Goal: Task Accomplishment & Management: Complete application form

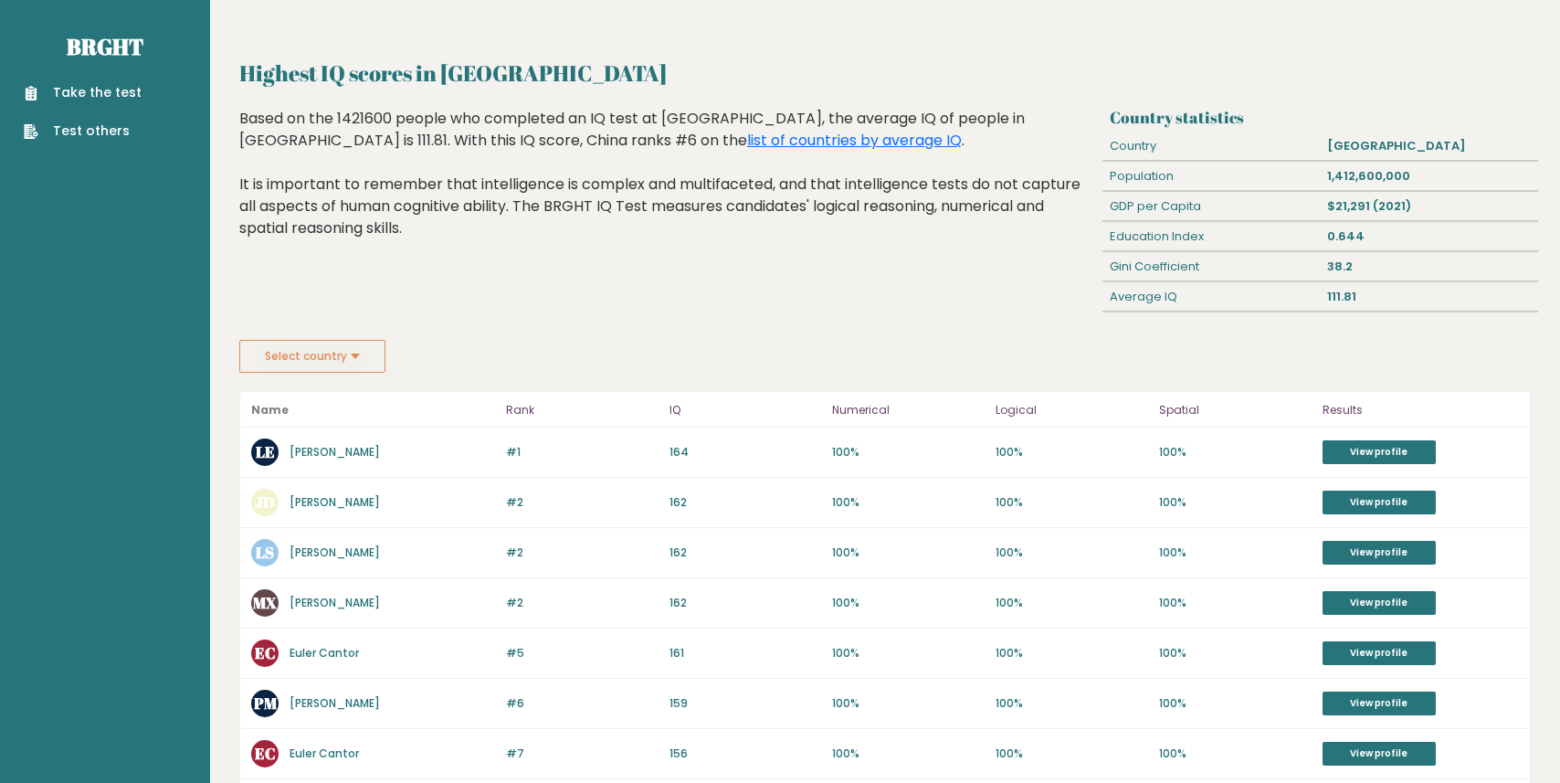
click at [318, 356] on button "Select country" at bounding box center [312, 356] width 146 height 33
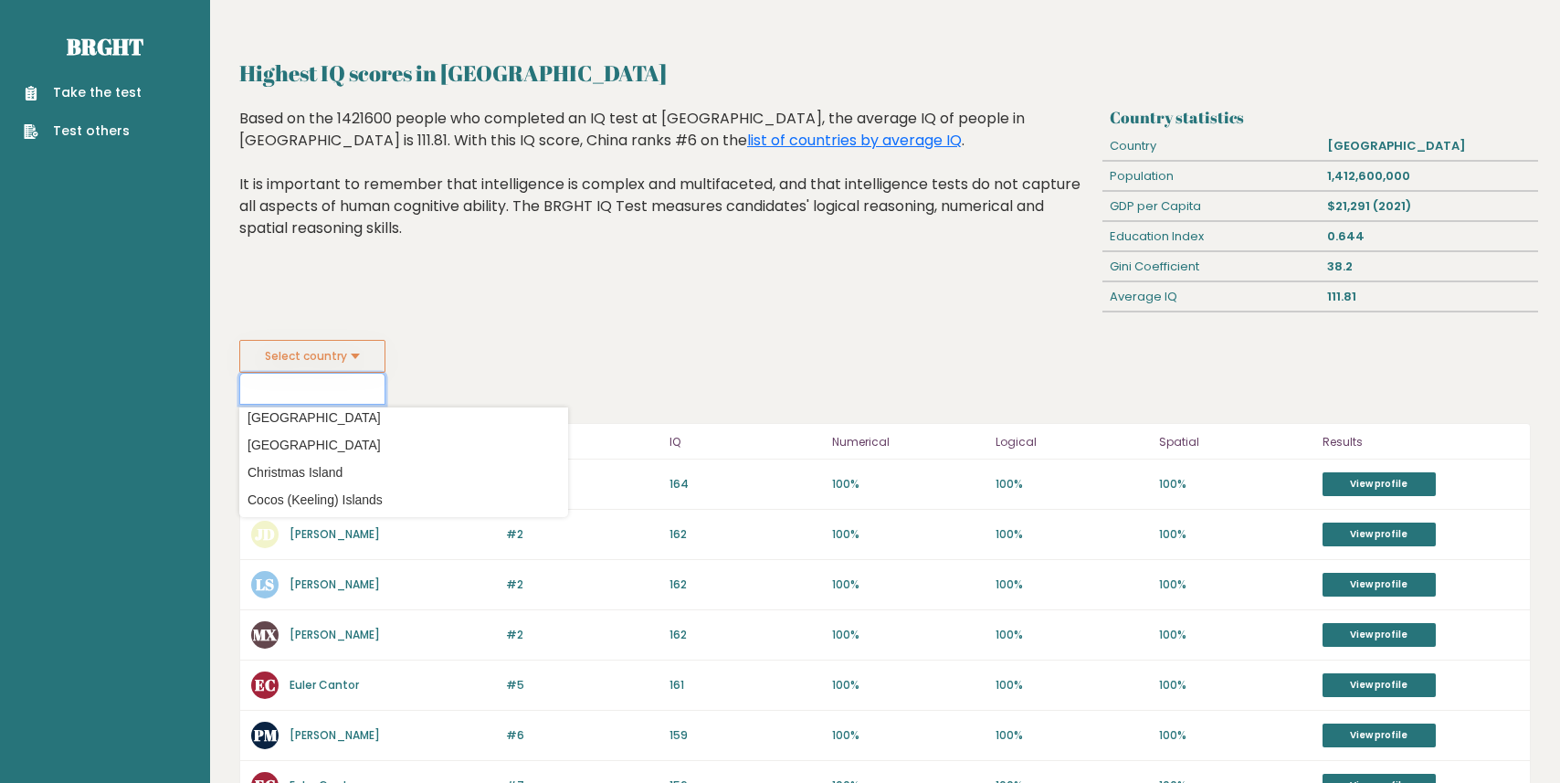
scroll to position [1162, 0]
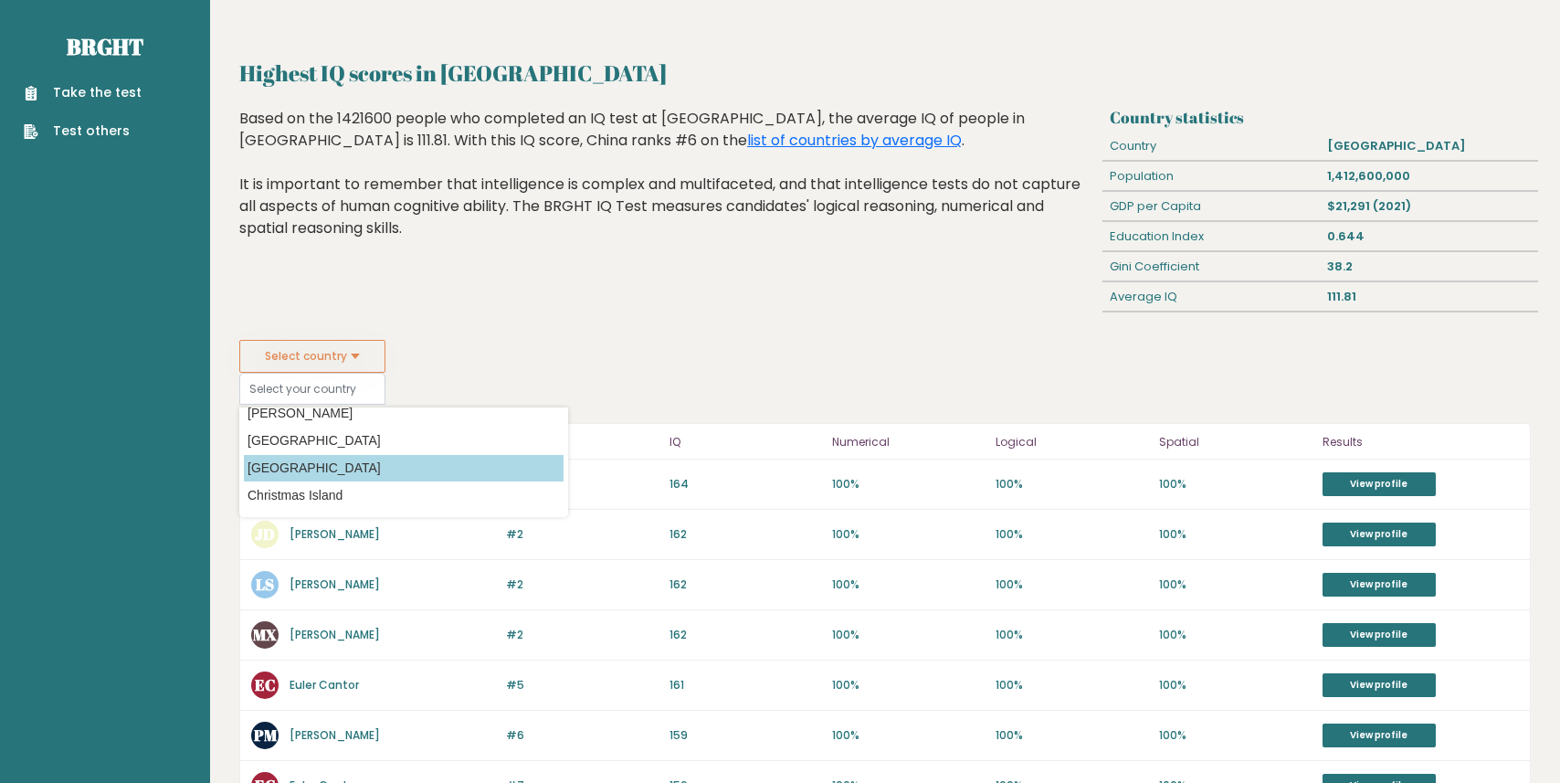
click at [299, 475] on option "China" at bounding box center [404, 468] width 320 height 26
type input "China"
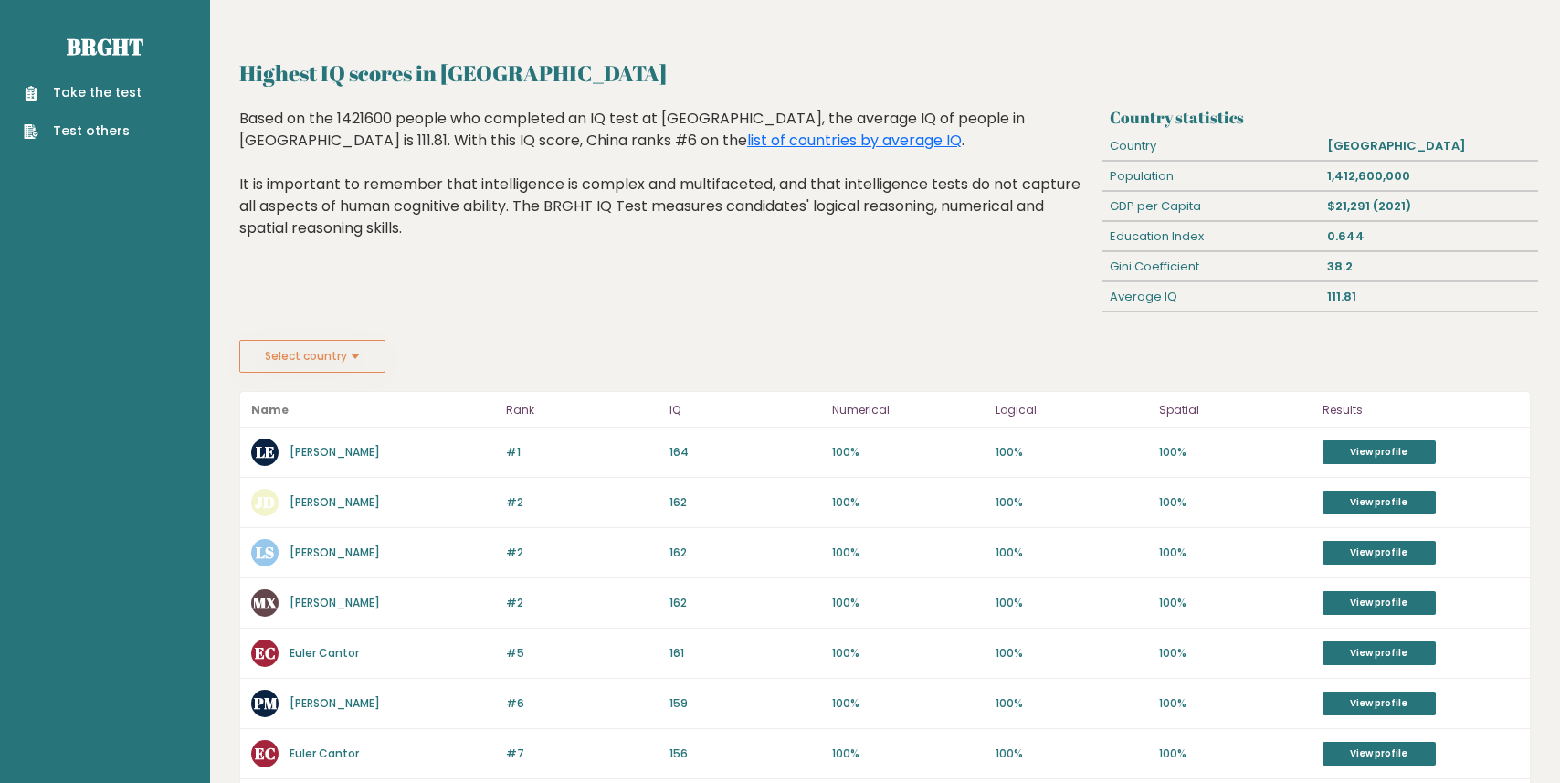
click at [104, 94] on link "Take the test" at bounding box center [83, 92] width 118 height 19
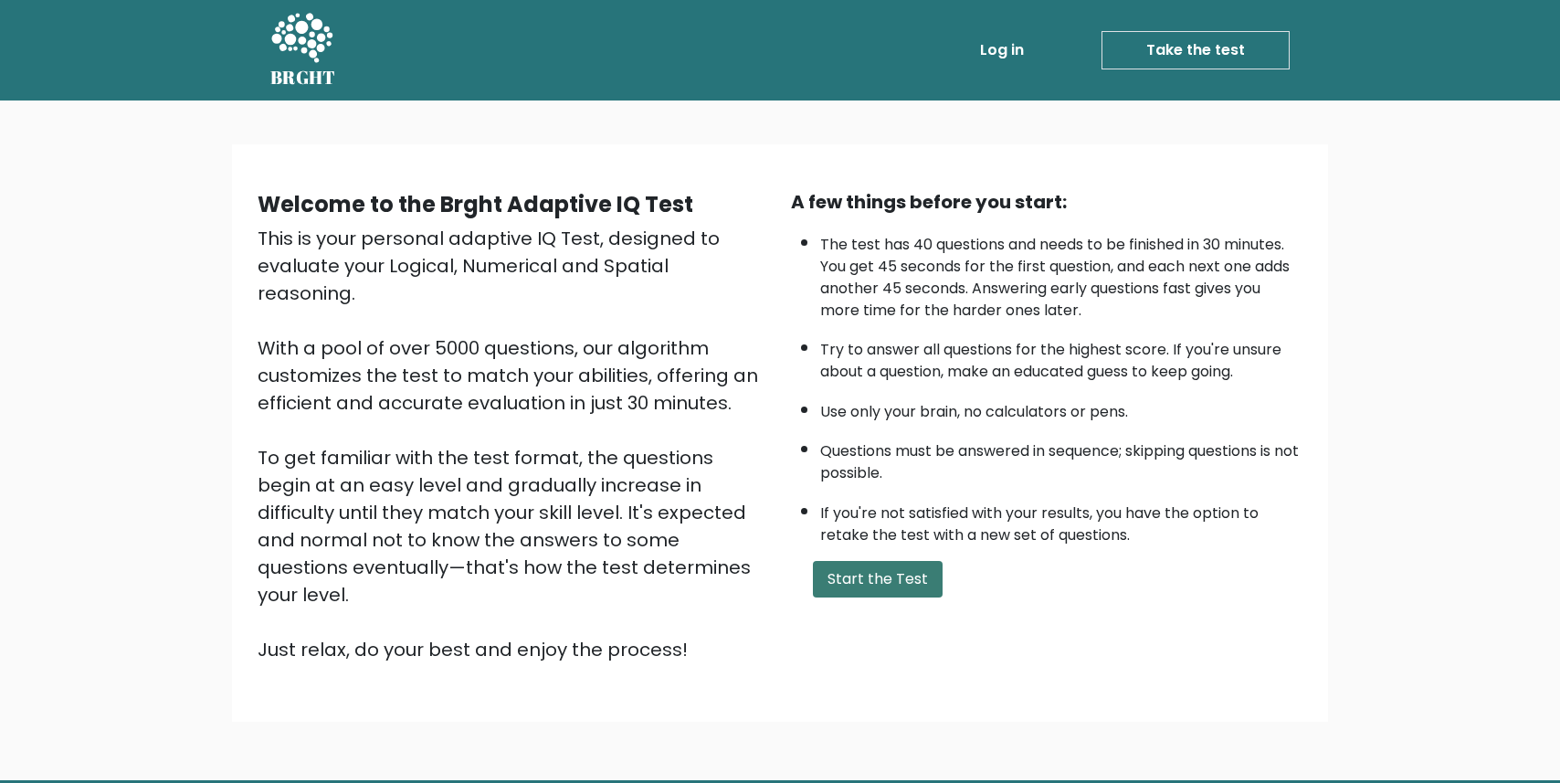
click at [878, 583] on button "Start the Test" at bounding box center [878, 579] width 130 height 37
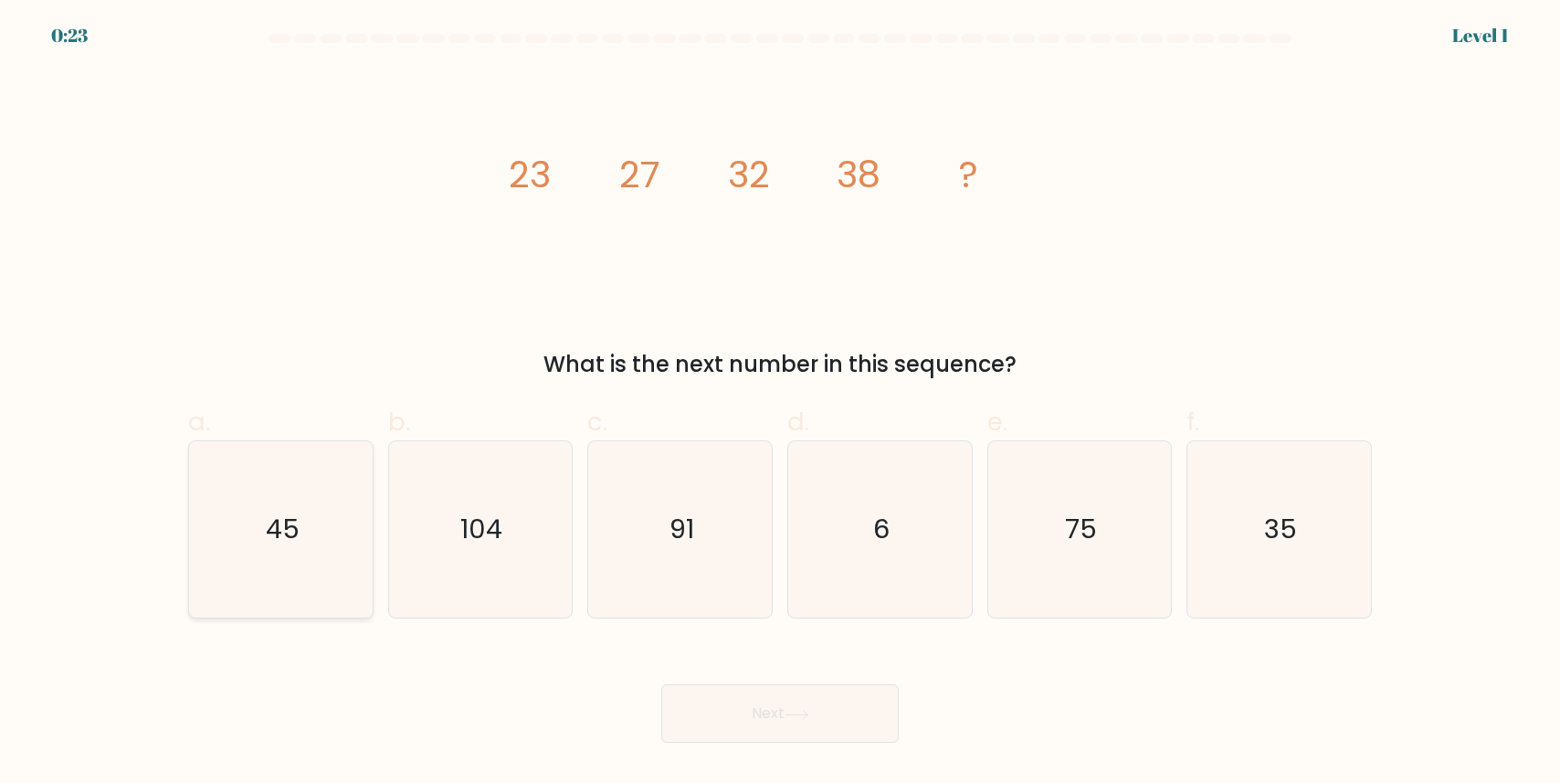
click at [219, 565] on icon "45" at bounding box center [281, 529] width 176 height 176
click at [780, 404] on input "a. 45" at bounding box center [780, 398] width 1 height 12
radio input "true"
click at [855, 735] on button "Next" at bounding box center [779, 713] width 237 height 58
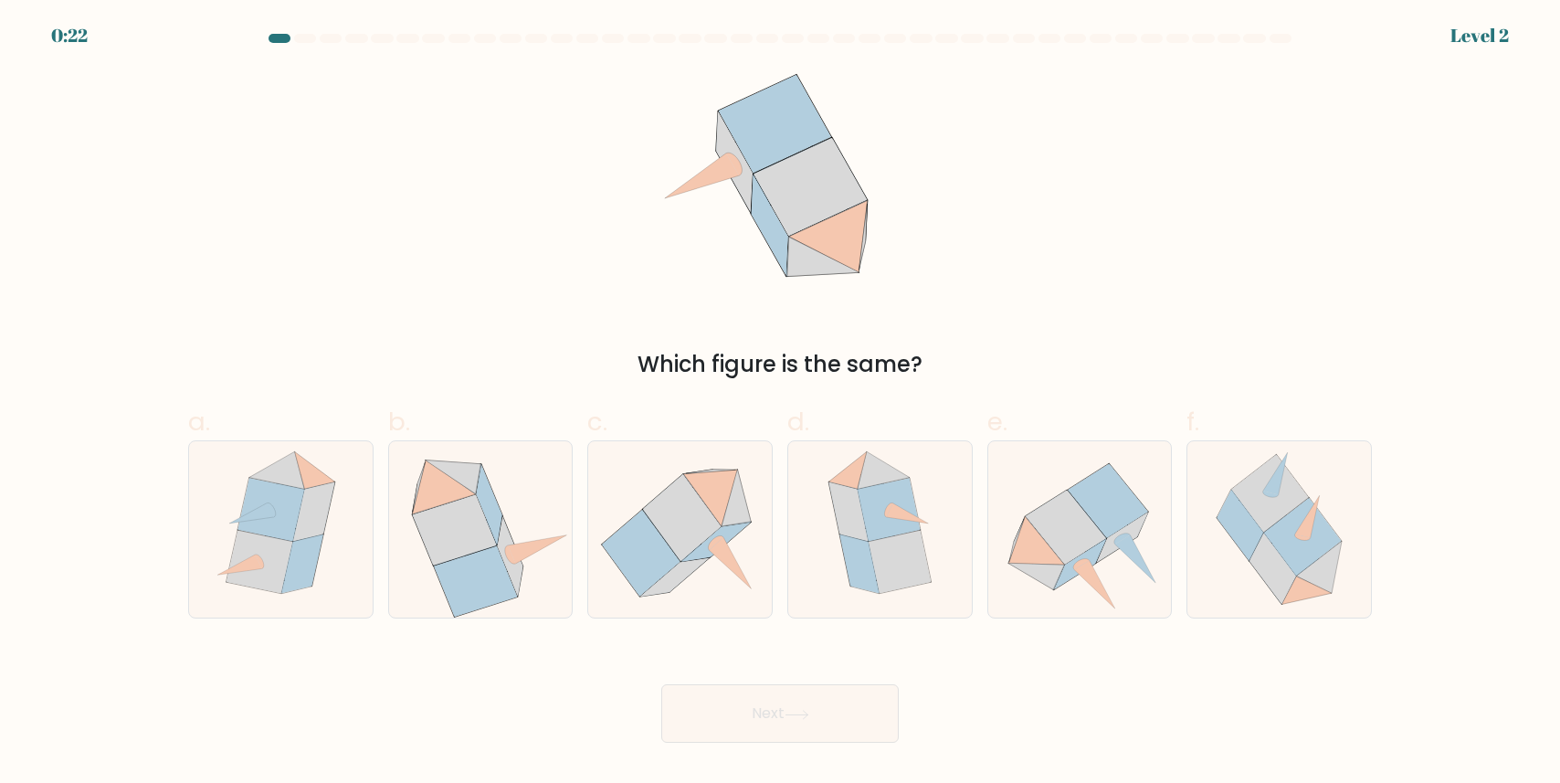
click at [809, 711] on icon at bounding box center [796, 714] width 25 height 10
click at [982, 310] on div "Which figure is the same?" at bounding box center [779, 224] width 1205 height 311
click at [460, 561] on icon at bounding box center [475, 581] width 83 height 70
click at [780, 404] on input "b." at bounding box center [780, 398] width 1 height 12
radio input "true"
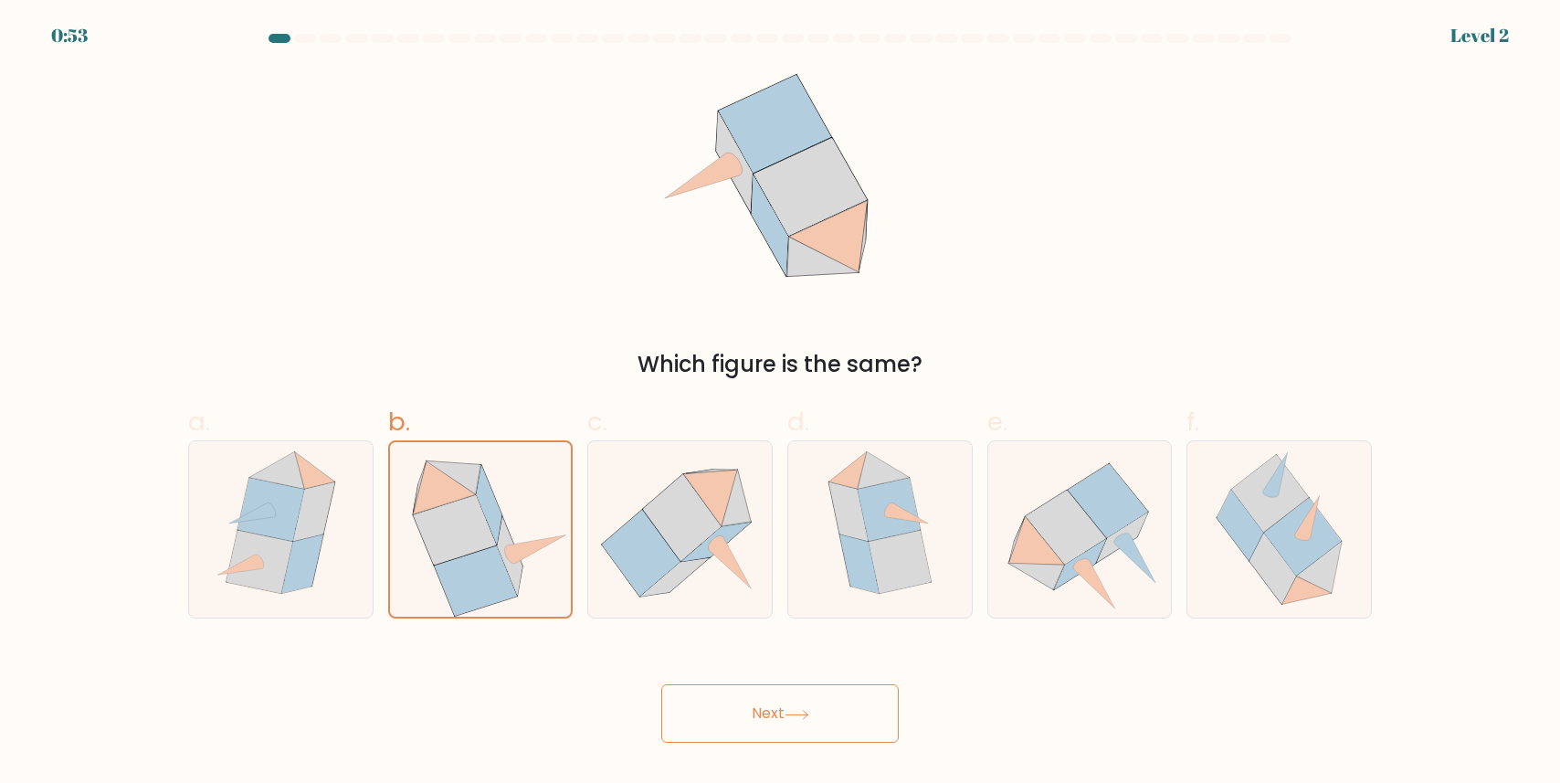
click at [861, 721] on button "Next" at bounding box center [779, 713] width 237 height 58
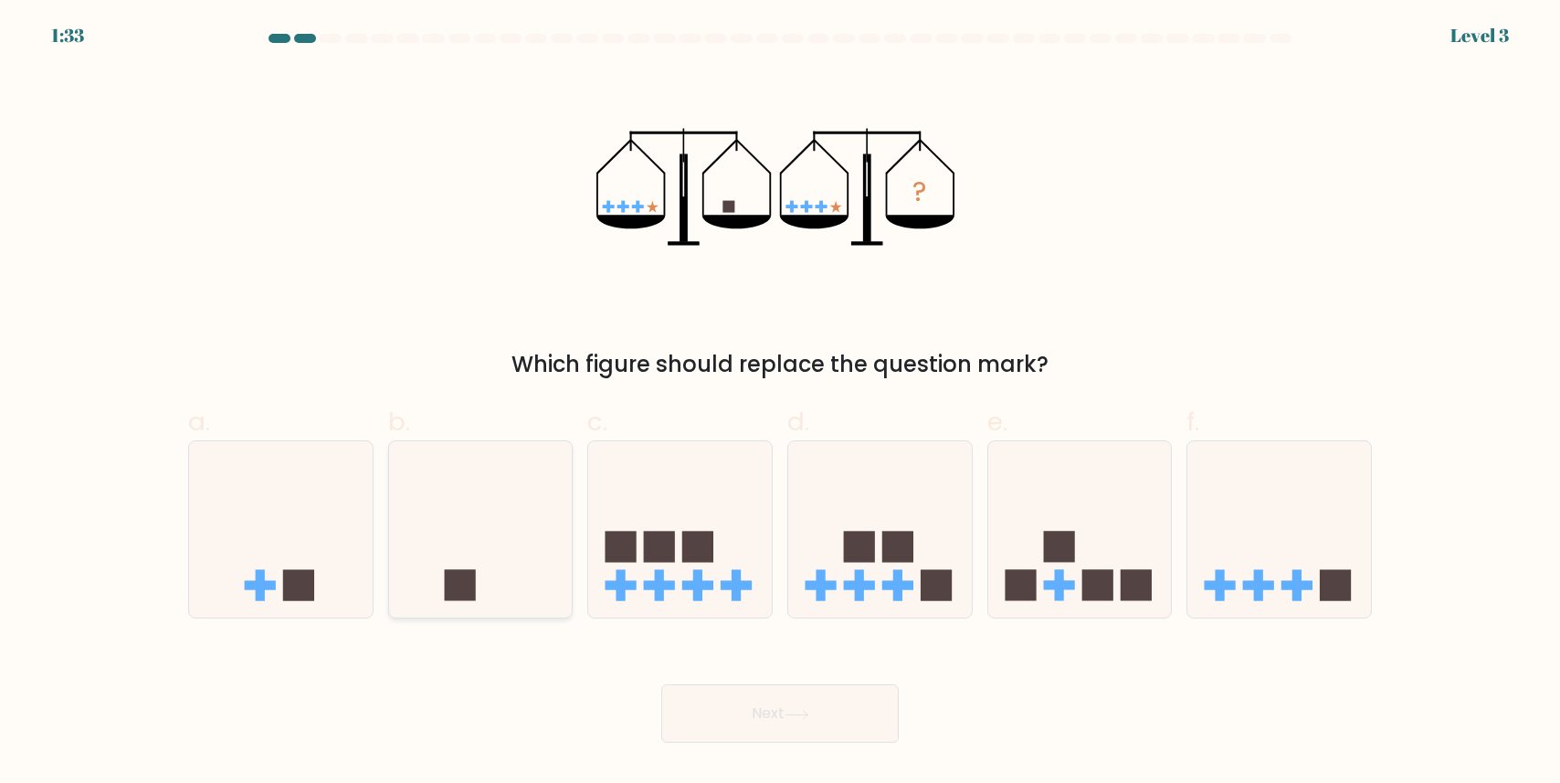
click at [450, 545] on icon at bounding box center [481, 530] width 184 height 152
click at [780, 404] on input "b." at bounding box center [780, 398] width 1 height 12
radio input "true"
click at [736, 709] on button "Next" at bounding box center [779, 713] width 237 height 58
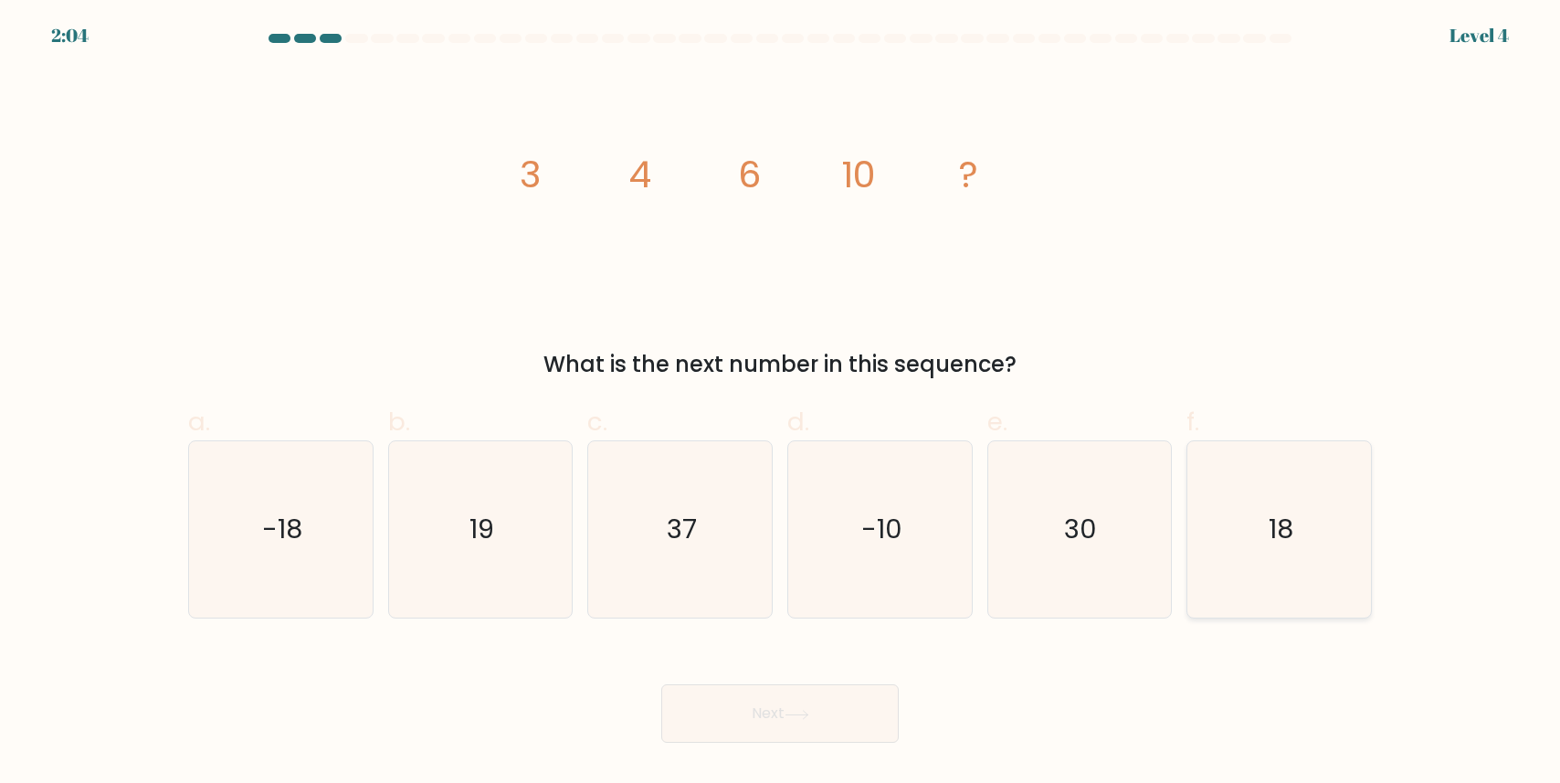
click at [1307, 579] on icon "18" at bounding box center [1279, 529] width 176 height 176
click at [781, 404] on input "f. 18" at bounding box center [780, 398] width 1 height 12
radio input "true"
click at [871, 719] on button "Next" at bounding box center [779, 713] width 237 height 58
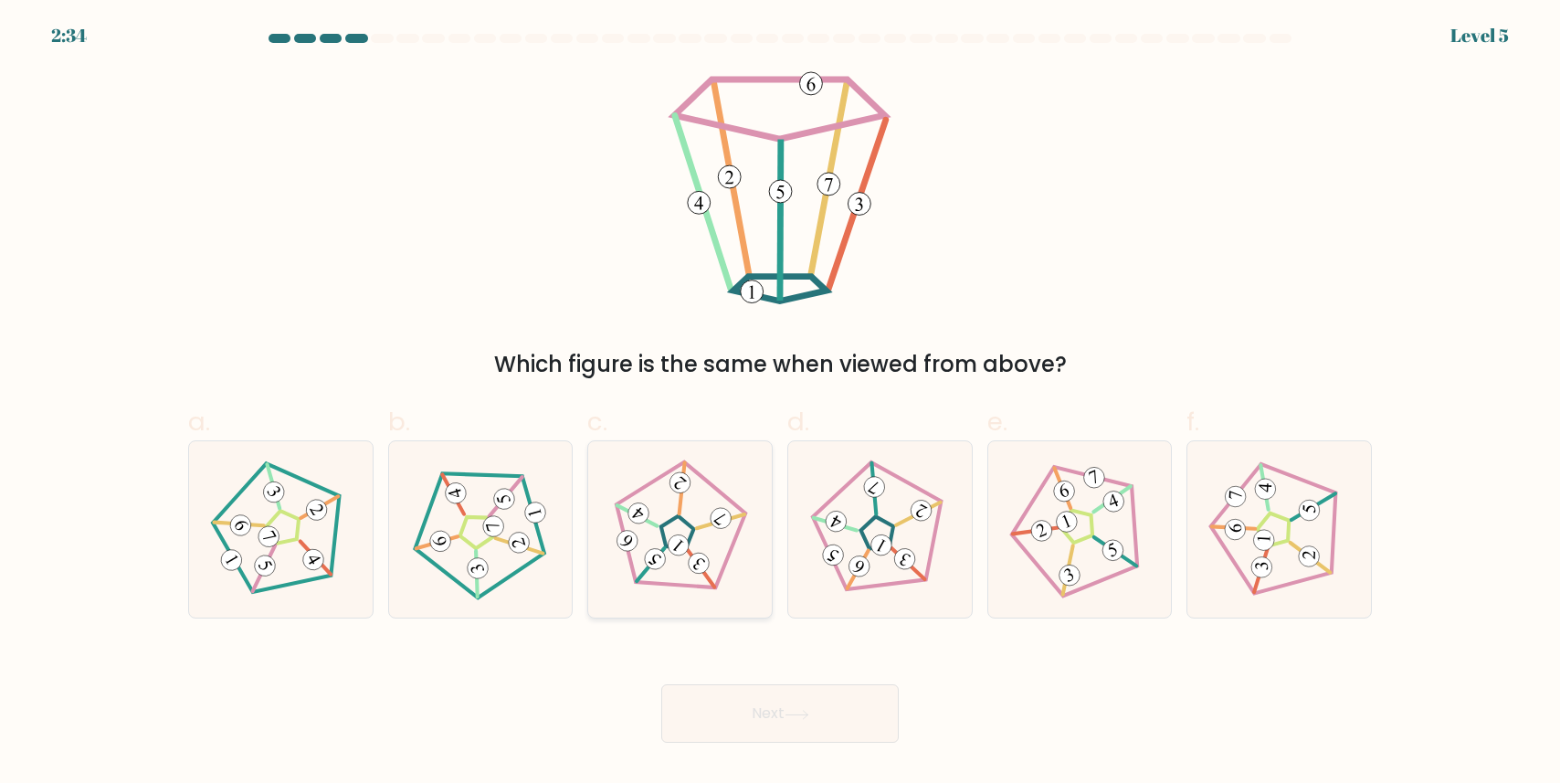
click at [707, 512] on icon at bounding box center [679, 529] width 141 height 141
click at [780, 404] on input "c." at bounding box center [780, 398] width 1 height 12
radio input "true"
click at [736, 642] on div "Next" at bounding box center [779, 691] width 1205 height 102
click at [736, 710] on button "Next" at bounding box center [779, 713] width 237 height 58
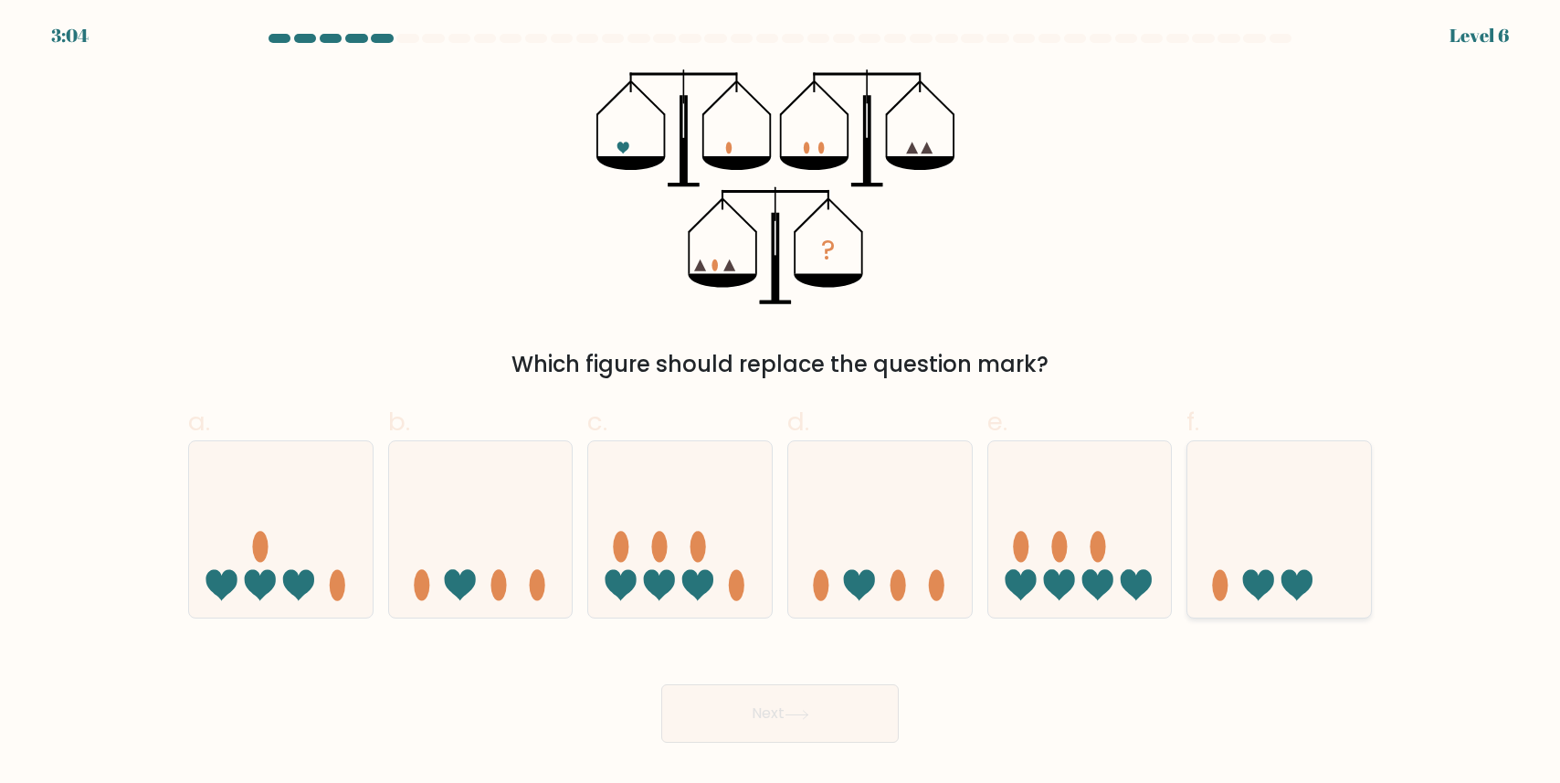
click at [1265, 565] on icon at bounding box center [1279, 530] width 184 height 152
click at [781, 404] on input "f." at bounding box center [780, 398] width 1 height 12
radio input "true"
click at [742, 700] on button "Next" at bounding box center [779, 713] width 237 height 58
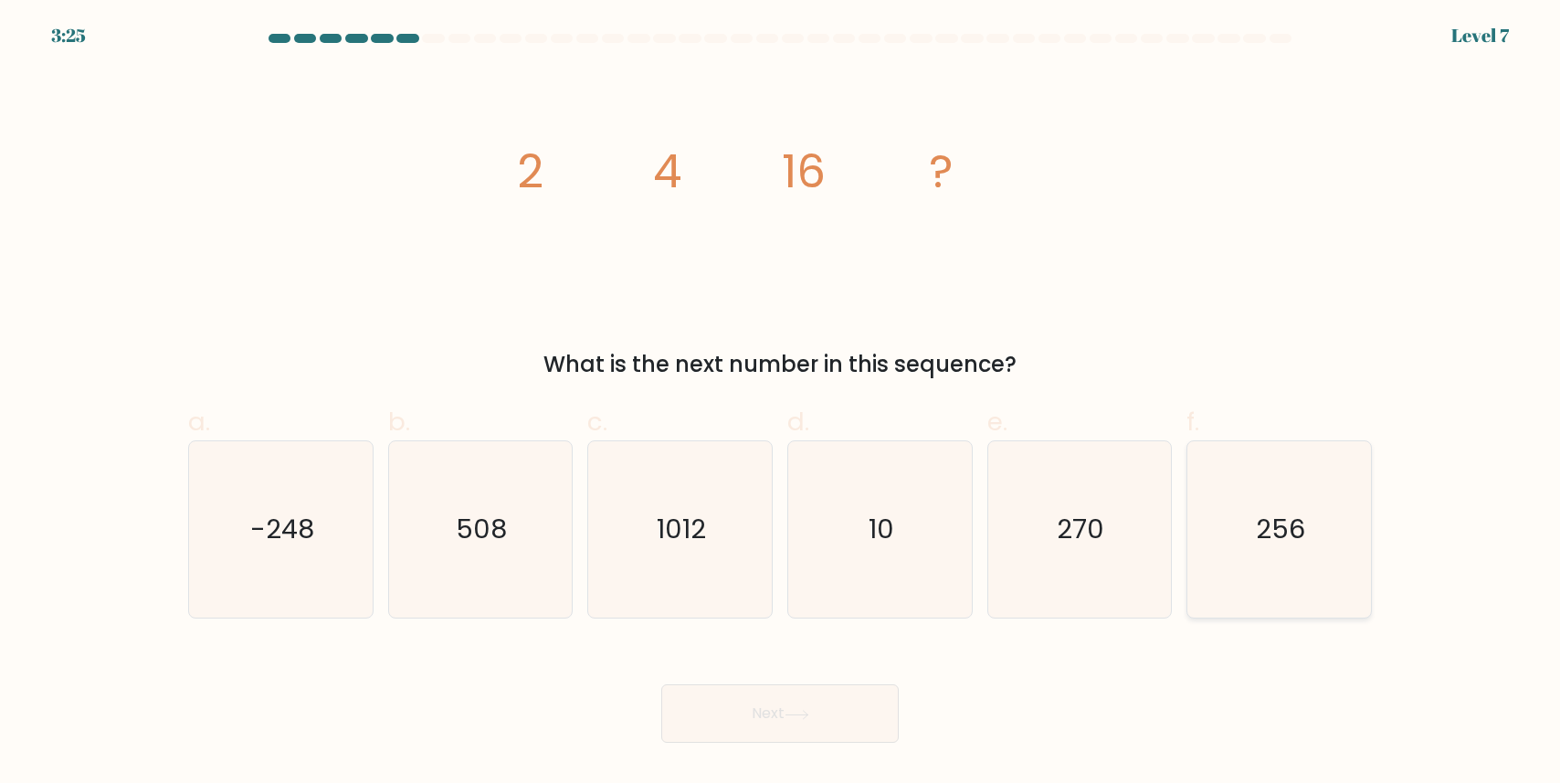
click at [1273, 533] on text "256" at bounding box center [1280, 529] width 49 height 37
click at [781, 404] on input "f. 256" at bounding box center [780, 398] width 1 height 12
radio input "true"
click at [765, 719] on button "Next" at bounding box center [779, 713] width 237 height 58
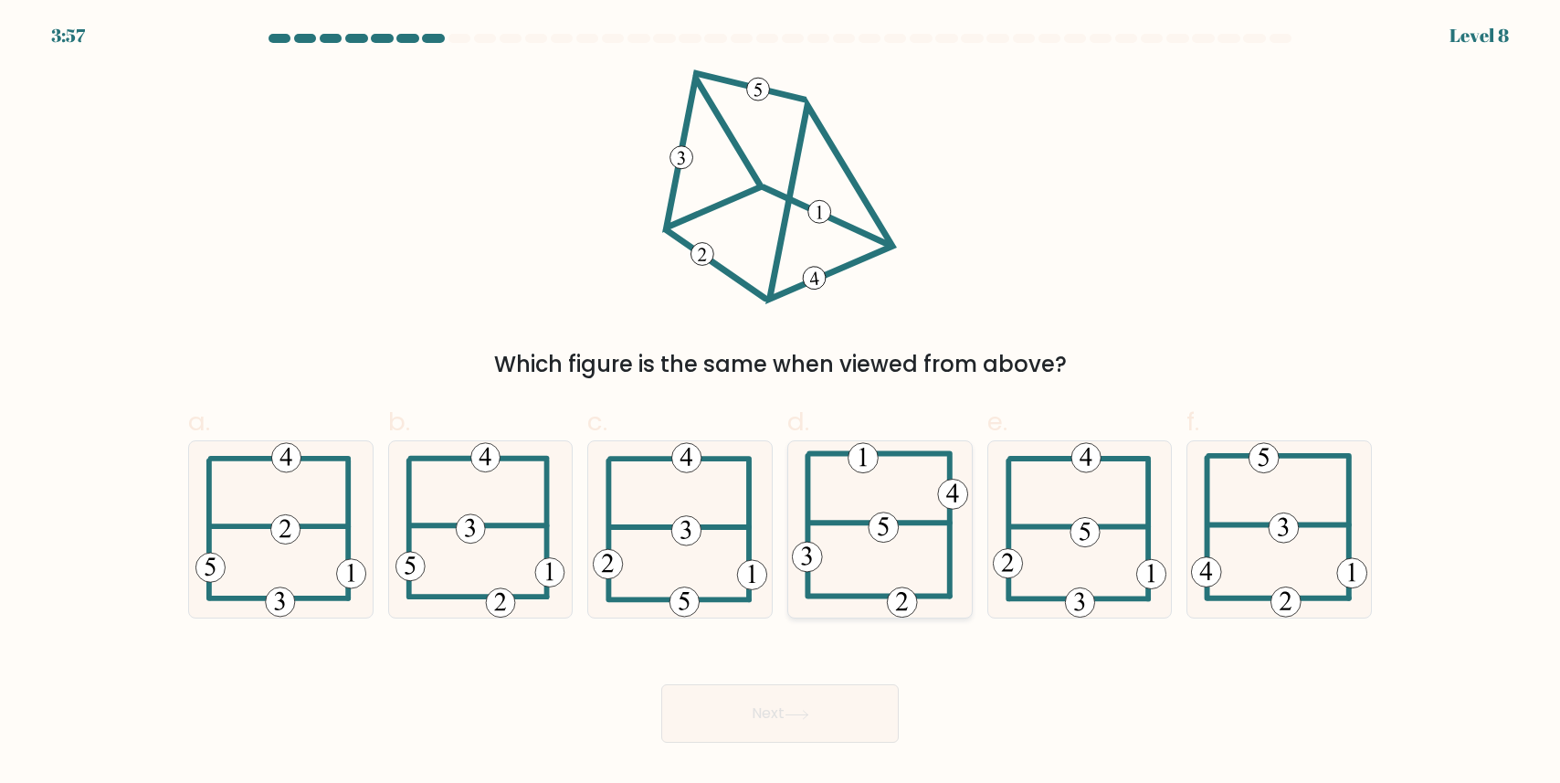
click at [862, 497] on icon at bounding box center [880, 529] width 176 height 176
click at [781, 404] on input "d." at bounding box center [780, 398] width 1 height 12
radio input "true"
click at [835, 709] on button "Next" at bounding box center [779, 713] width 237 height 58
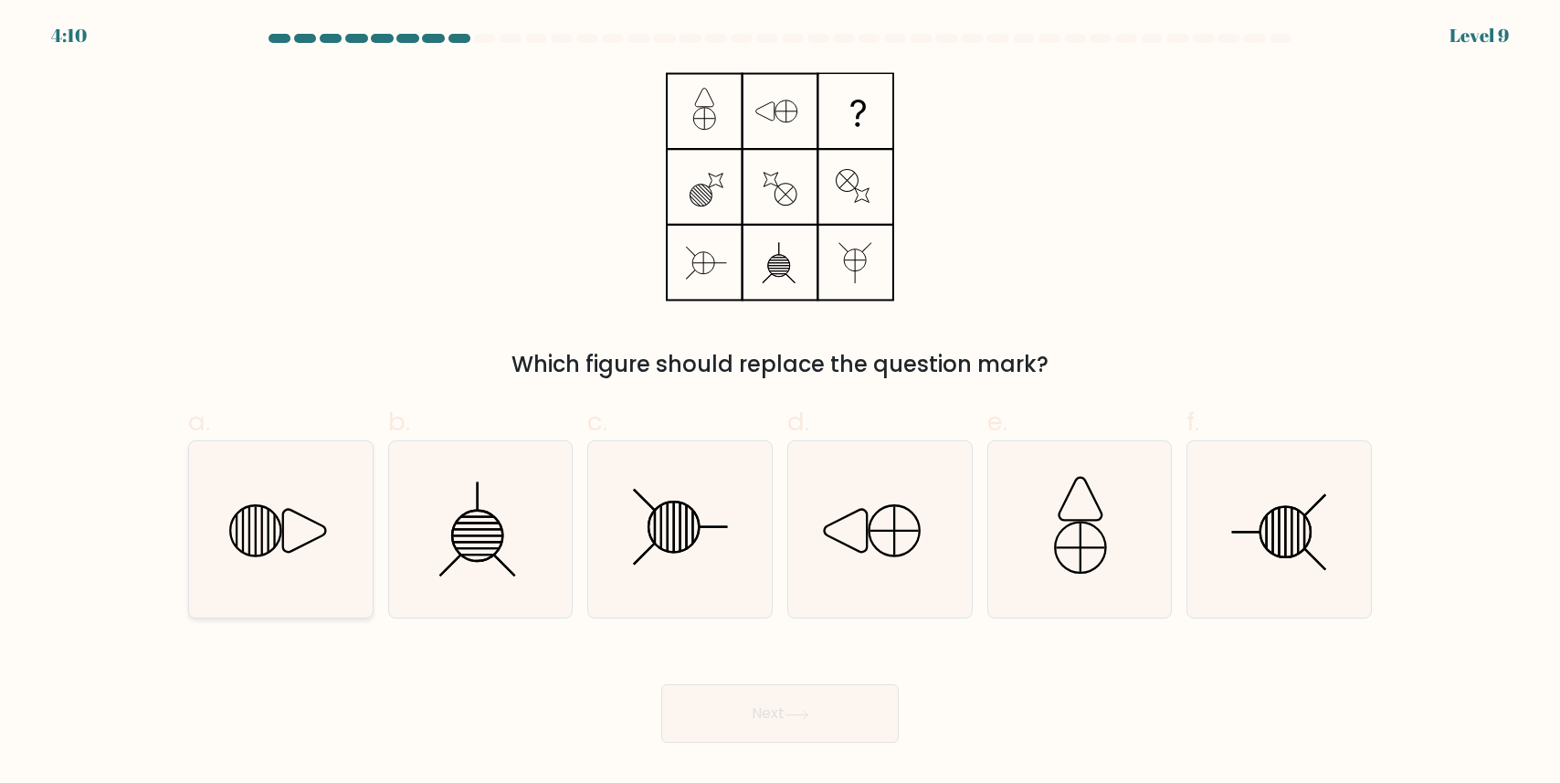
click at [280, 552] on icon at bounding box center [281, 529] width 176 height 176
click at [780, 404] on input "a." at bounding box center [780, 398] width 1 height 12
radio input "true"
click at [735, 697] on button "Next" at bounding box center [779, 713] width 237 height 58
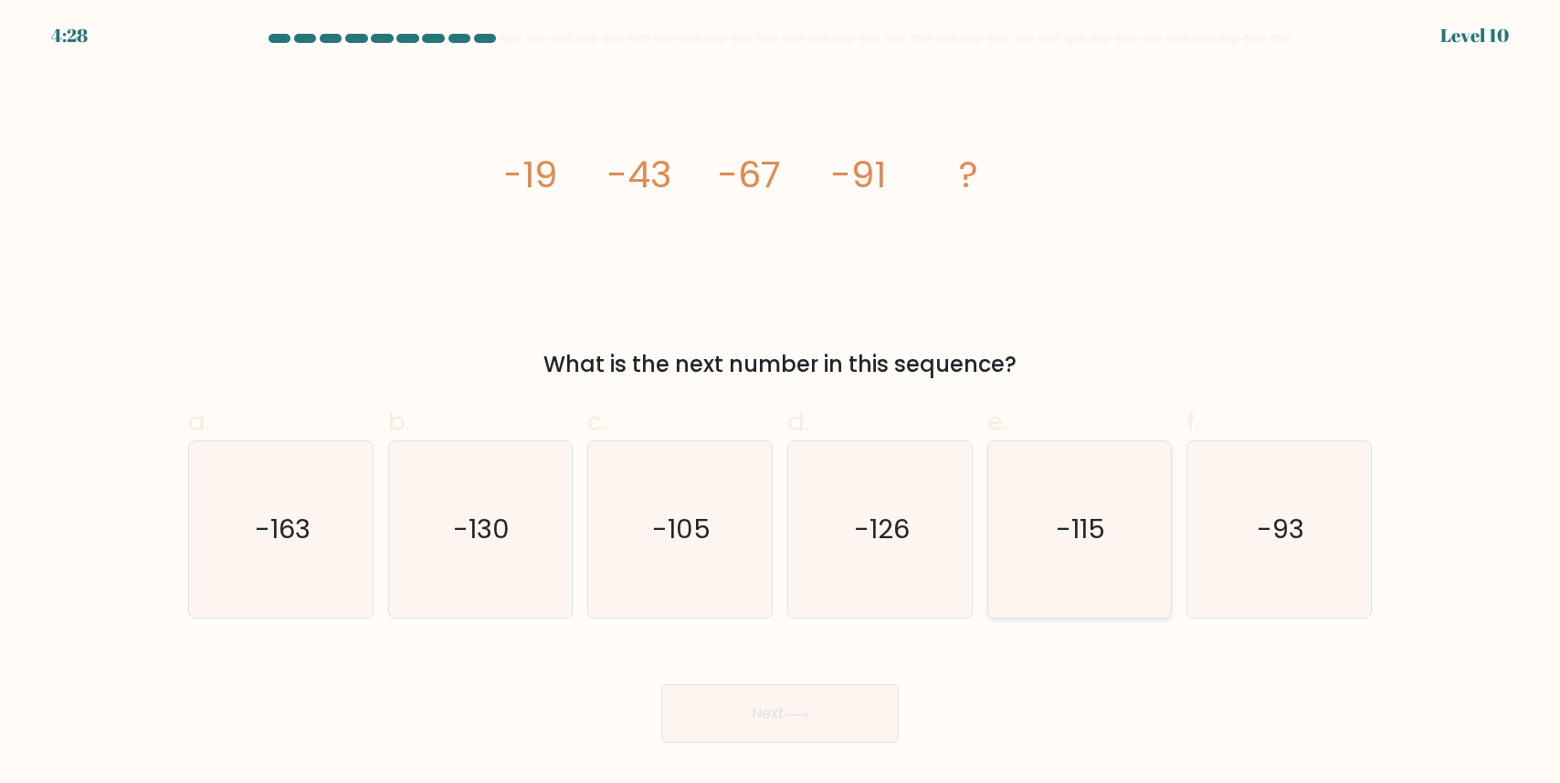
click at [1056, 453] on icon "-115" at bounding box center [1079, 529] width 176 height 176
click at [781, 404] on input "e. -115" at bounding box center [780, 398] width 1 height 12
radio input "true"
click at [811, 724] on button "Next" at bounding box center [779, 713] width 237 height 58
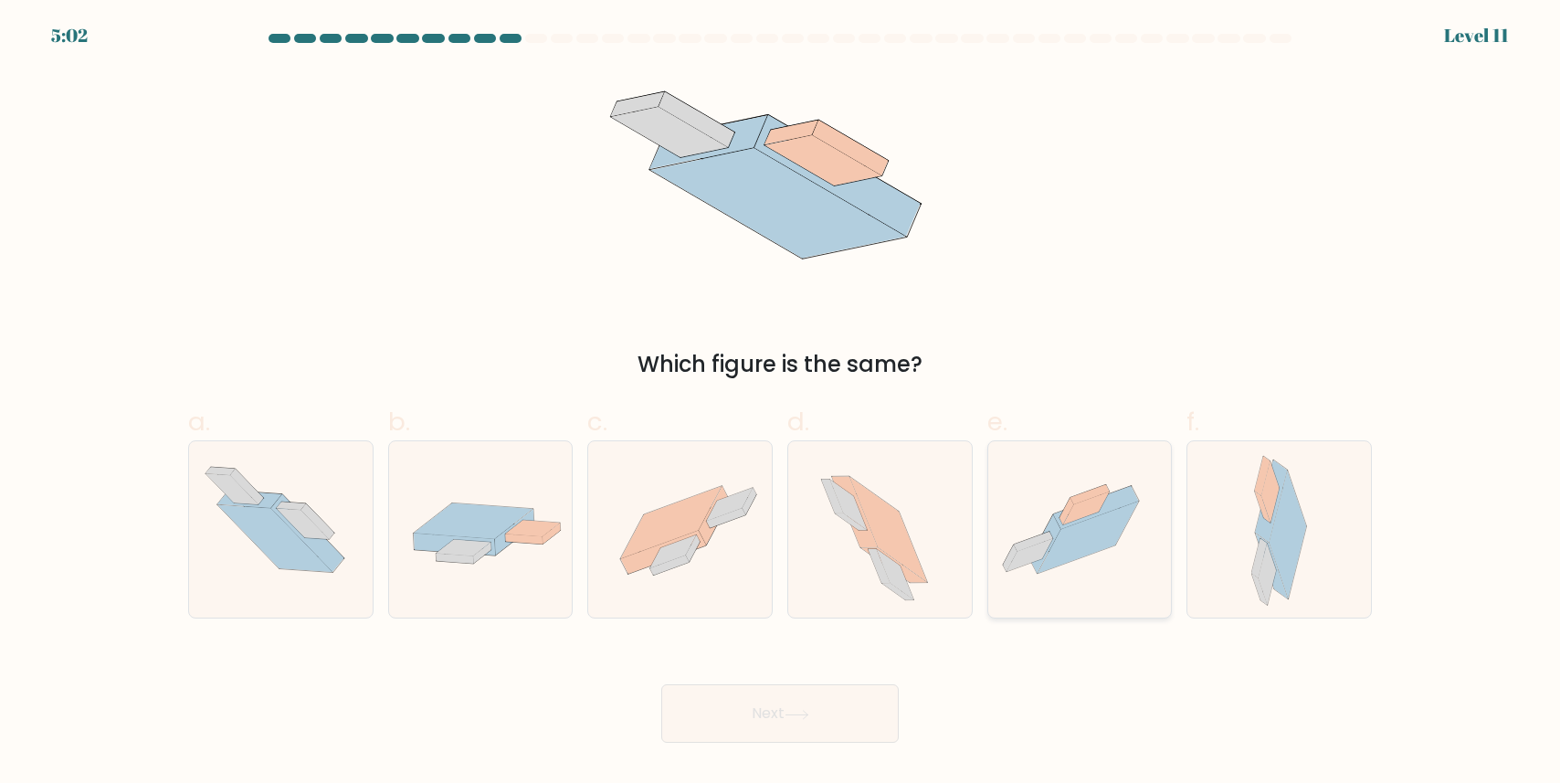
click at [1038, 564] on icon at bounding box center [1044, 544] width 31 height 58
click at [781, 404] on input "e." at bounding box center [780, 398] width 1 height 12
radio input "true"
click at [781, 721] on button "Next" at bounding box center [779, 713] width 237 height 58
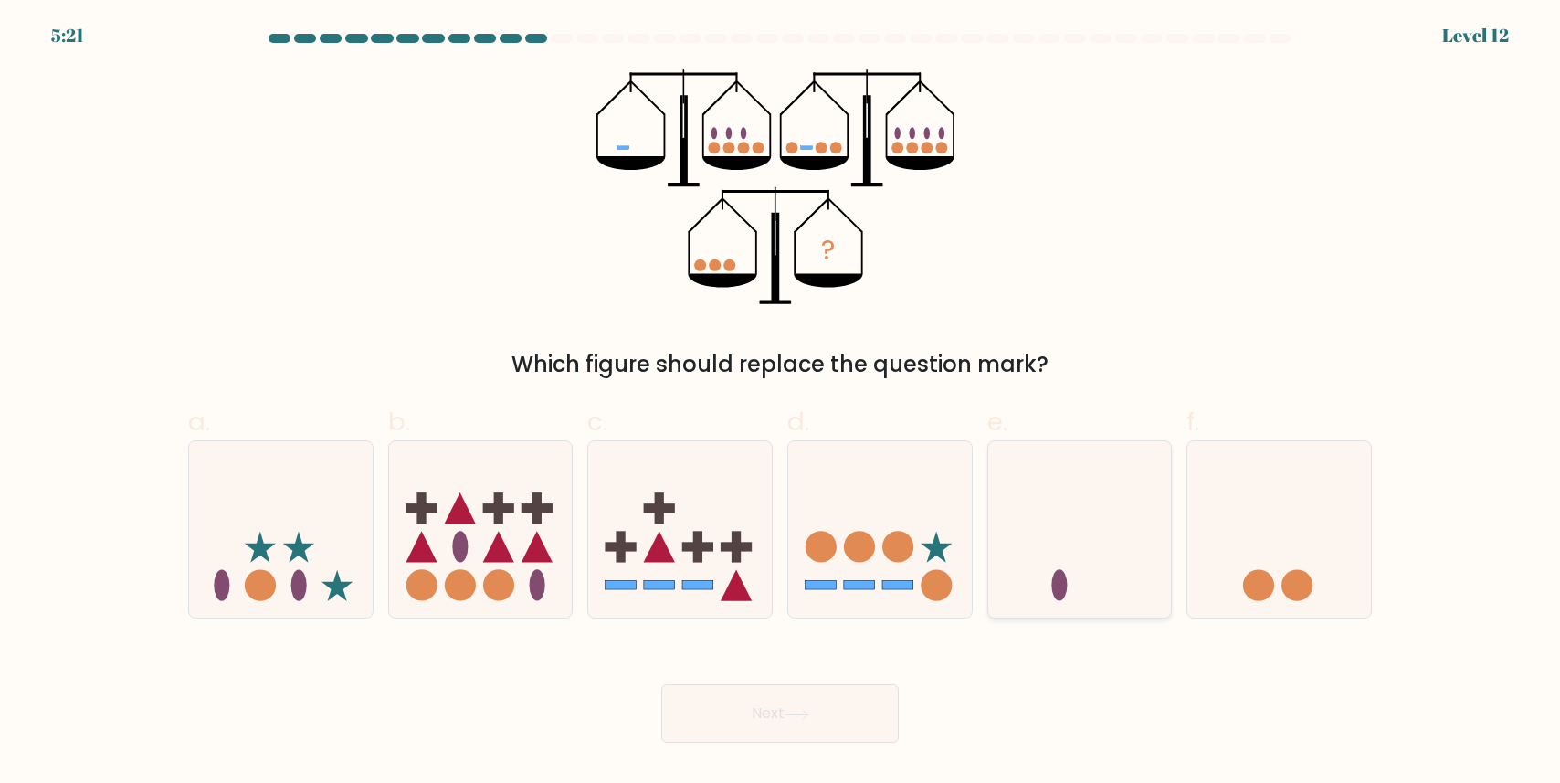
click at [1066, 547] on icon at bounding box center [1080, 530] width 184 height 152
click at [781, 404] on input "e." at bounding box center [780, 398] width 1 height 12
radio input "true"
click at [835, 699] on button "Next" at bounding box center [779, 713] width 237 height 58
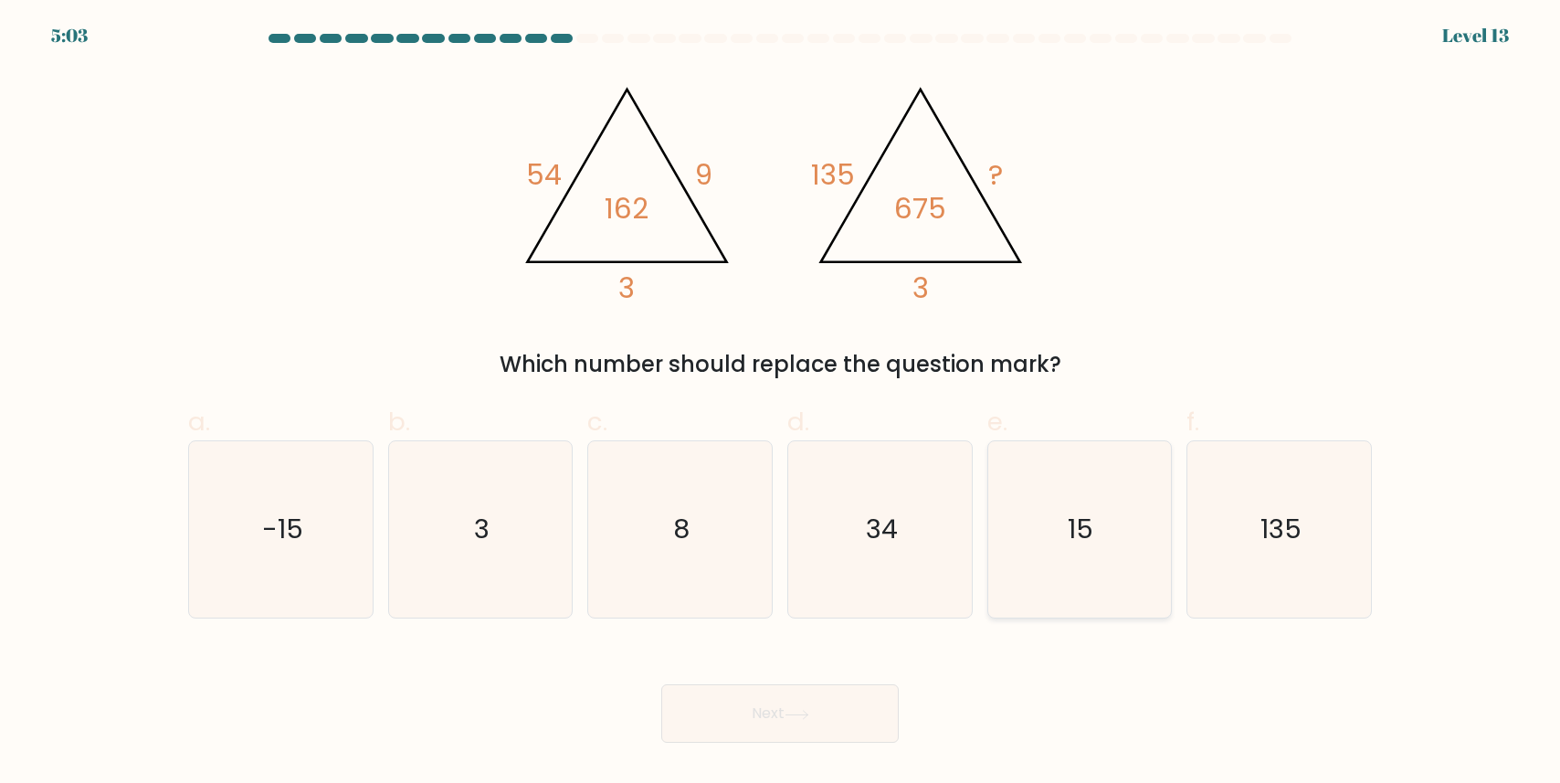
click at [1085, 541] on text "15" at bounding box center [1081, 529] width 26 height 37
click at [781, 404] on input "e. 15" at bounding box center [780, 398] width 1 height 12
radio input "true"
click at [852, 697] on button "Next" at bounding box center [779, 713] width 237 height 58
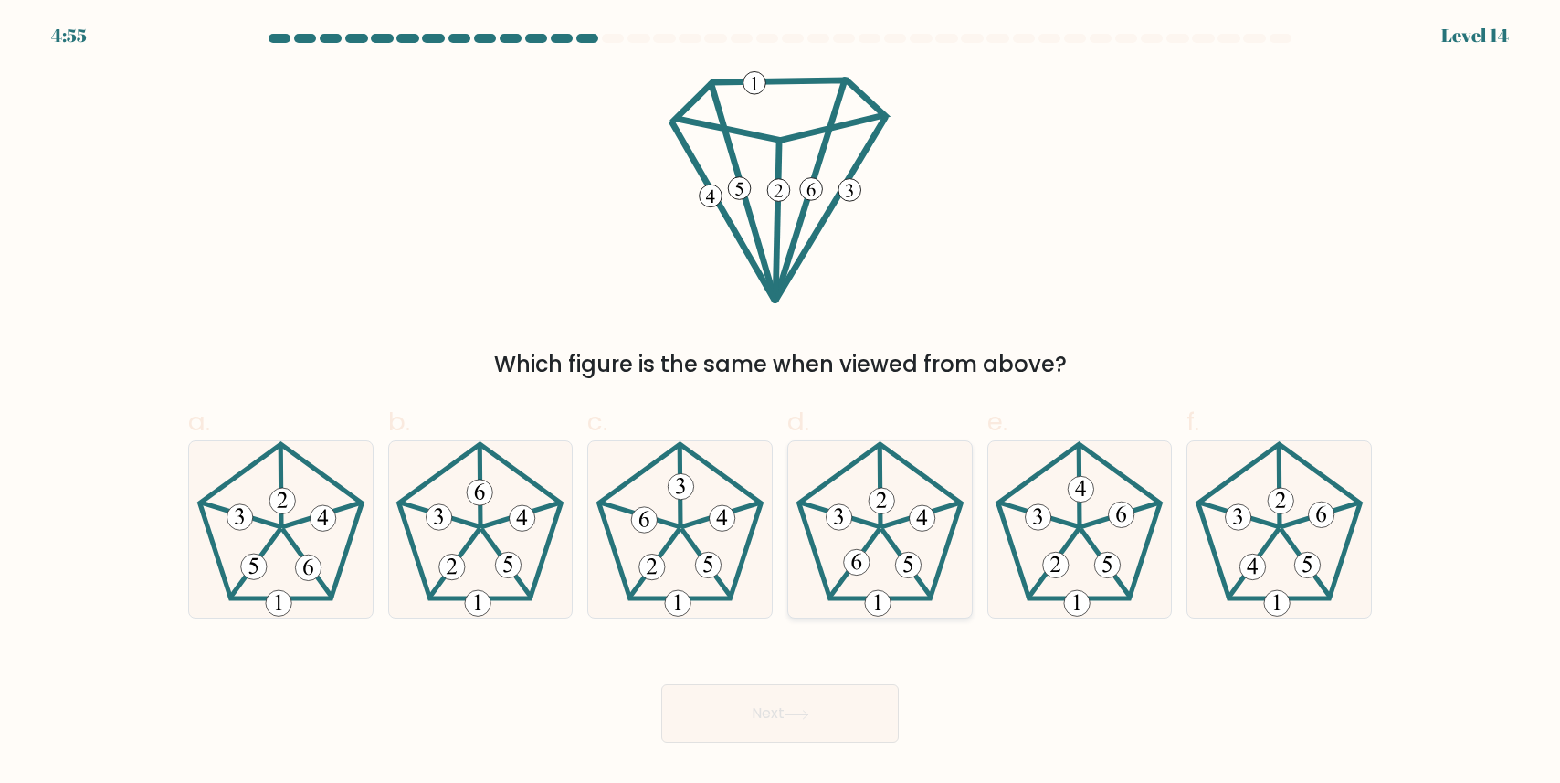
click at [914, 531] on icon at bounding box center [880, 529] width 176 height 176
click at [781, 404] on input "d." at bounding box center [780, 398] width 1 height 12
radio input "true"
click at [812, 693] on button "Next" at bounding box center [779, 713] width 237 height 58
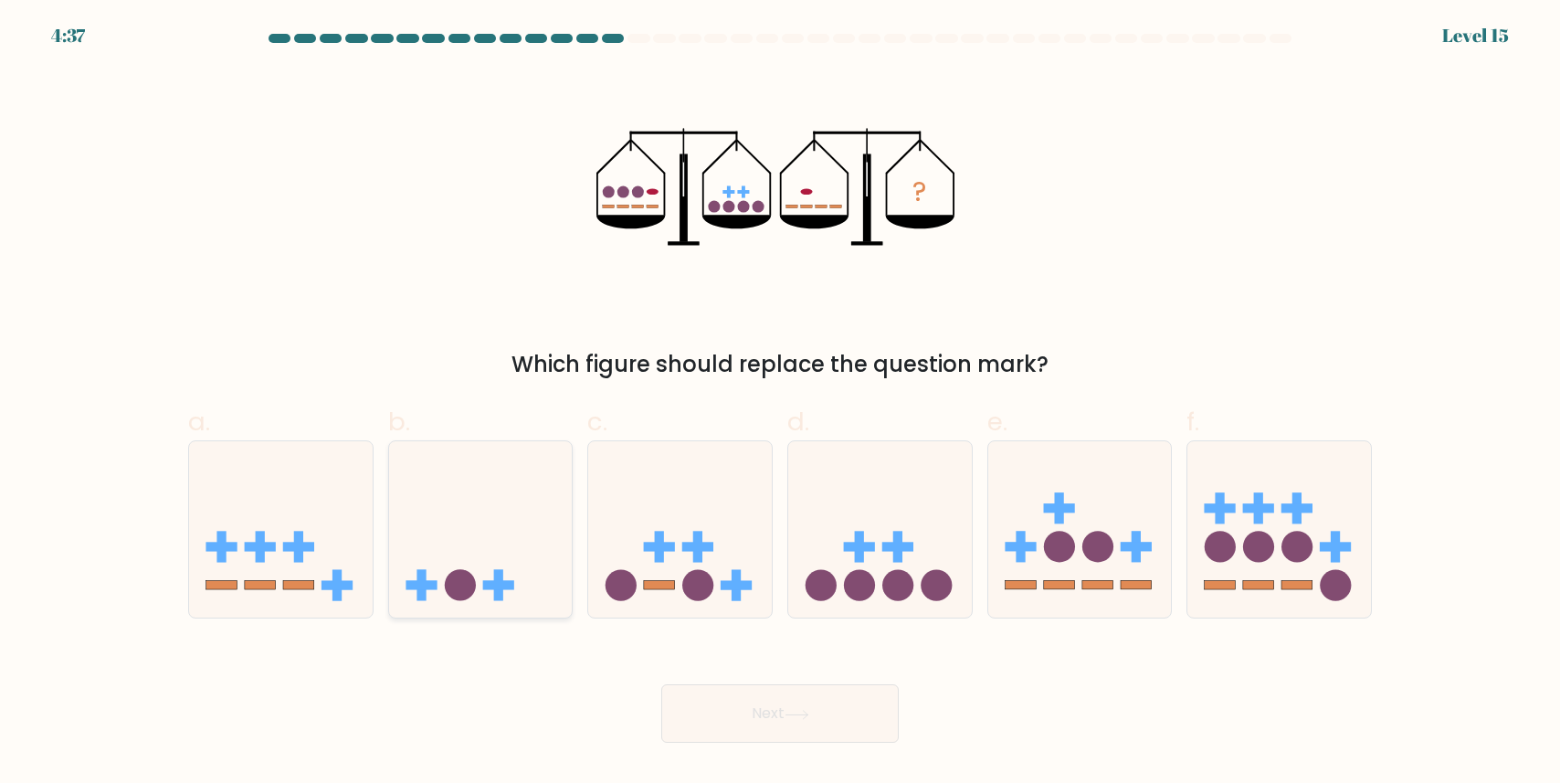
click at [540, 531] on icon at bounding box center [481, 530] width 184 height 152
click at [780, 404] on input "b." at bounding box center [780, 398] width 1 height 12
radio input "true"
click at [727, 687] on button "Next" at bounding box center [779, 713] width 237 height 58
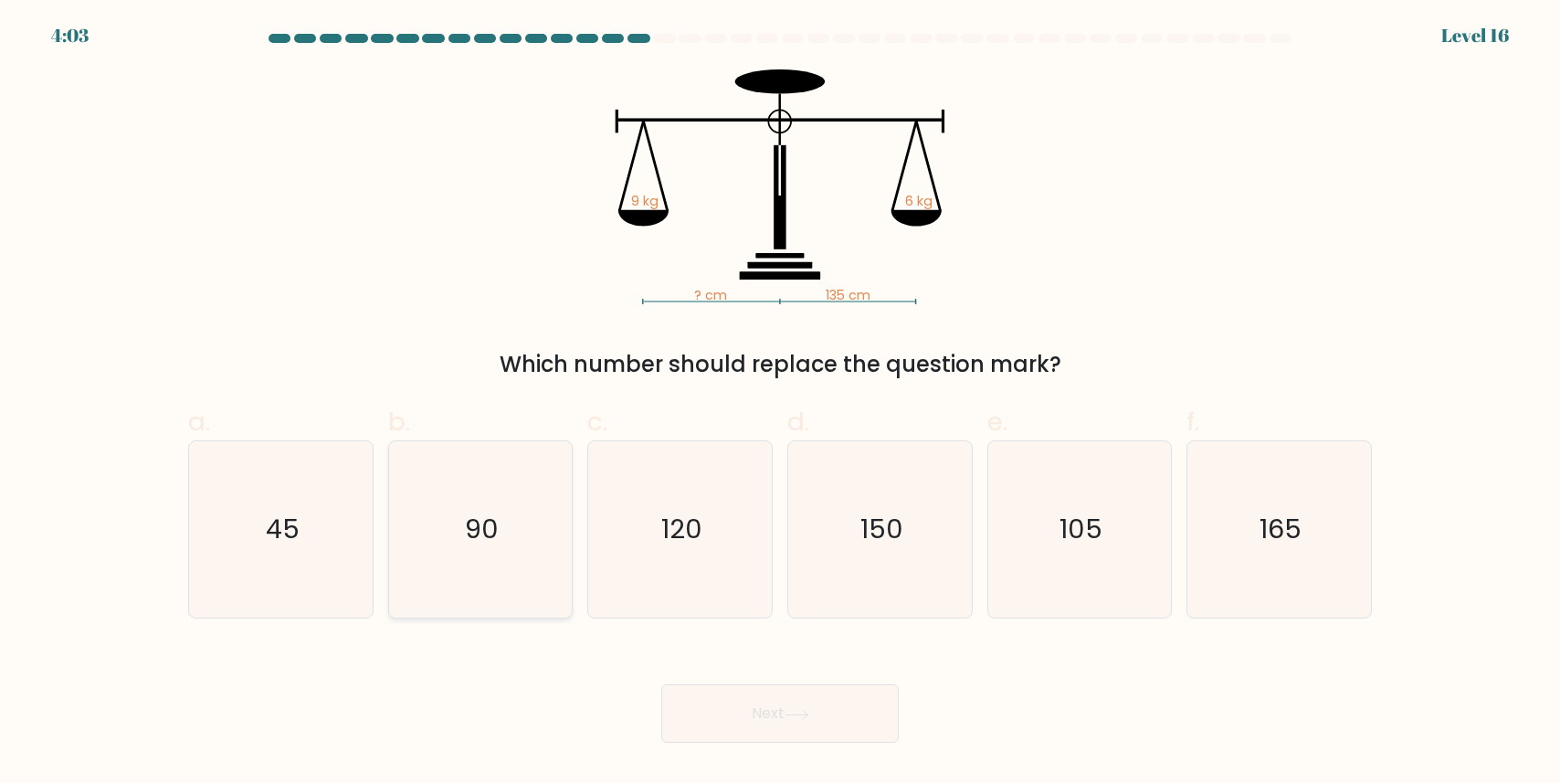
click at [497, 511] on text "90" at bounding box center [482, 529] width 34 height 37
click at [780, 404] on input "b. 90" at bounding box center [780, 398] width 1 height 12
radio input "true"
click at [731, 710] on button "Next" at bounding box center [779, 713] width 237 height 58
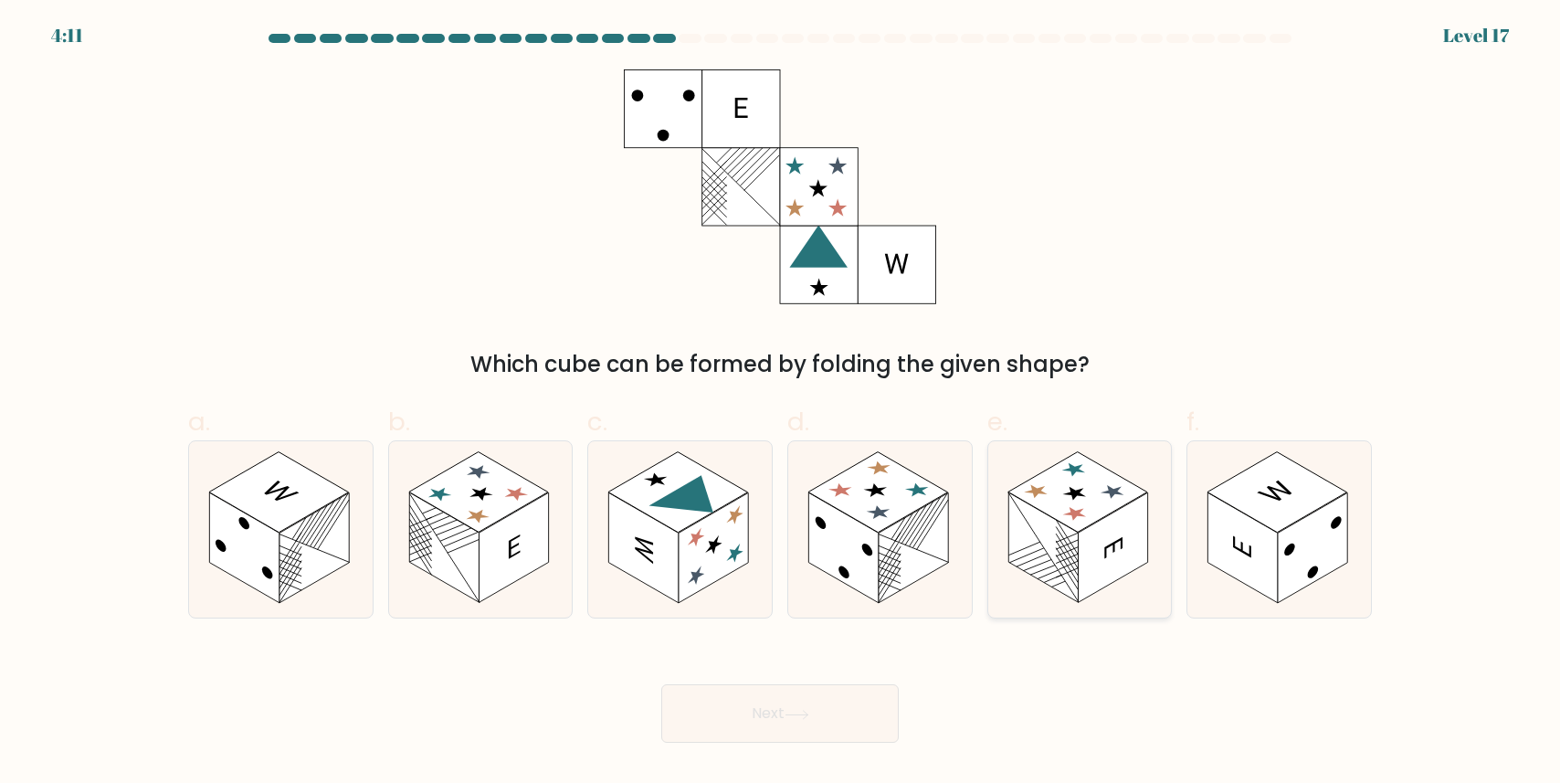
click at [1079, 538] on rect at bounding box center [1111, 548] width 69 height 110
click at [781, 404] on input "e." at bounding box center [780, 398] width 1 height 12
radio input "true"
click at [717, 572] on rect at bounding box center [712, 548] width 69 height 110
click at [780, 404] on input "c." at bounding box center [780, 398] width 1 height 12
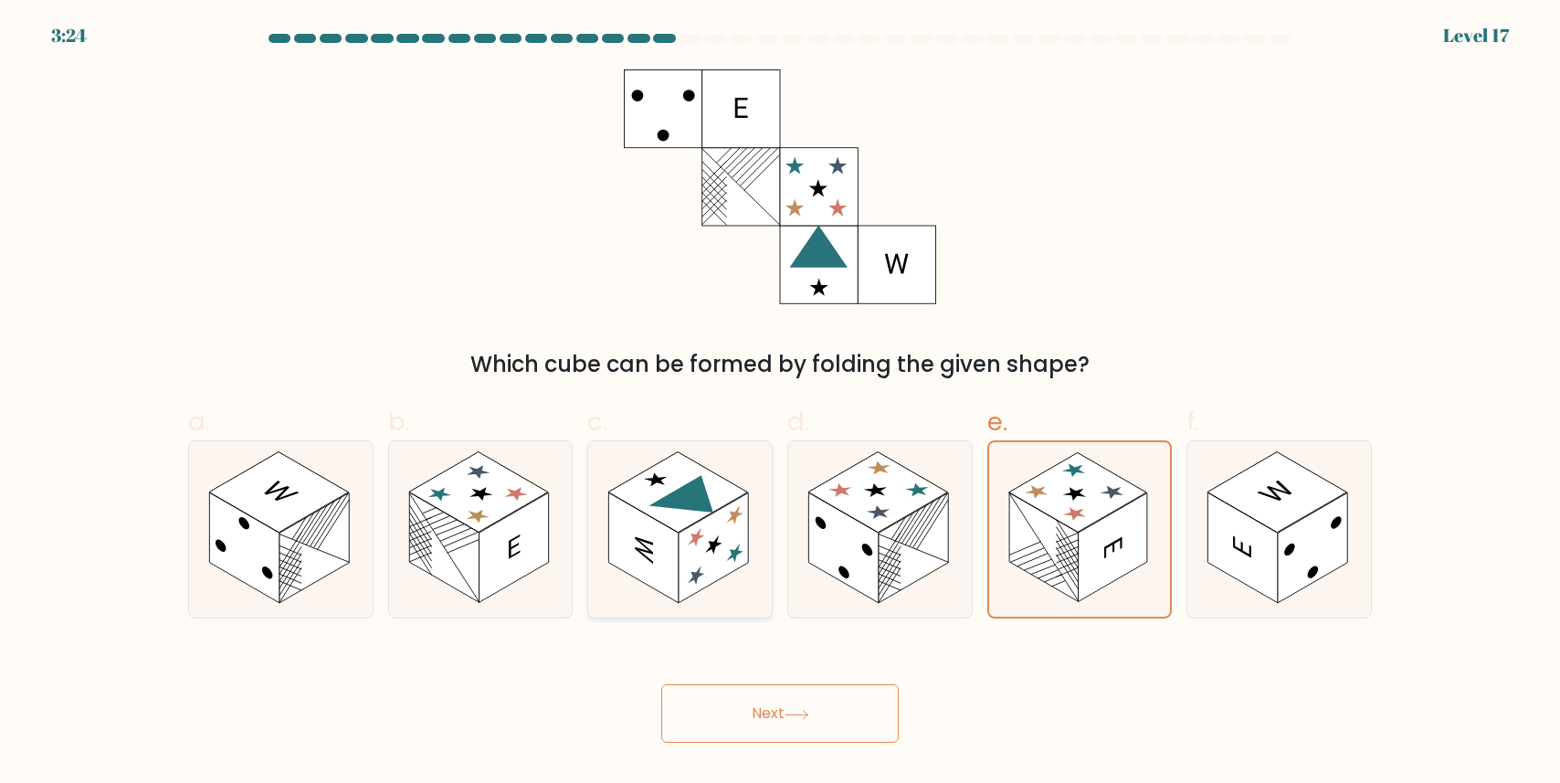
radio input "true"
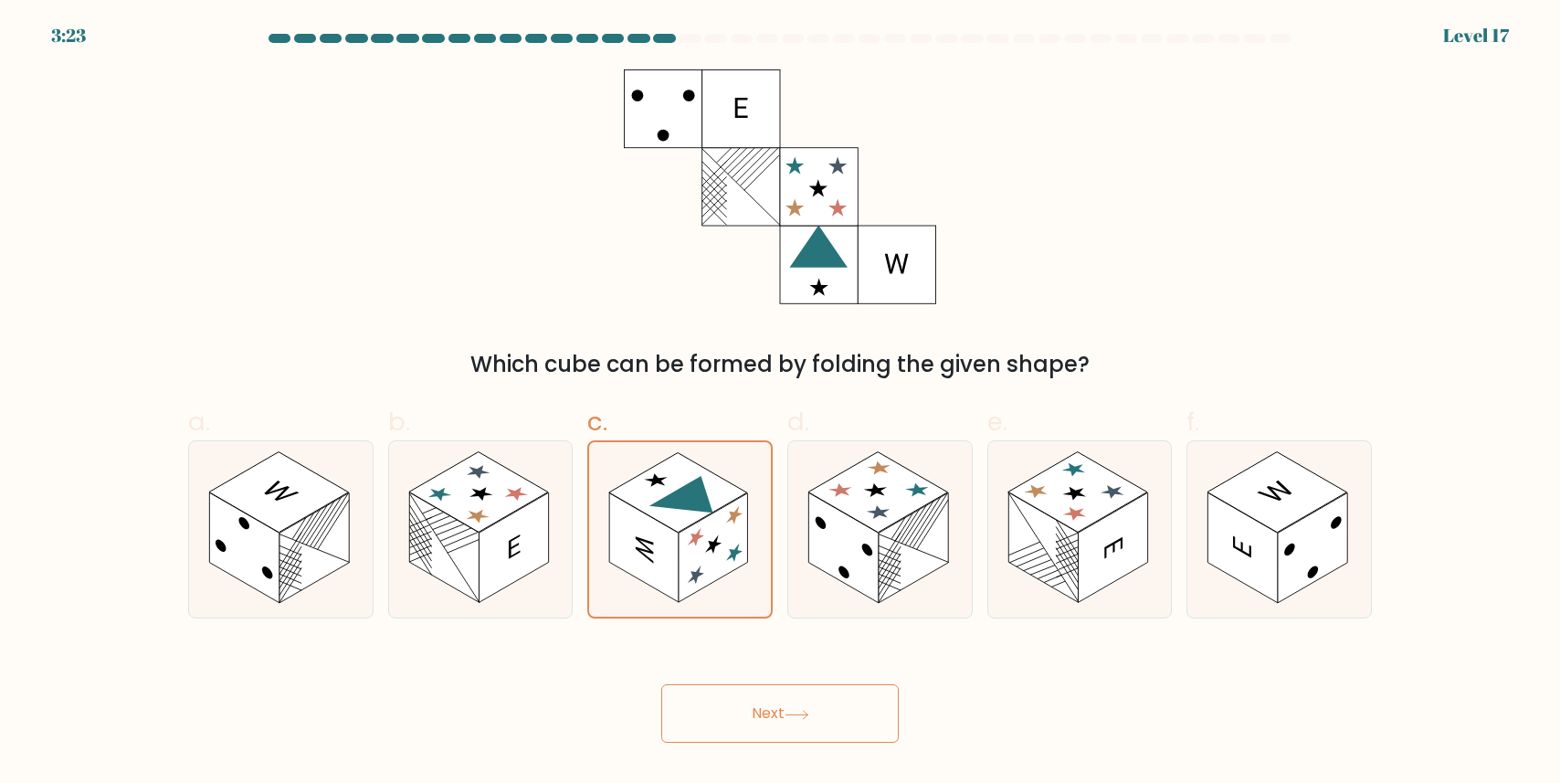
click at [772, 700] on button "Next" at bounding box center [779, 713] width 237 height 58
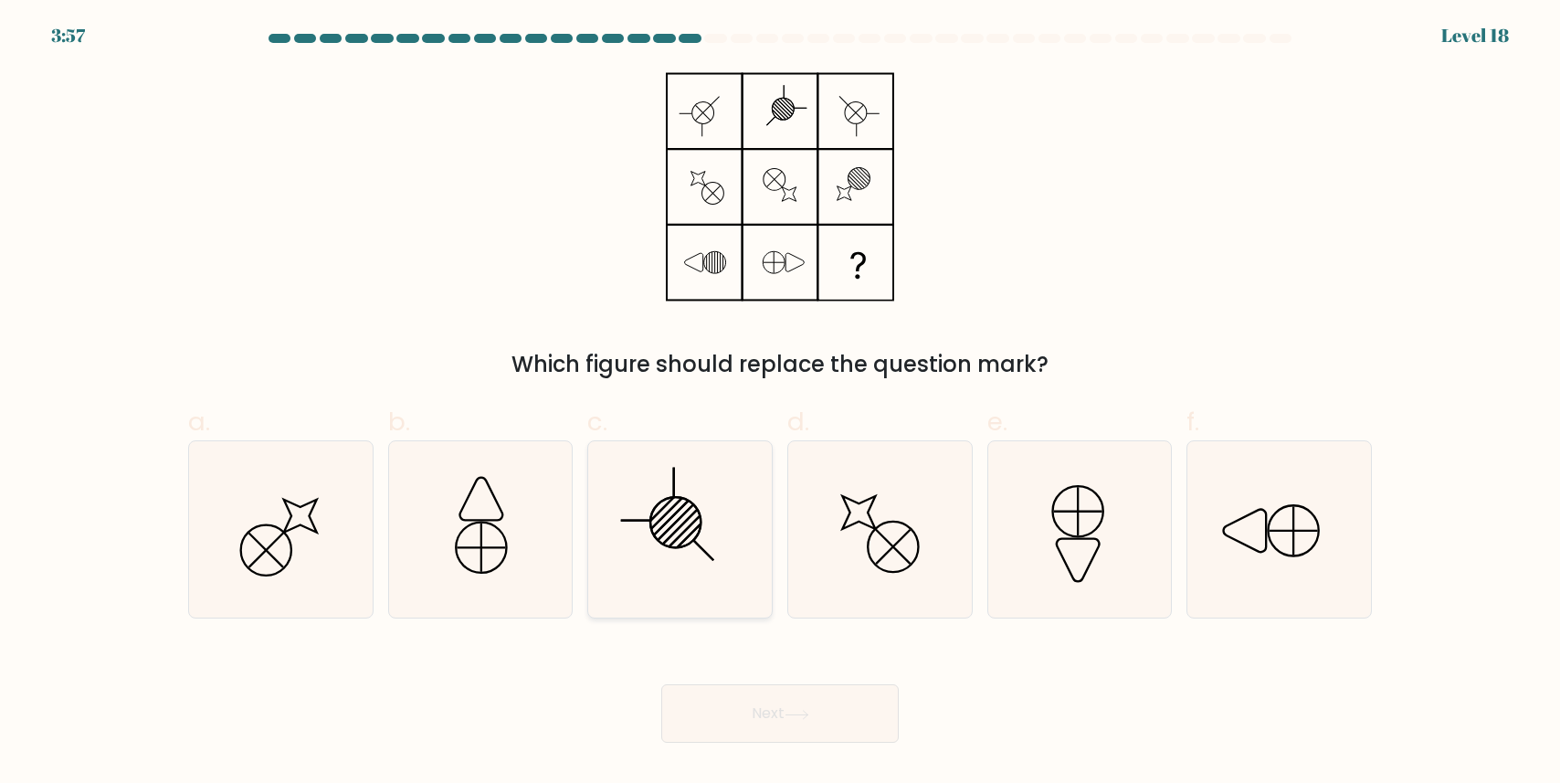
click at [704, 490] on icon at bounding box center [680, 529] width 176 height 176
click at [780, 404] on input "c." at bounding box center [780, 398] width 1 height 12
radio input "true"
click at [784, 712] on button "Next" at bounding box center [779, 713] width 237 height 58
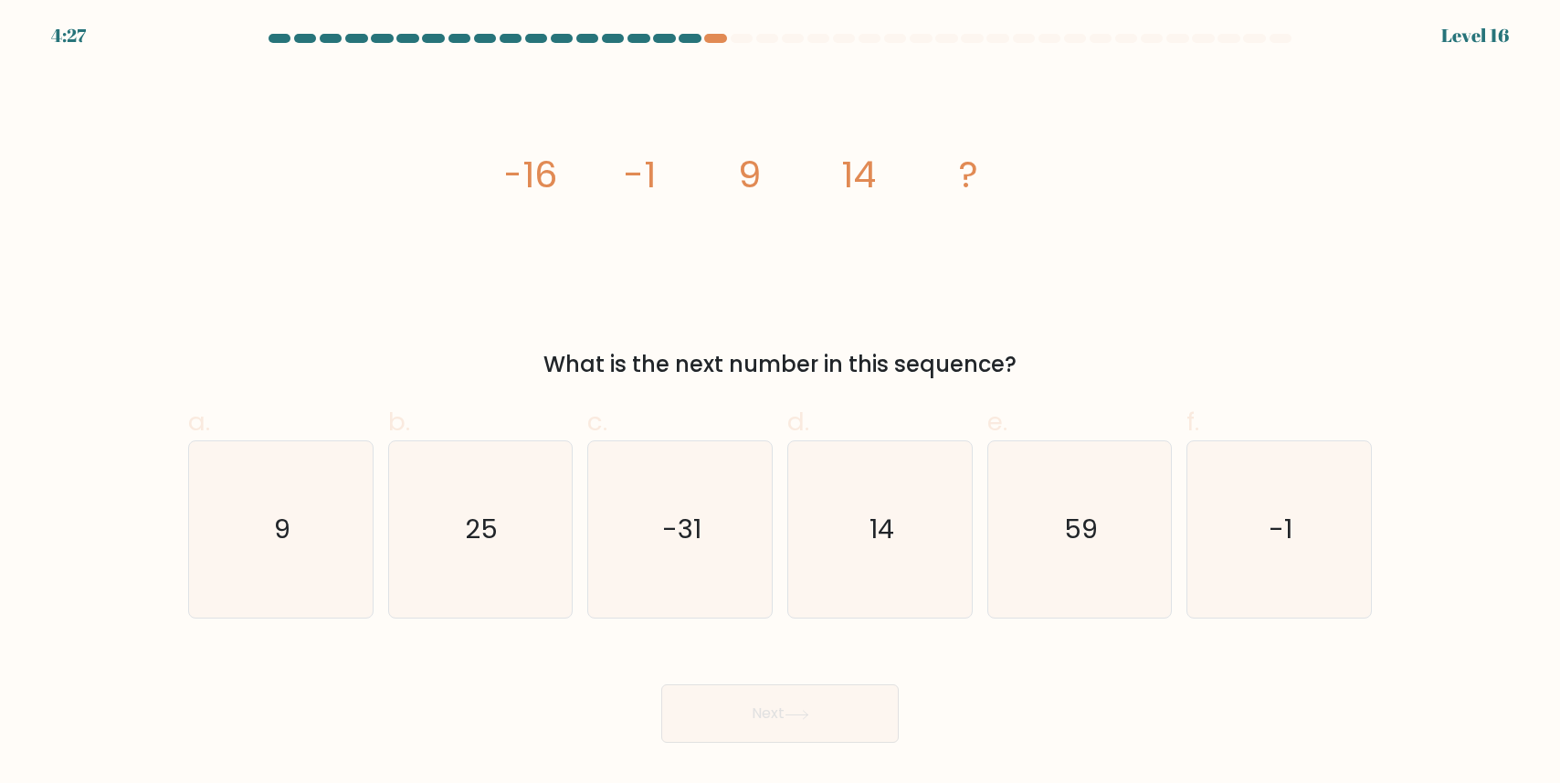
click at [889, 426] on label "d. 14" at bounding box center [879, 510] width 185 height 215
click at [781, 404] on input "d. 14" at bounding box center [780, 398] width 1 height 12
radio input "true"
click at [785, 694] on button "Next" at bounding box center [779, 713] width 237 height 58
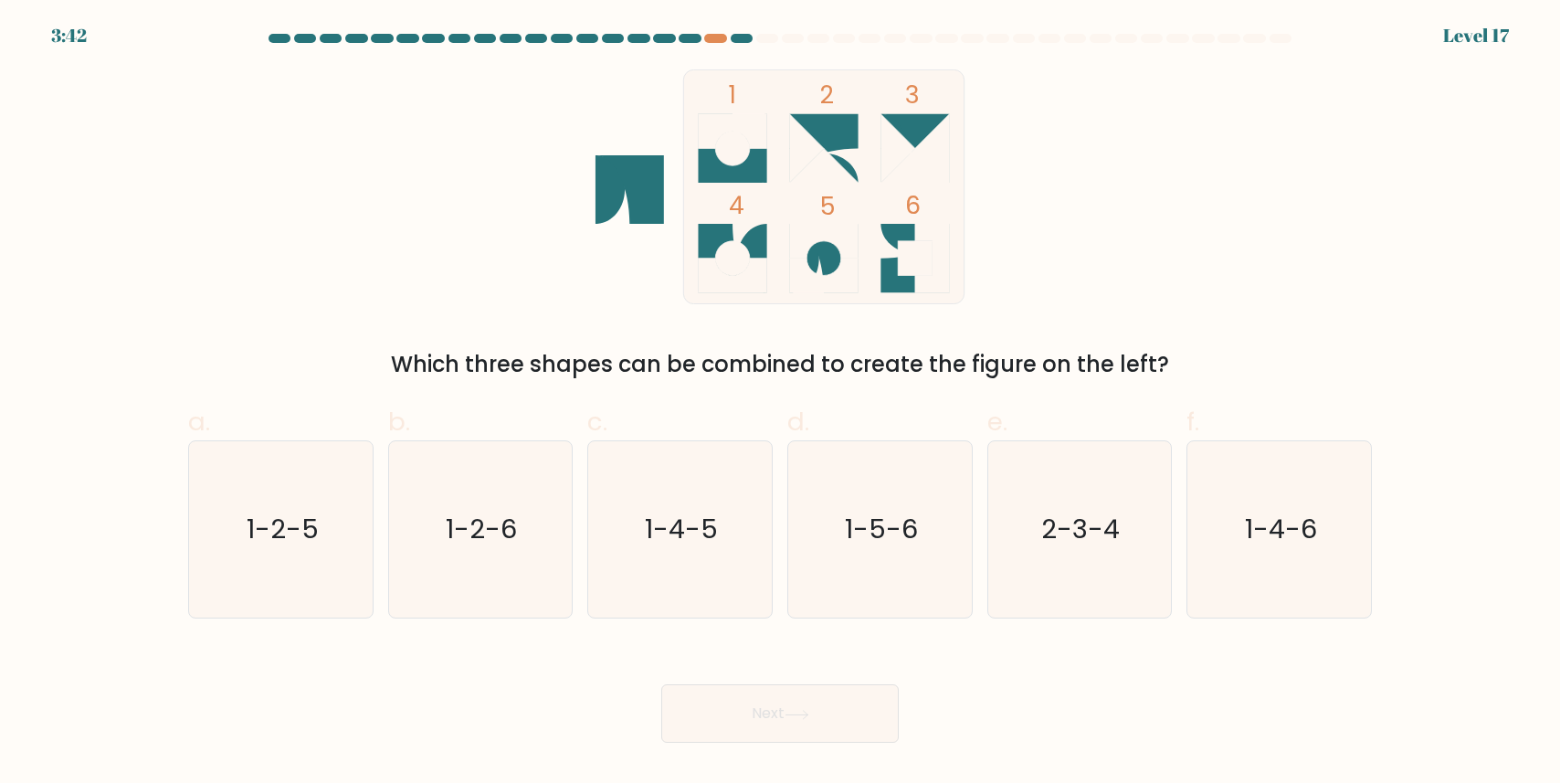
click at [822, 431] on label "d. 1-5-6" at bounding box center [879, 510] width 185 height 215
click at [781, 404] on input "d. 1-5-6" at bounding box center [780, 398] width 1 height 12
radio input "true"
click at [833, 704] on button "Next" at bounding box center [779, 713] width 237 height 58
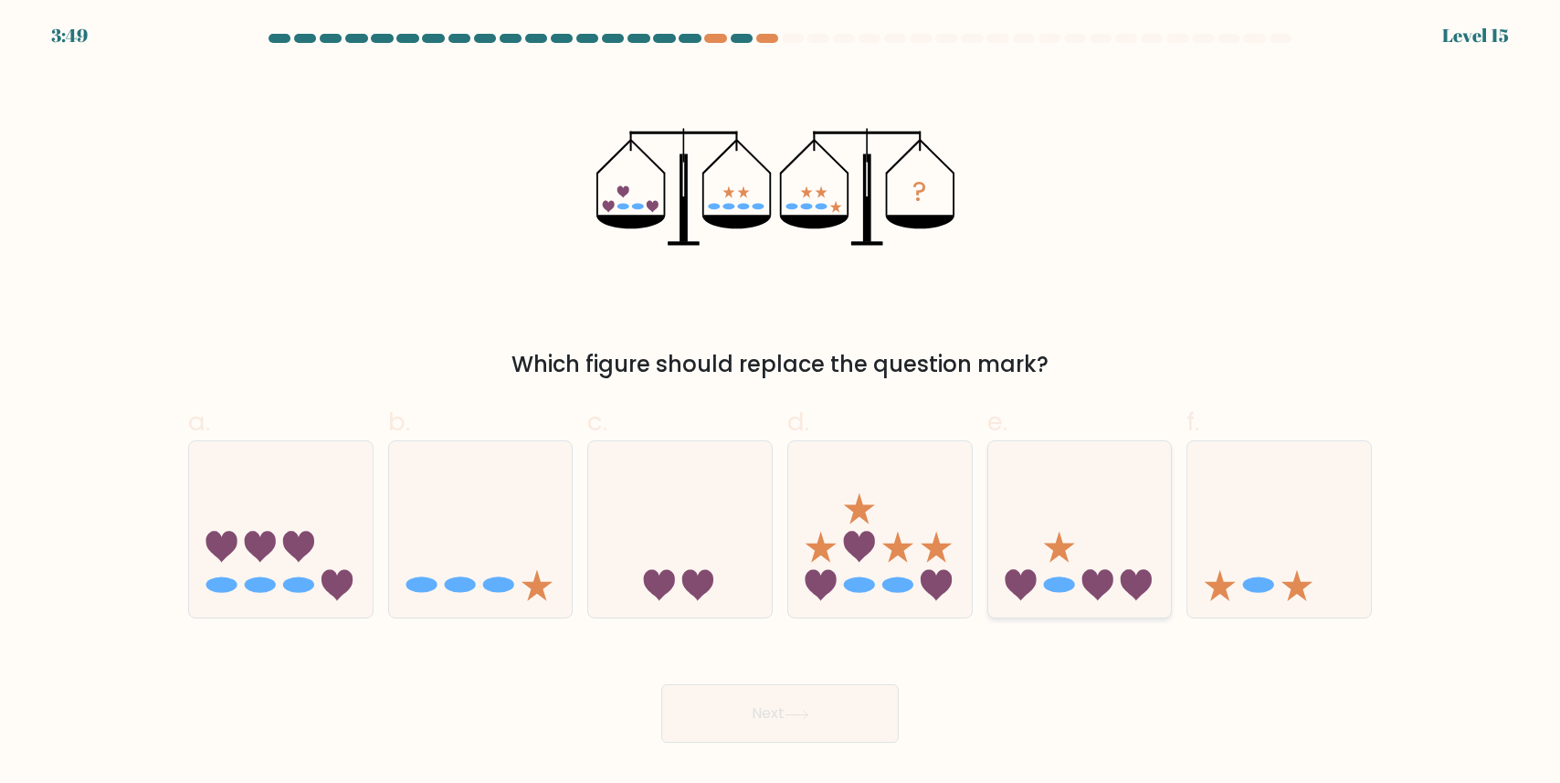
click at [1039, 577] on icon at bounding box center [1080, 530] width 184 height 152
click at [781, 404] on input "e." at bounding box center [780, 398] width 1 height 12
radio input "true"
click at [846, 720] on button "Next" at bounding box center [779, 713] width 237 height 58
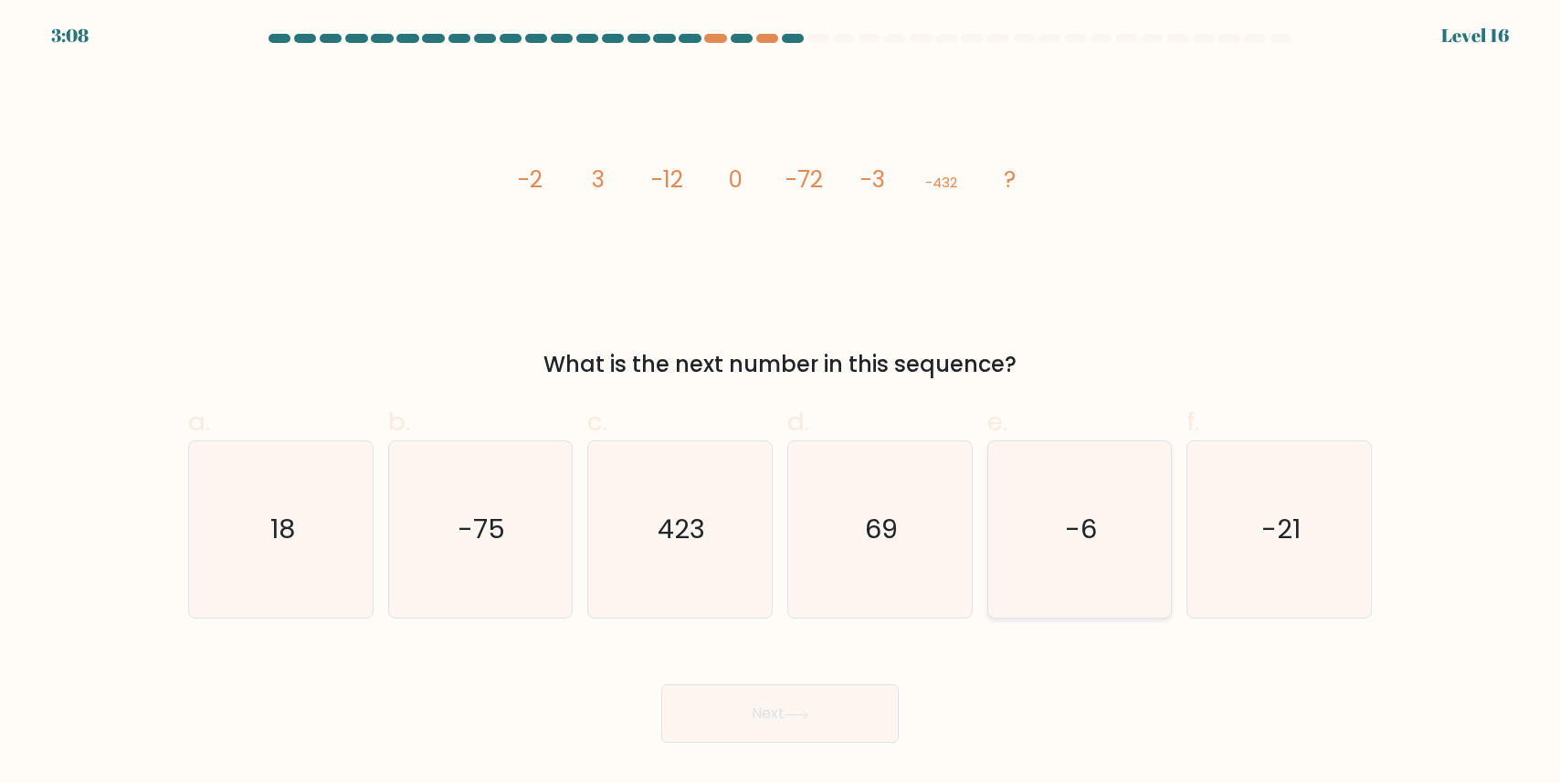
click at [1044, 480] on icon "-6" at bounding box center [1079, 529] width 176 height 176
click at [781, 404] on input "e. -6" at bounding box center [780, 398] width 1 height 12
radio input "true"
click at [858, 700] on button "Next" at bounding box center [779, 713] width 237 height 58
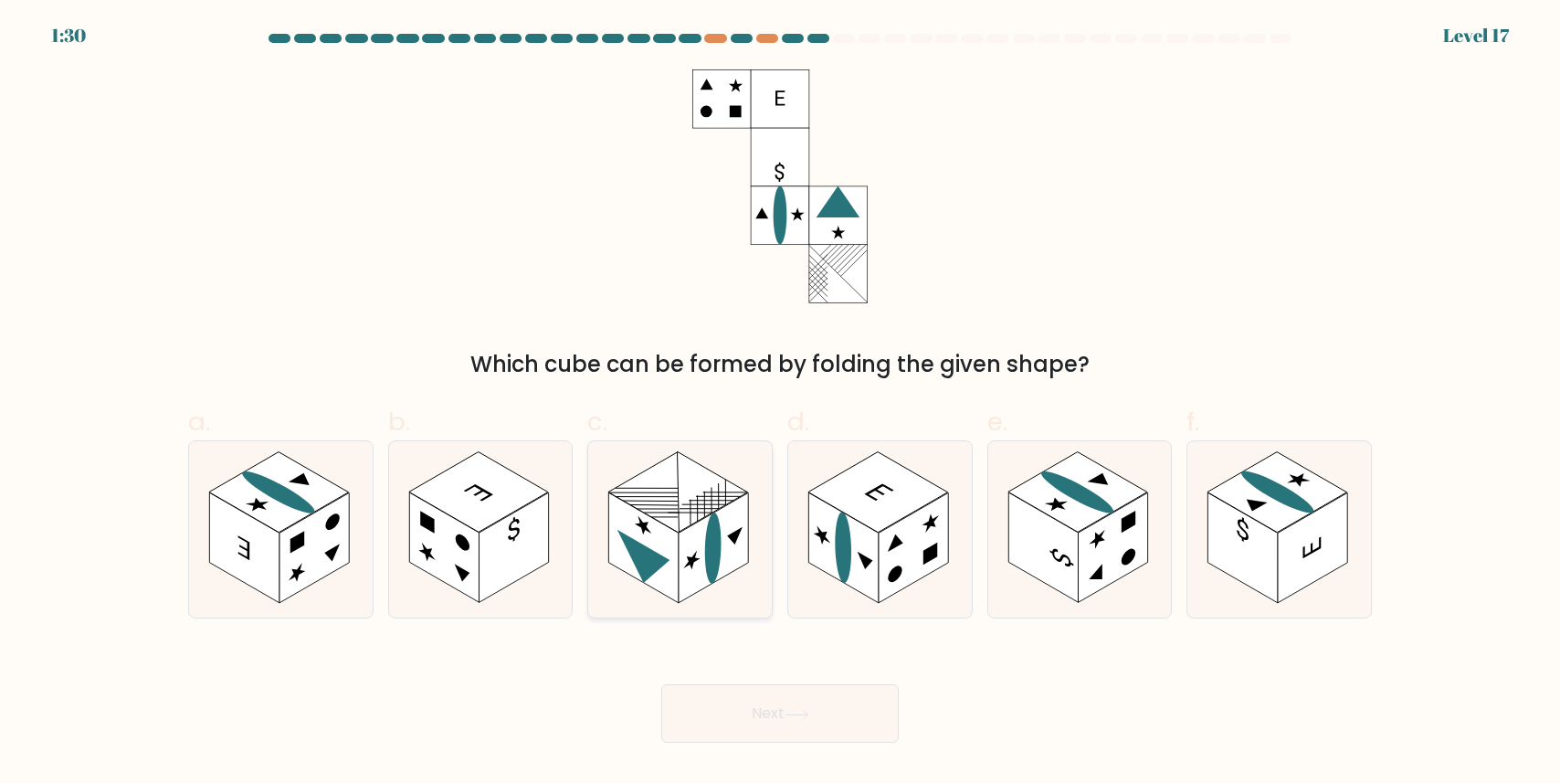
click at [725, 529] on rect at bounding box center [712, 548] width 69 height 110
click at [780, 404] on input "c." at bounding box center [780, 398] width 1 height 12
radio input "true"
click at [799, 710] on icon at bounding box center [796, 714] width 25 height 10
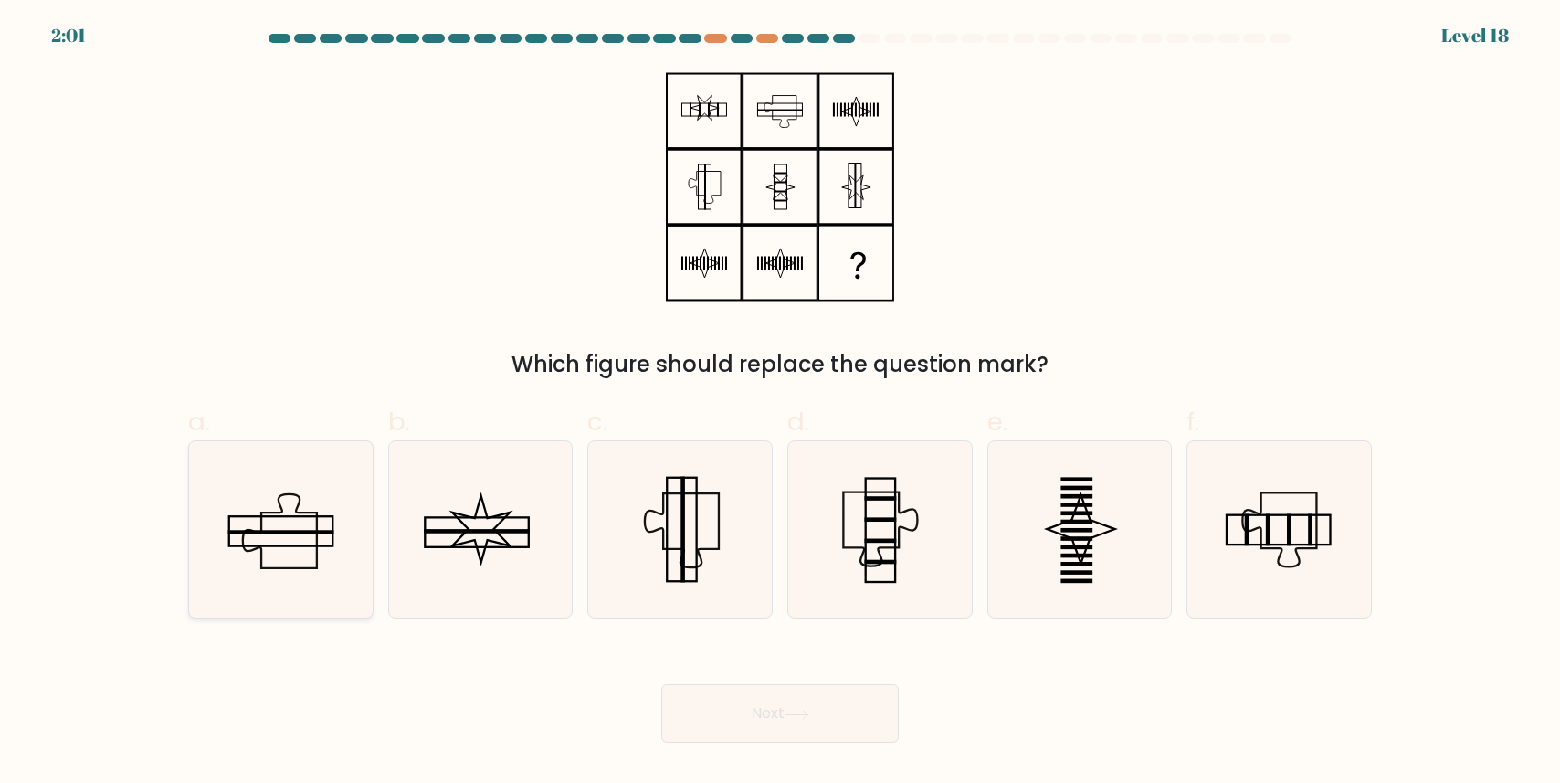
click at [312, 573] on icon at bounding box center [281, 529] width 176 height 176
click at [780, 404] on input "a." at bounding box center [780, 398] width 1 height 12
radio input "true"
click at [804, 709] on button "Next" at bounding box center [779, 713] width 237 height 58
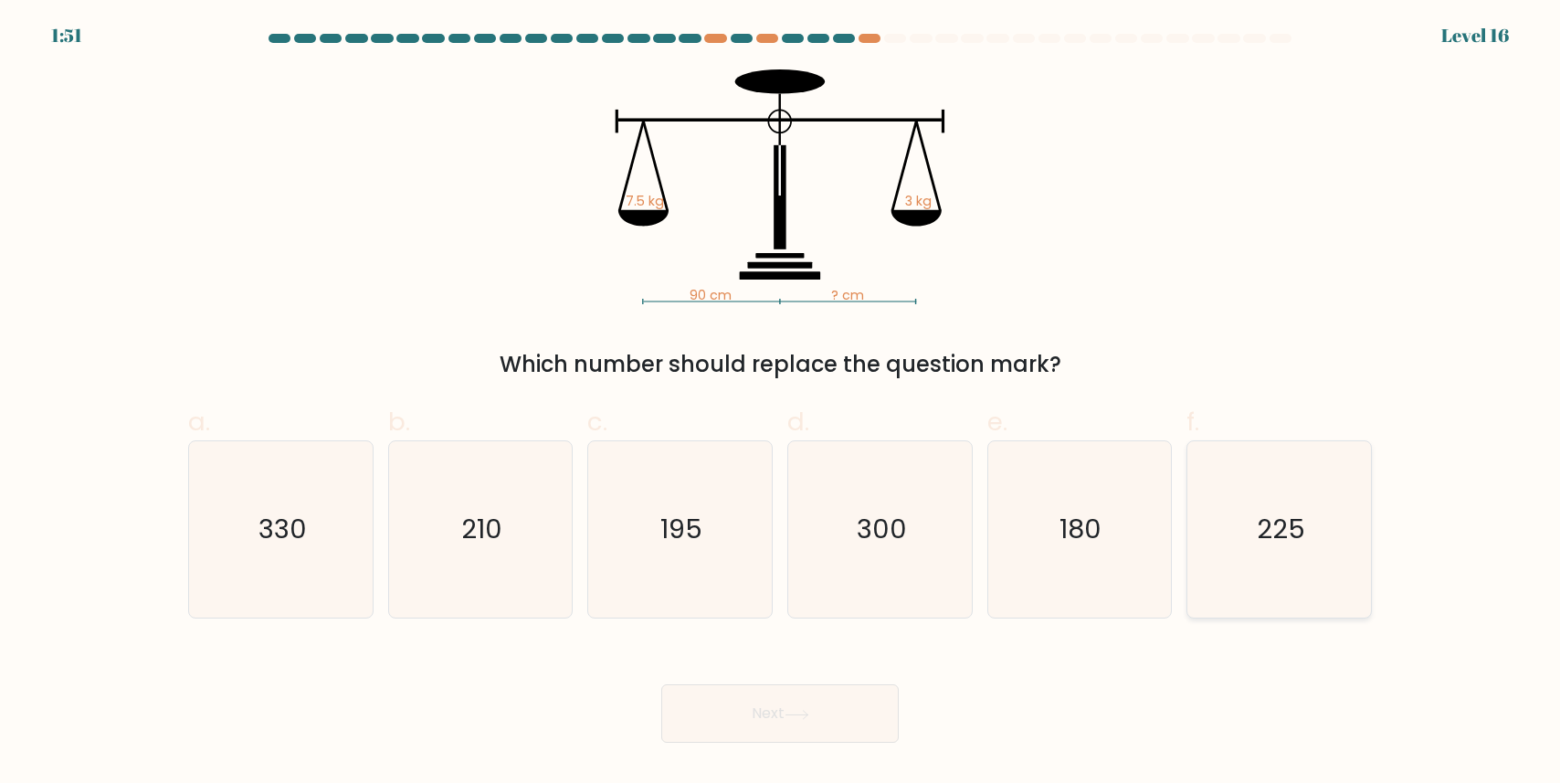
click at [1270, 506] on icon "225" at bounding box center [1279, 529] width 176 height 176
click at [781, 404] on input "f. 225" at bounding box center [780, 398] width 1 height 12
radio input "true"
click at [814, 696] on button "Next" at bounding box center [779, 713] width 237 height 58
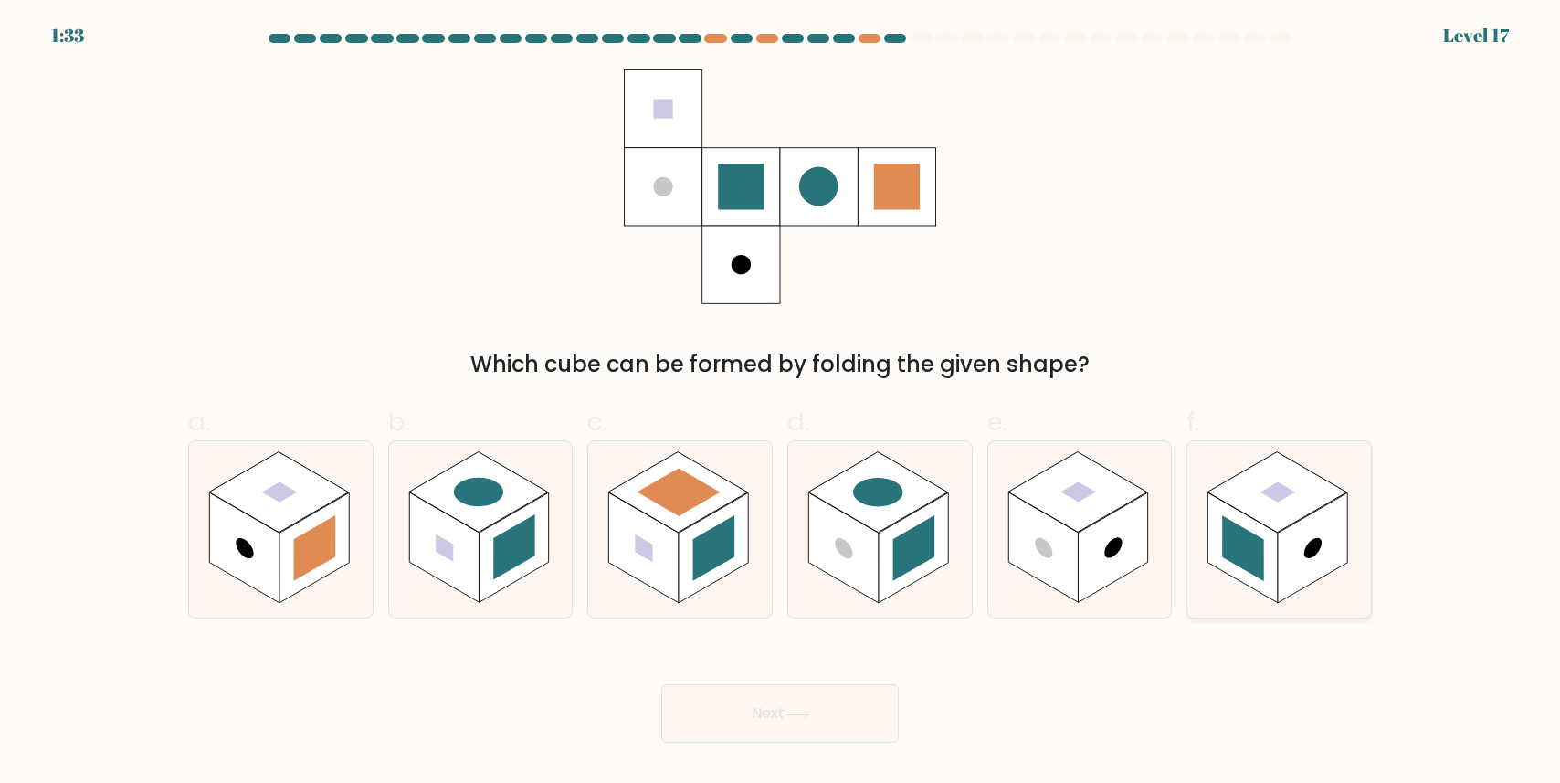
click at [1259, 573] on rect at bounding box center [1243, 549] width 42 height 66
click at [781, 404] on input "f." at bounding box center [780, 398] width 1 height 12
radio input "true"
click at [832, 715] on button "Next" at bounding box center [779, 713] width 237 height 58
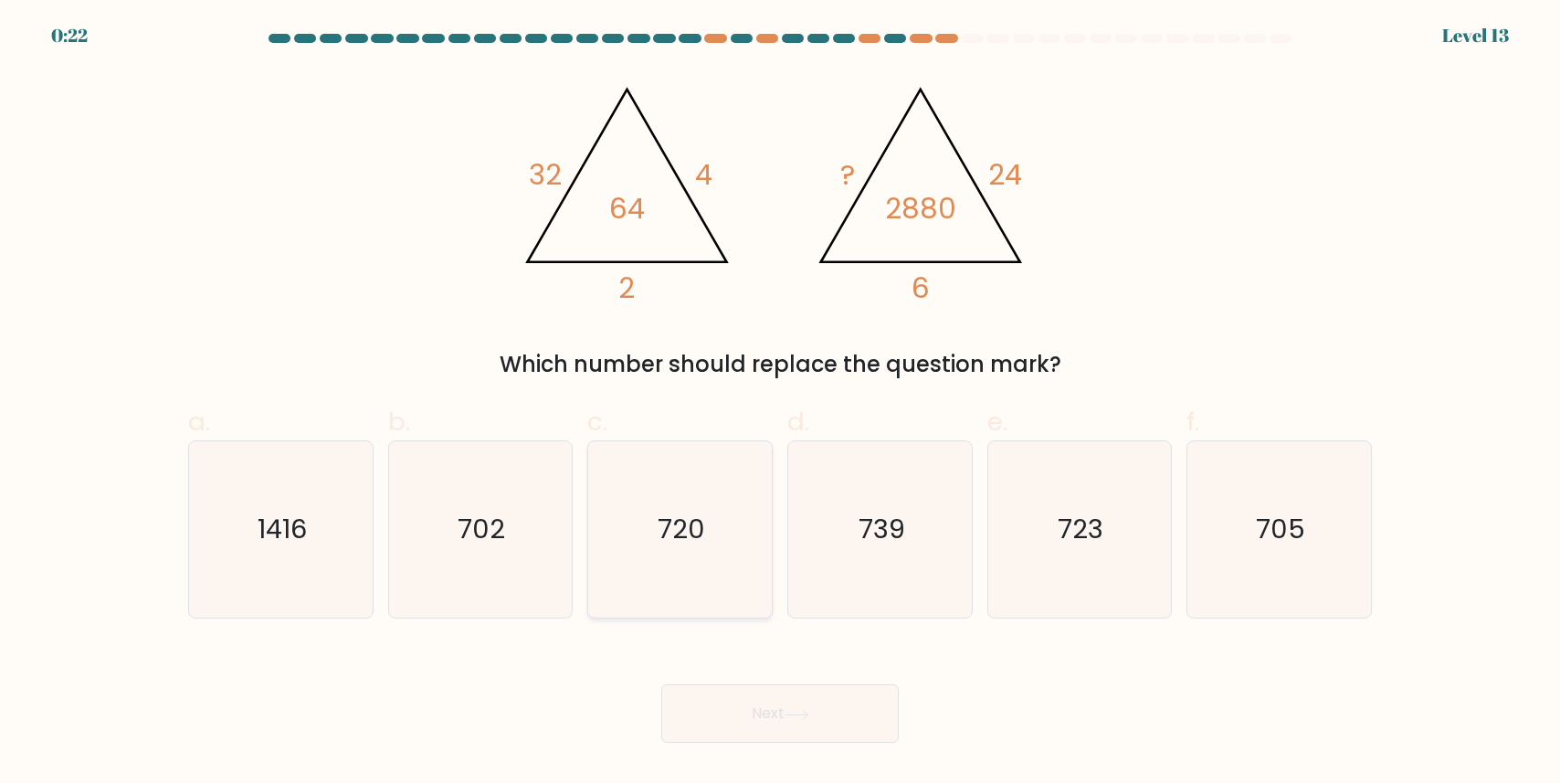
click at [754, 527] on icon "720" at bounding box center [680, 529] width 176 height 176
click at [780, 404] on input "c. 720" at bounding box center [780, 398] width 1 height 12
radio input "true"
click at [795, 711] on icon at bounding box center [796, 714] width 25 height 10
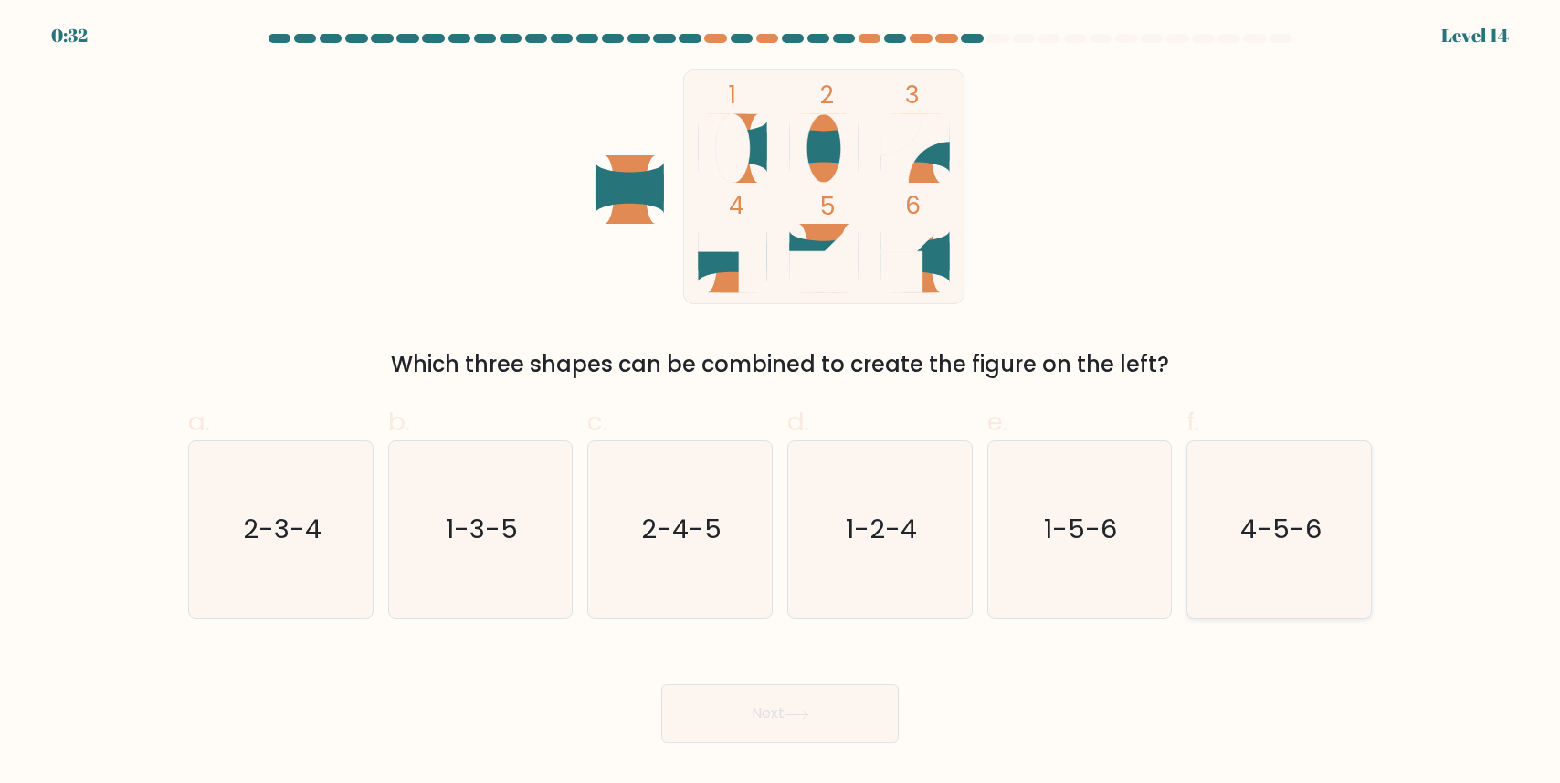
click at [1218, 531] on icon "4-5-6" at bounding box center [1279, 529] width 176 height 176
click at [781, 404] on input "f. 4-5-6" at bounding box center [780, 398] width 1 height 12
radio input "true"
click at [856, 704] on button "Next" at bounding box center [779, 713] width 237 height 58
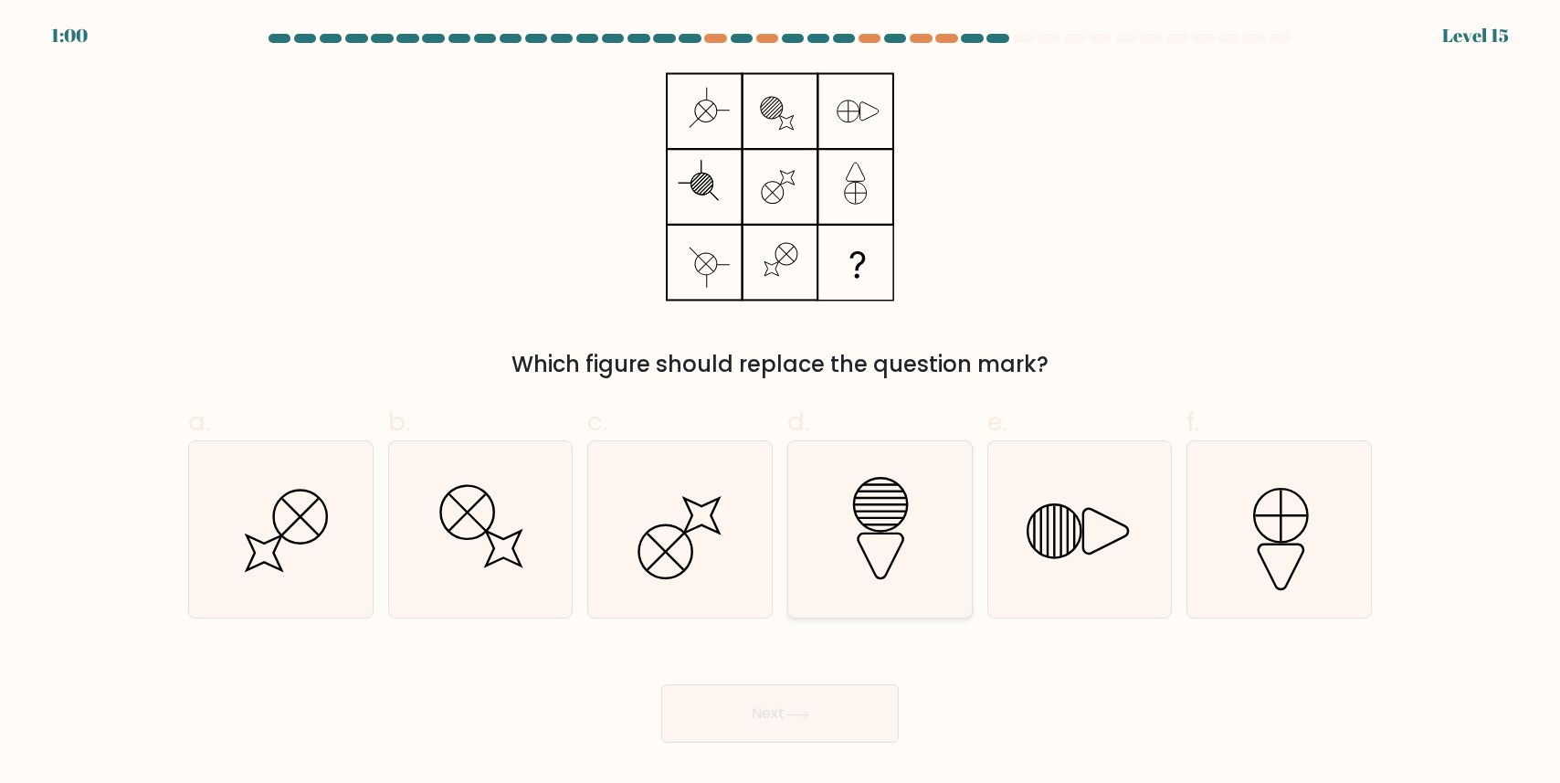
click at [898, 520] on icon at bounding box center [880, 529] width 176 height 176
click at [781, 404] on input "d." at bounding box center [780, 398] width 1 height 12
radio input "true"
click at [830, 693] on button "Next" at bounding box center [779, 713] width 237 height 58
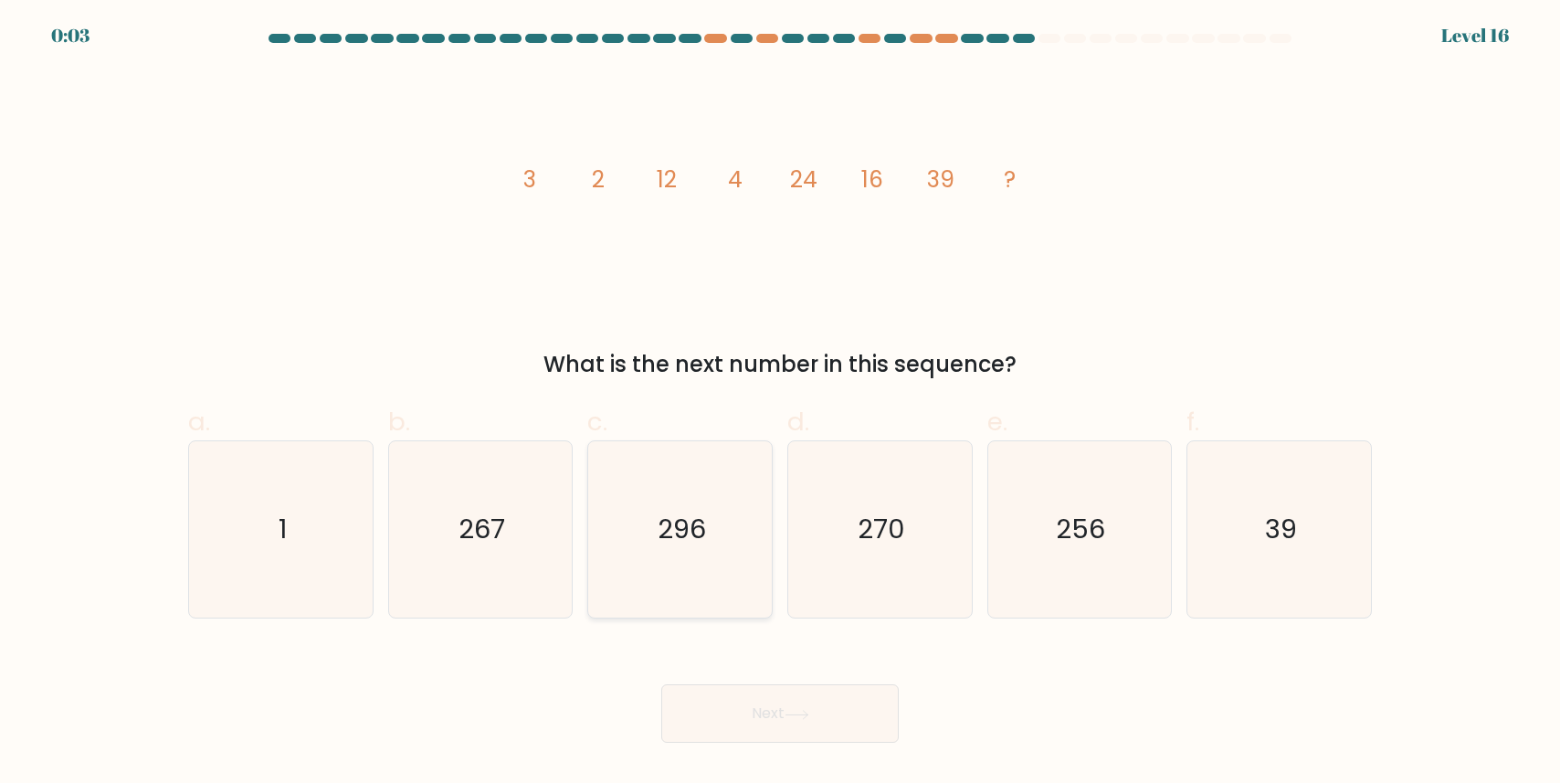
click at [721, 523] on icon "296" at bounding box center [680, 529] width 176 height 176
click at [780, 404] on input "c. 296" at bounding box center [780, 398] width 1 height 12
radio input "true"
click at [1056, 597] on icon "256" at bounding box center [1079, 529] width 176 height 176
click at [781, 404] on input "e. 256" at bounding box center [780, 398] width 1 height 12
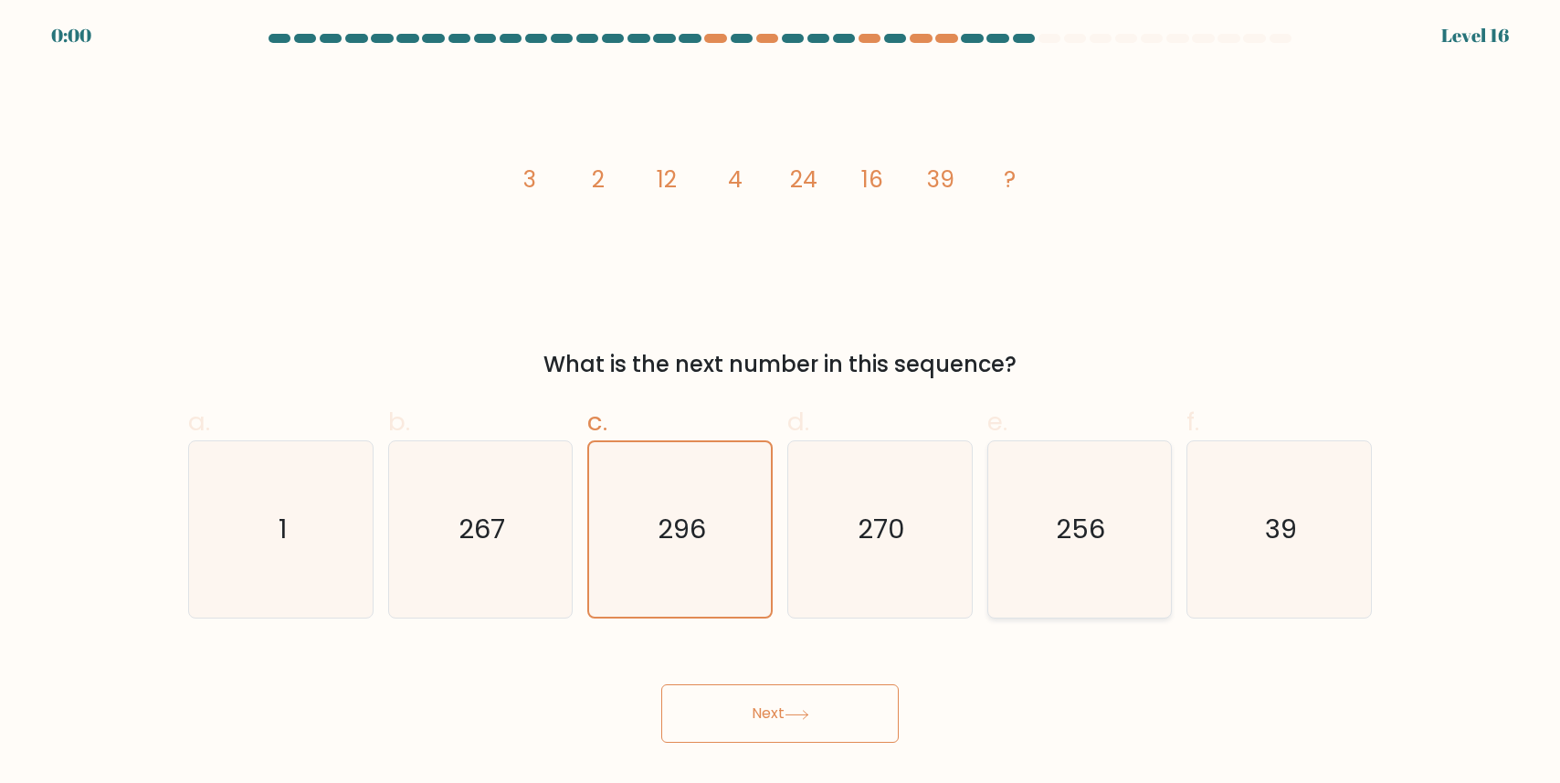
radio input "true"
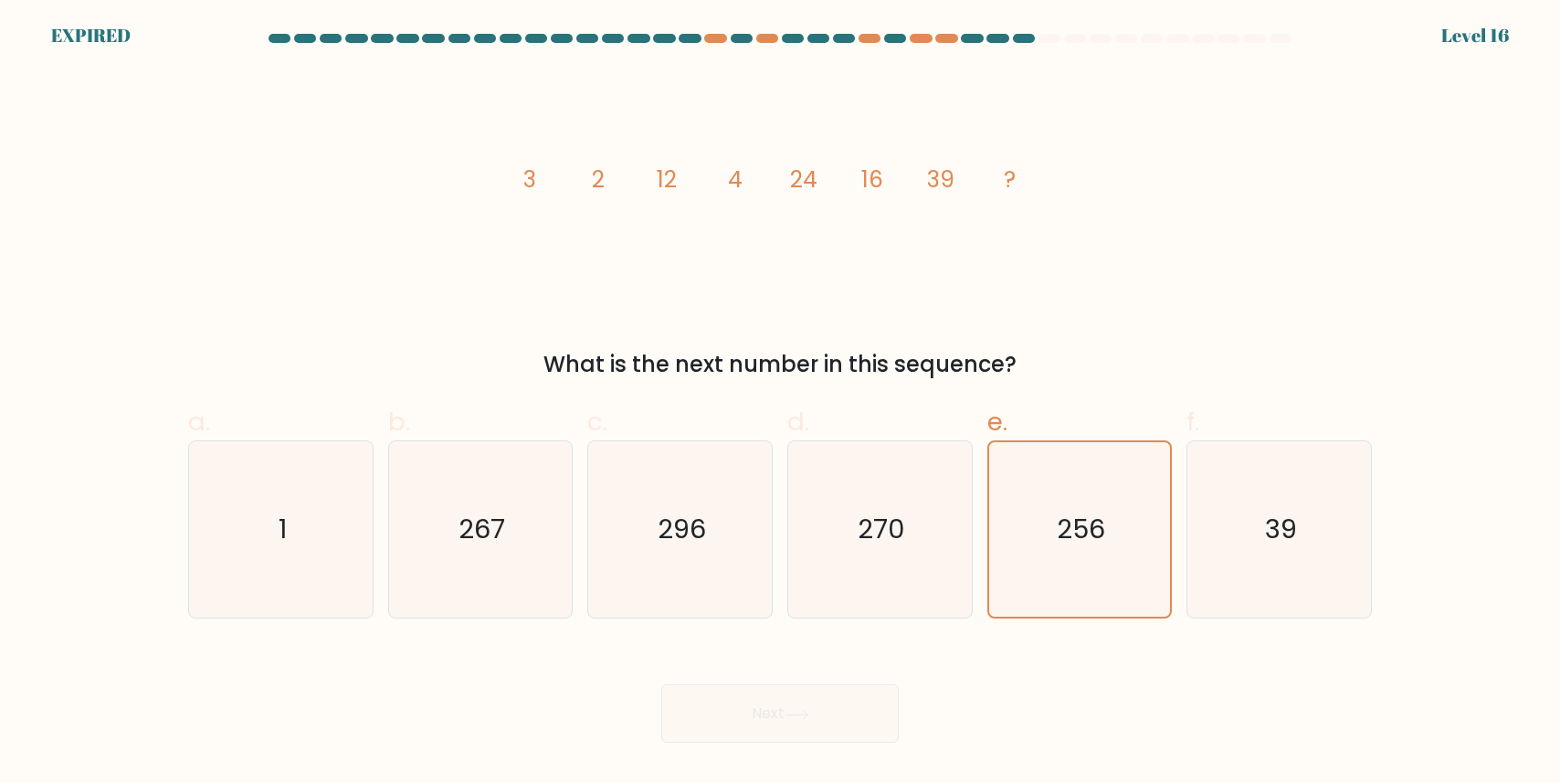
click at [844, 719] on div "Next" at bounding box center [779, 691] width 1205 height 102
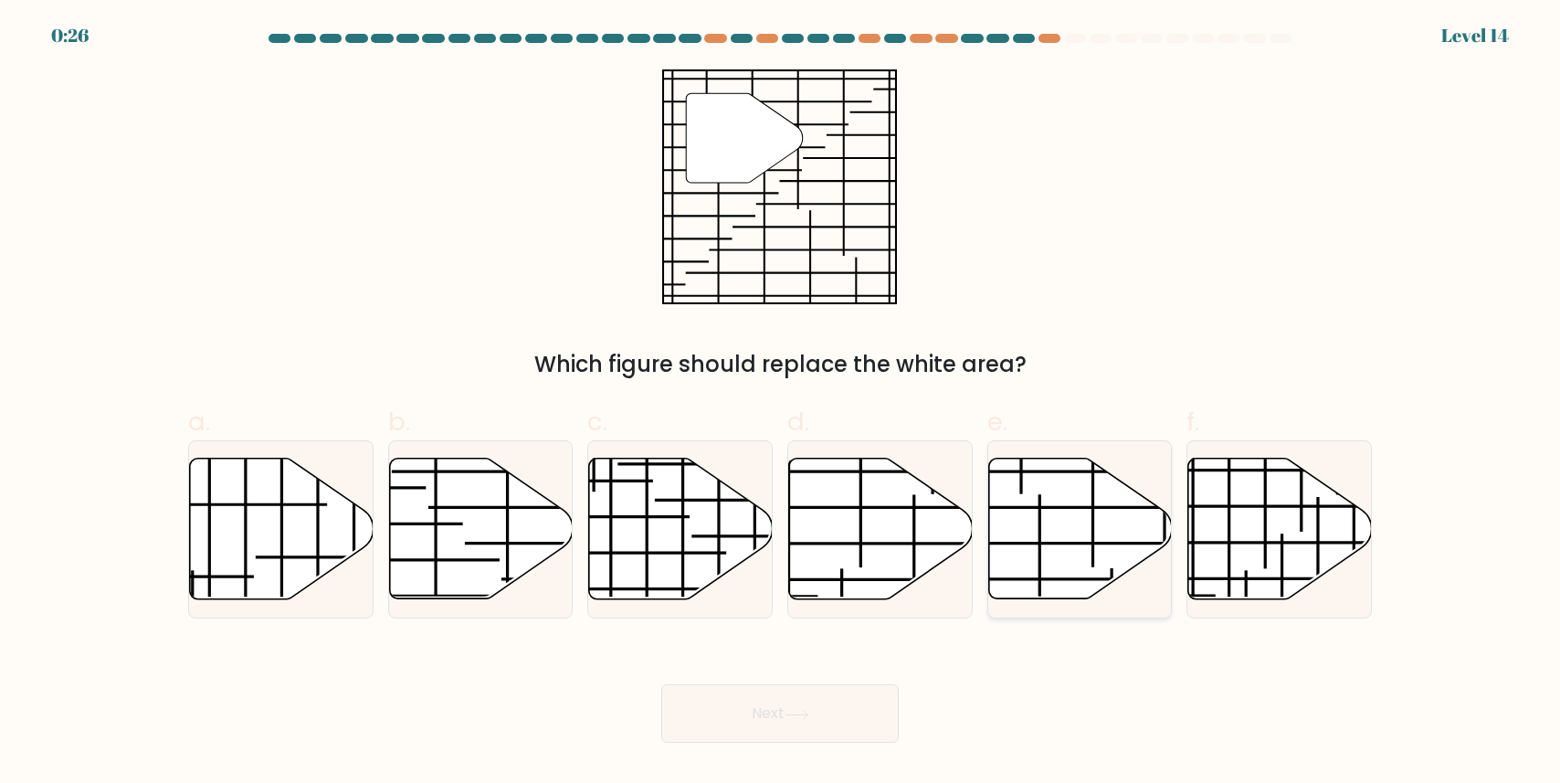
click at [1060, 554] on icon at bounding box center [1080, 528] width 184 height 141
click at [781, 404] on input "e." at bounding box center [780, 398] width 1 height 12
radio input "true"
click at [804, 721] on button "Next" at bounding box center [779, 713] width 237 height 58
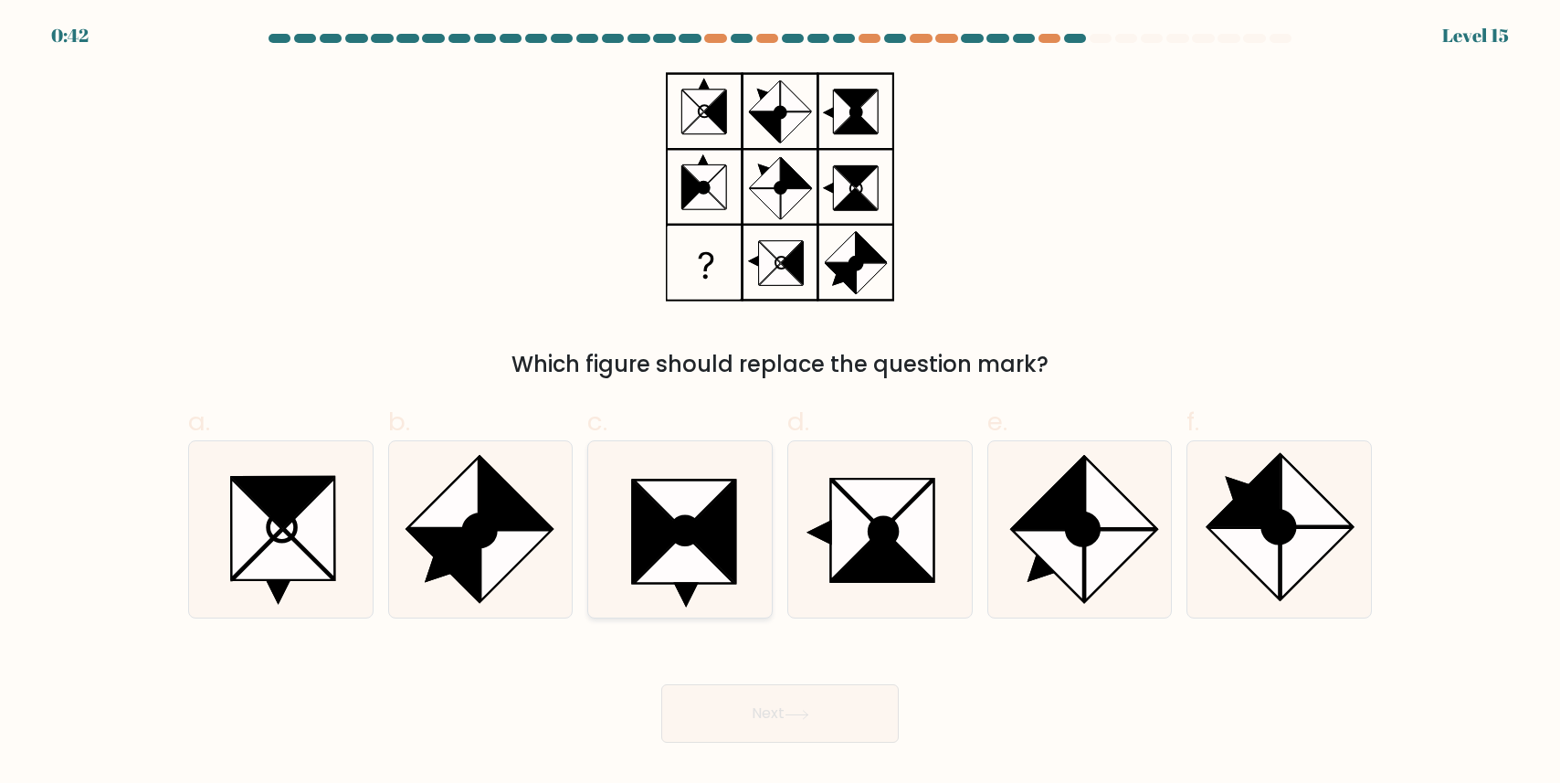
click at [738, 558] on icon at bounding box center [680, 529] width 176 height 176
click at [780, 404] on input "c." at bounding box center [780, 398] width 1 height 12
radio input "true"
click at [775, 692] on button "Next" at bounding box center [779, 713] width 237 height 58
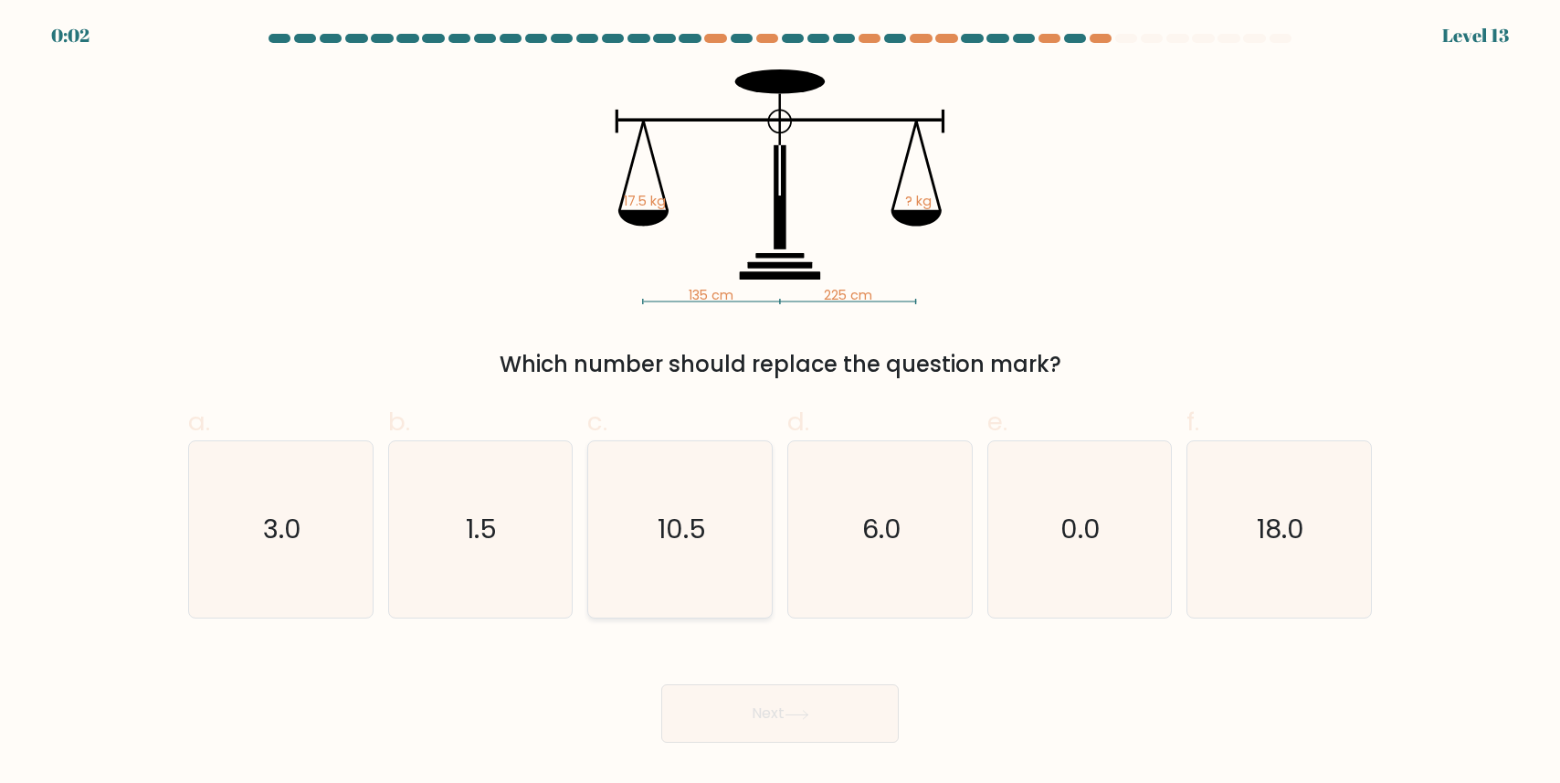
click at [673, 533] on text "10.5" at bounding box center [681, 529] width 48 height 37
click at [780, 404] on input "c. 10.5" at bounding box center [780, 398] width 1 height 12
radio input "true"
click at [769, 714] on button "Next" at bounding box center [779, 713] width 237 height 58
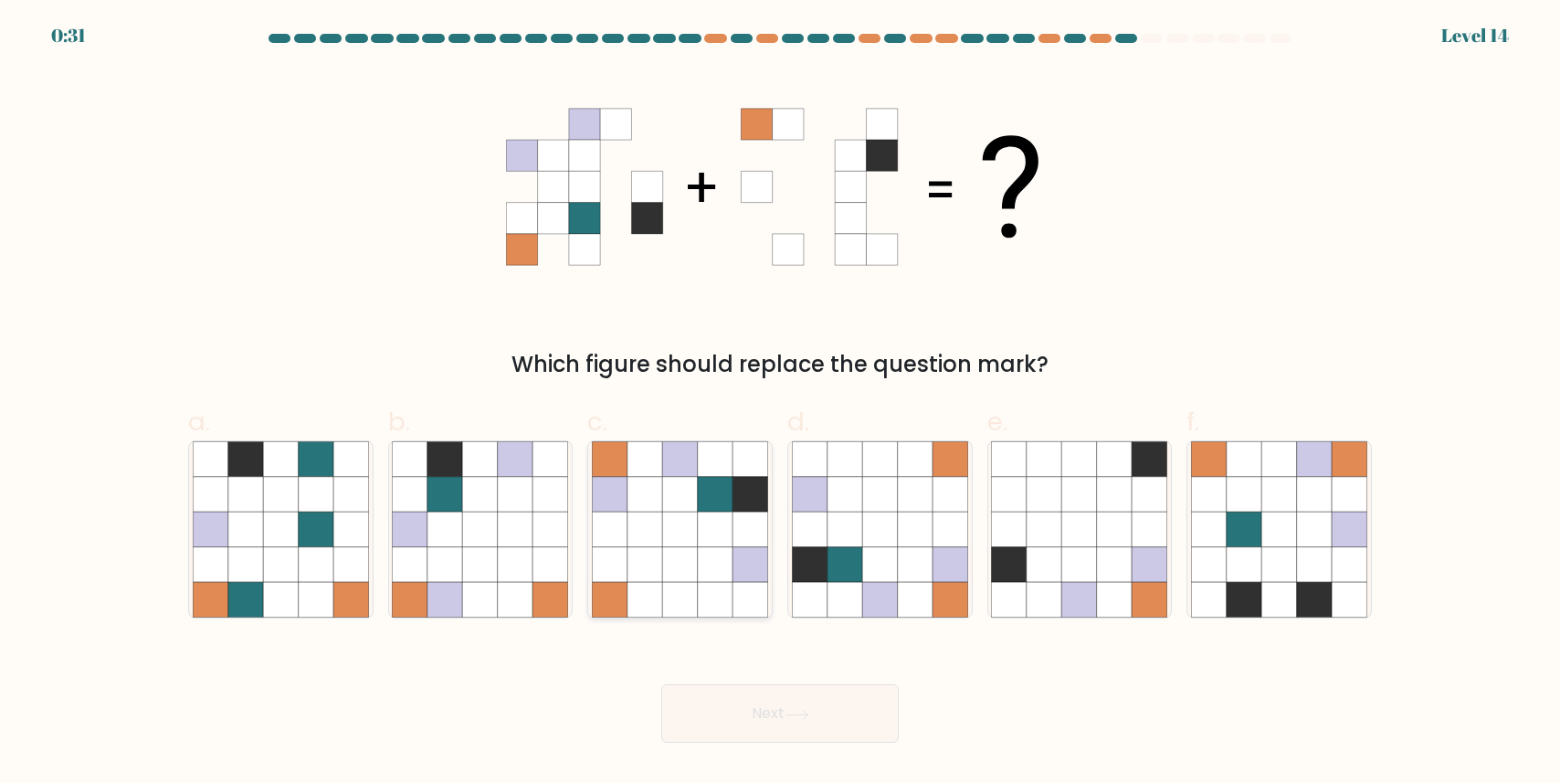
click at [683, 504] on icon at bounding box center [679, 494] width 35 height 35
click at [780, 404] on input "c." at bounding box center [780, 398] width 1 height 12
radio input "true"
click at [761, 708] on button "Next" at bounding box center [779, 713] width 237 height 58
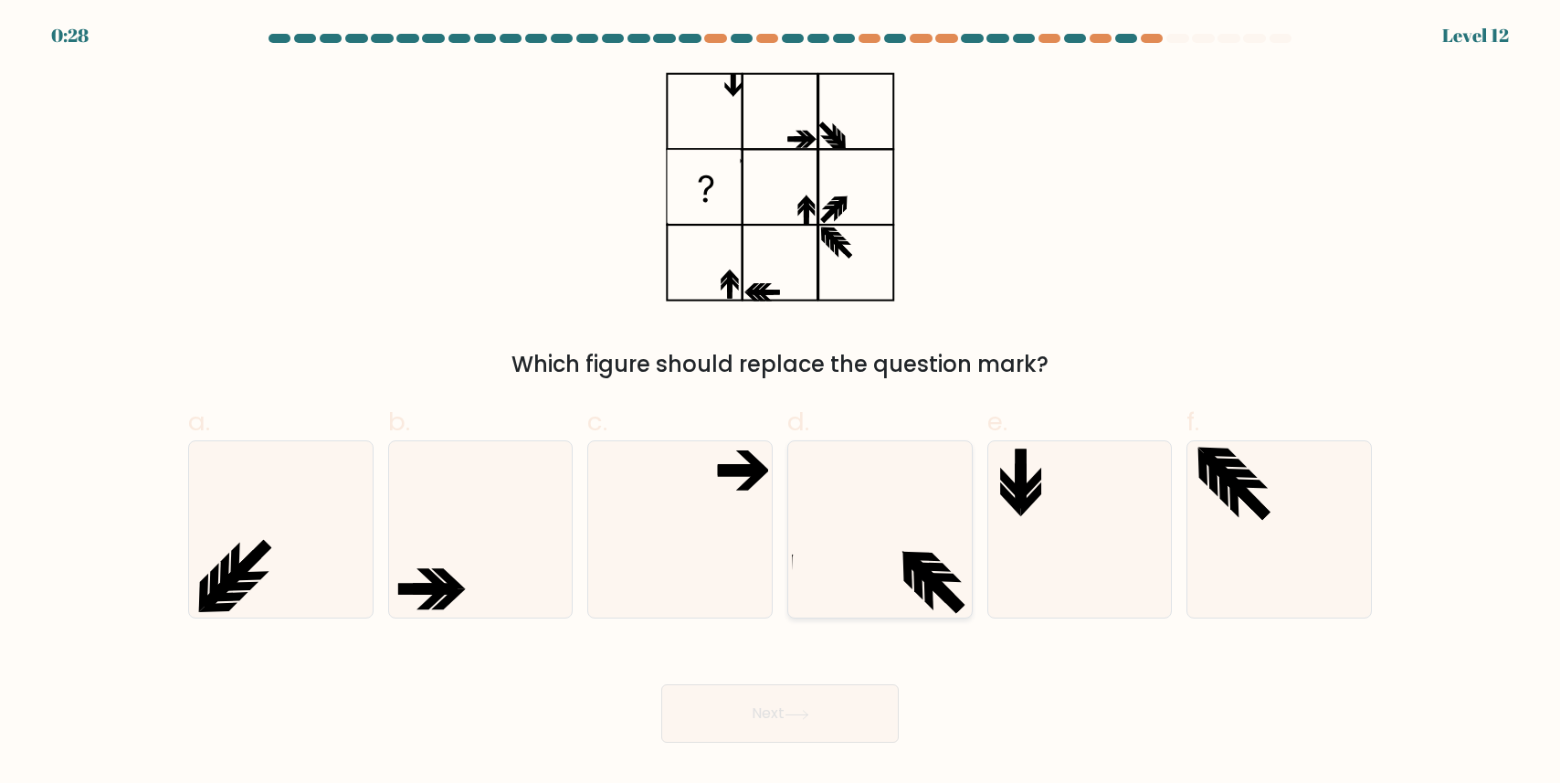
click at [888, 510] on icon at bounding box center [880, 529] width 176 height 176
click at [781, 404] on input "d." at bounding box center [780, 398] width 1 height 12
radio input "true"
click at [703, 571] on icon at bounding box center [680, 529] width 176 height 176
click at [780, 404] on input "c." at bounding box center [780, 398] width 1 height 12
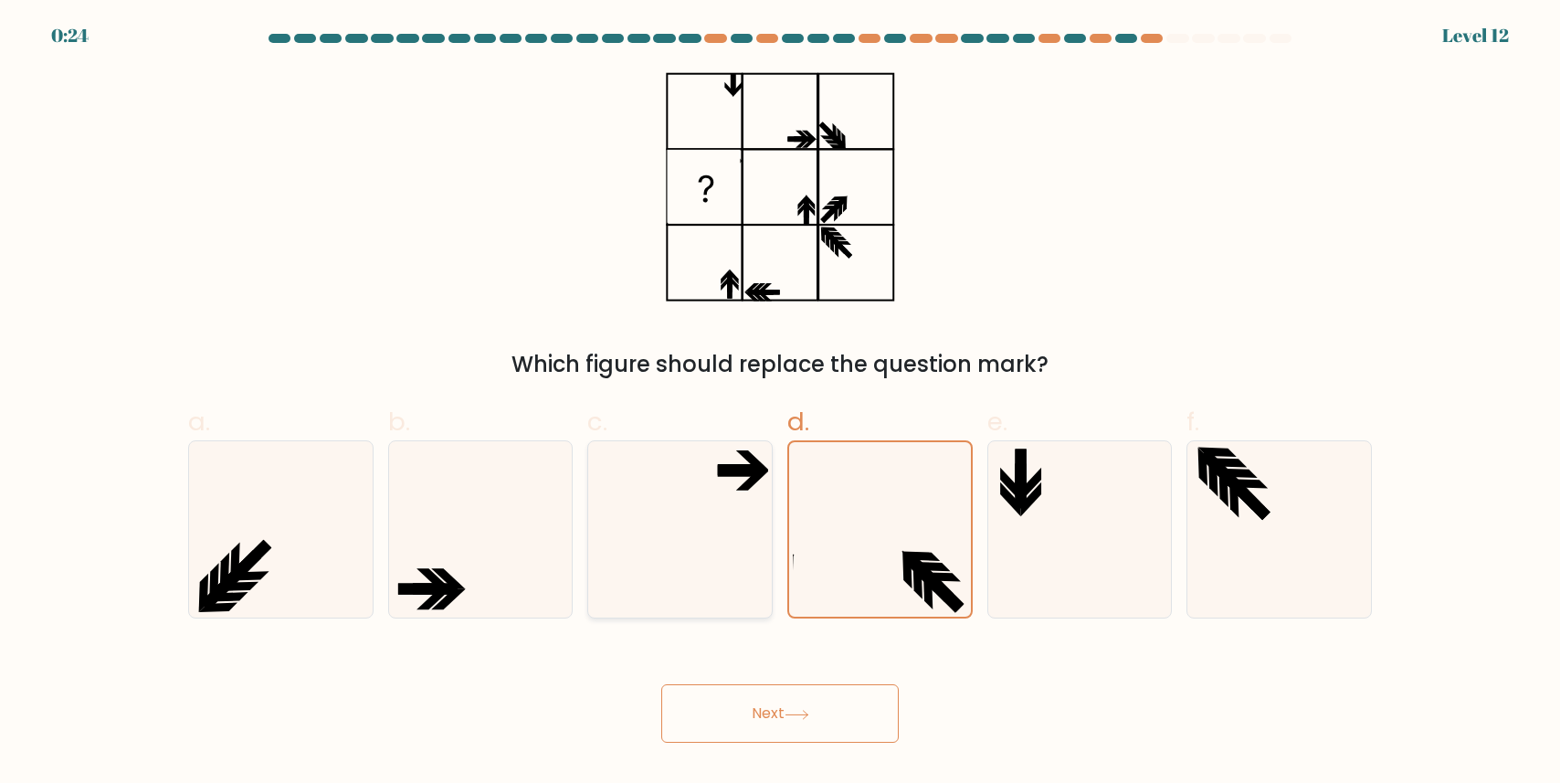
radio input "true"
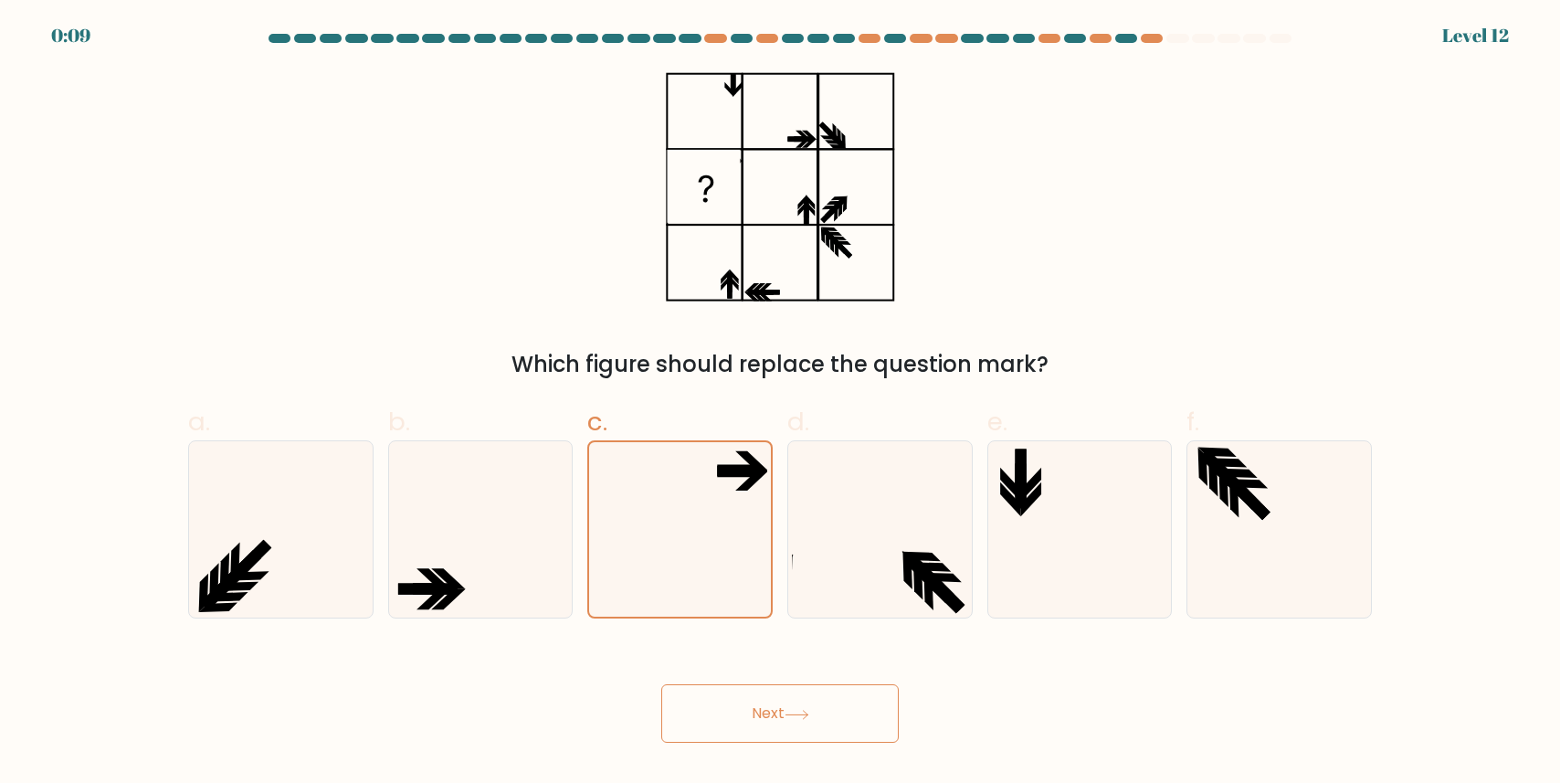
click at [757, 702] on button "Next" at bounding box center [779, 713] width 237 height 58
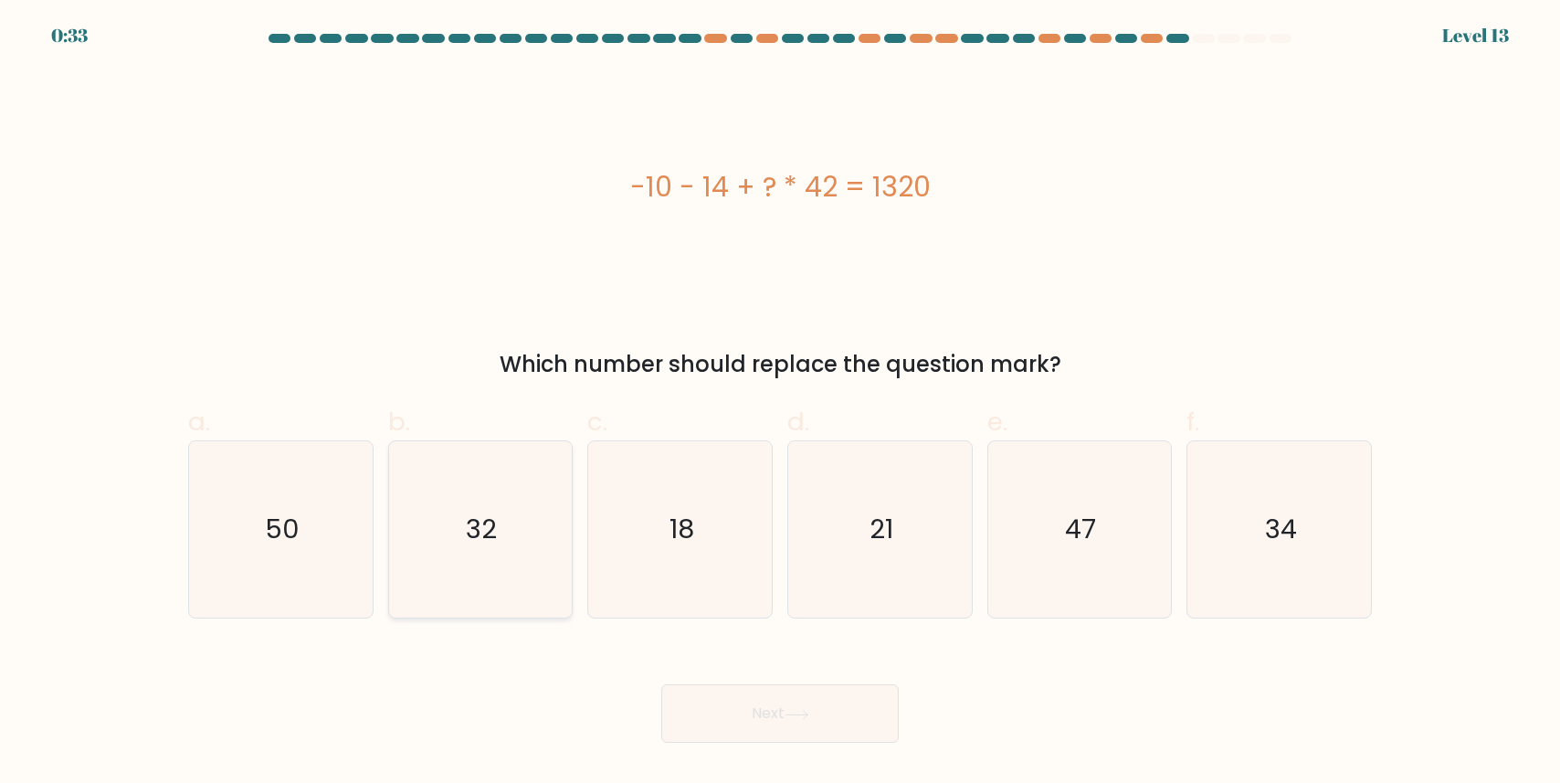
click at [478, 531] on text "32" at bounding box center [482, 529] width 31 height 37
click at [780, 404] on input "b. 32" at bounding box center [780, 398] width 1 height 12
radio input "true"
click at [777, 704] on button "Next" at bounding box center [779, 713] width 237 height 58
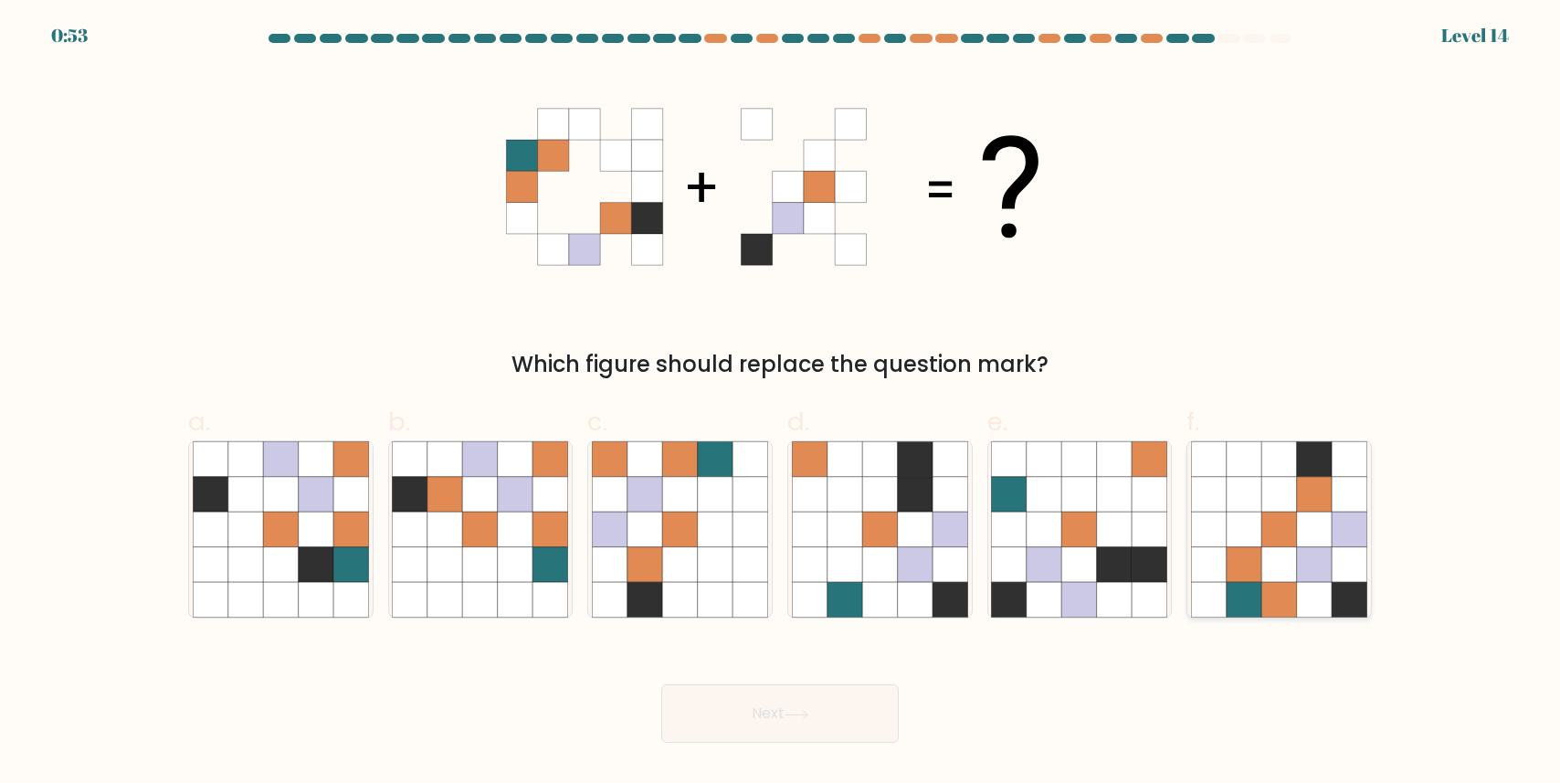
click at [1279, 567] on icon at bounding box center [1278, 564] width 35 height 35
click at [781, 404] on input "f." at bounding box center [780, 398] width 1 height 12
radio input "true"
click at [785, 699] on button "Next" at bounding box center [779, 713] width 237 height 58
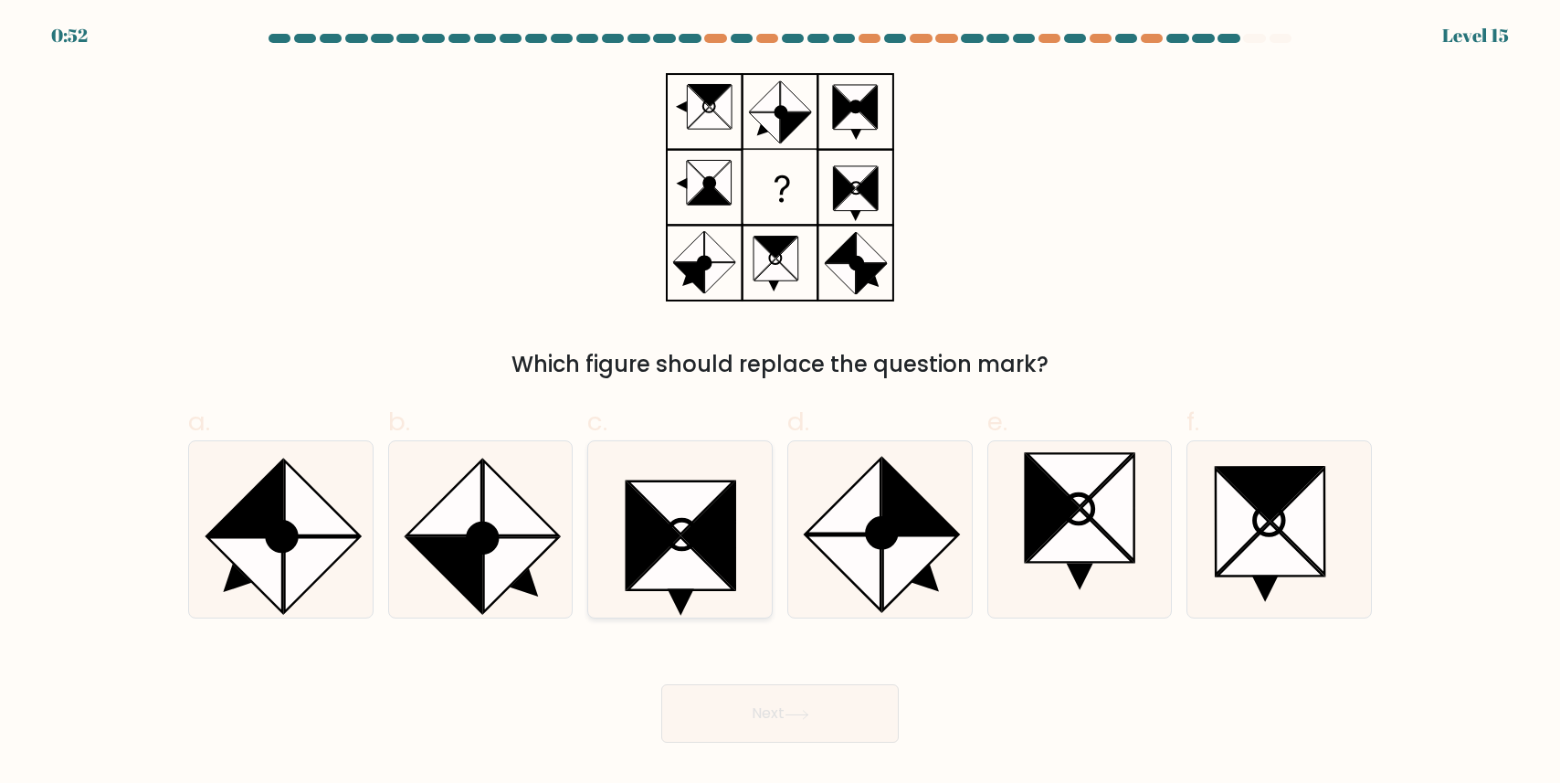
click at [728, 552] on icon at bounding box center [708, 536] width 53 height 106
click at [780, 404] on input "c." at bounding box center [780, 398] width 1 height 12
radio input "true"
click at [751, 724] on button "Next" at bounding box center [779, 713] width 237 height 58
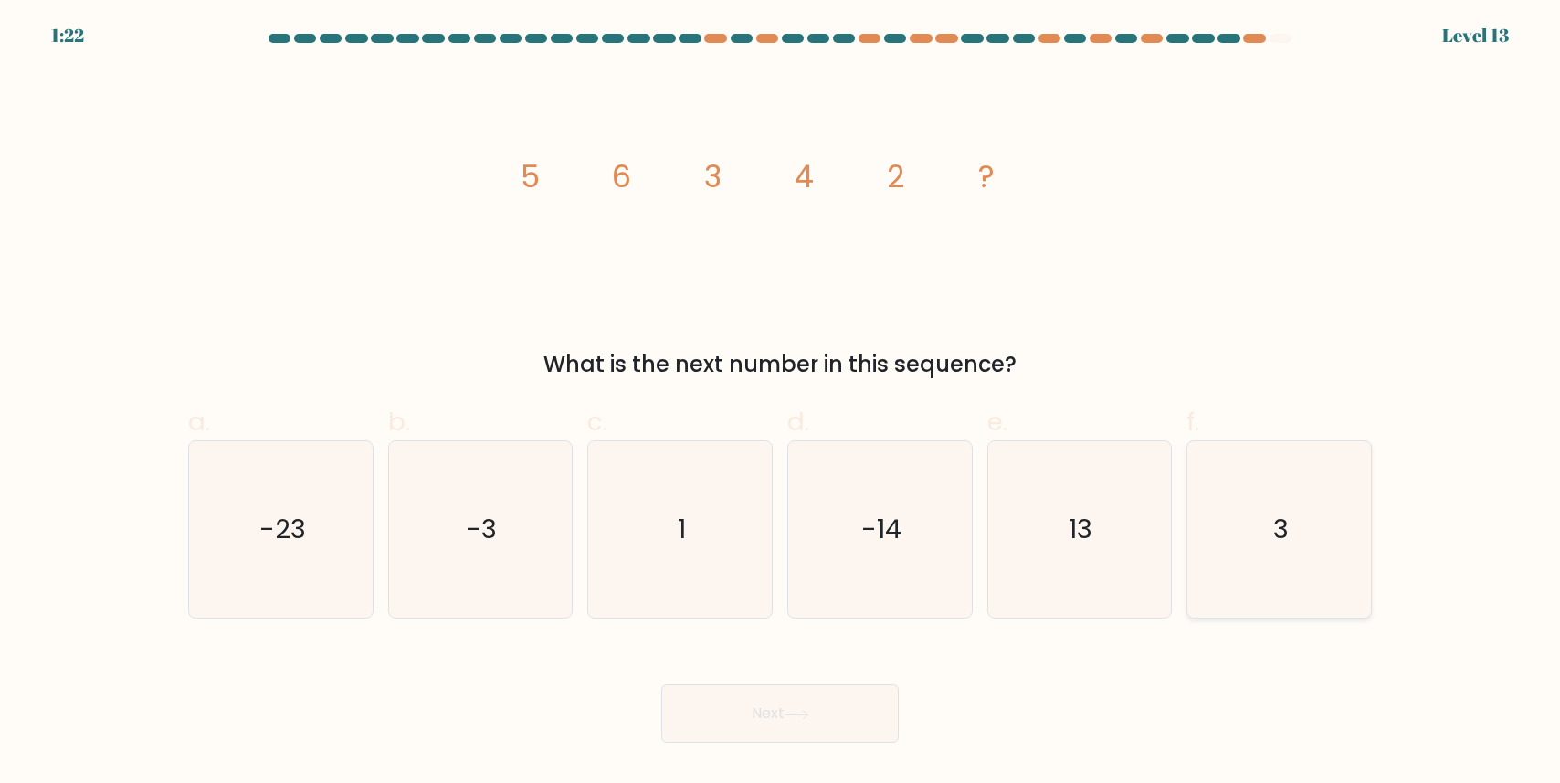
click at [1353, 573] on icon "3" at bounding box center [1279, 529] width 176 height 176
click at [781, 404] on input "f. 3" at bounding box center [780, 398] width 1 height 12
radio input "true"
click at [863, 700] on button "Next" at bounding box center [779, 713] width 237 height 58
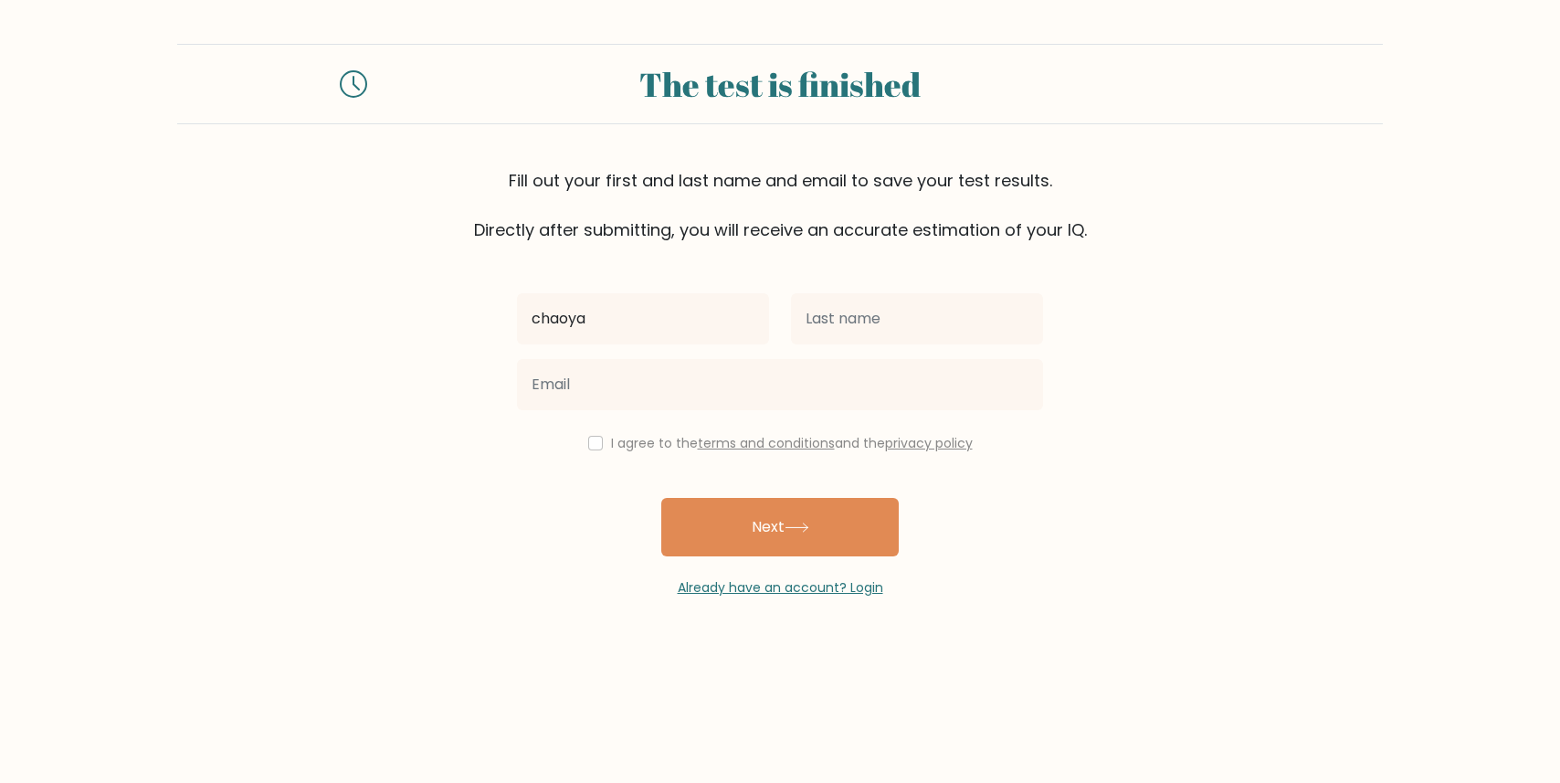
type input "chaoya"
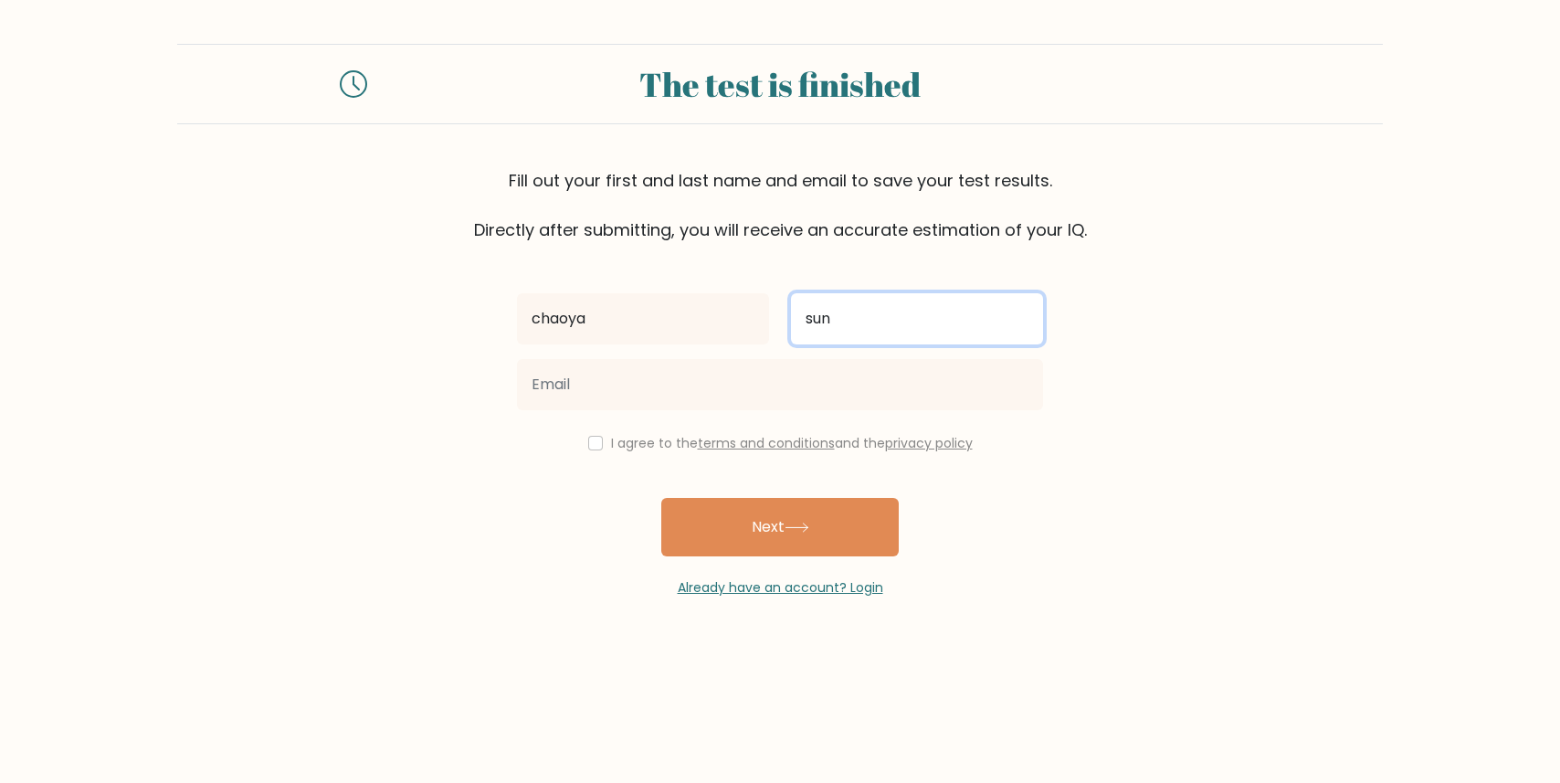
type input "sun"
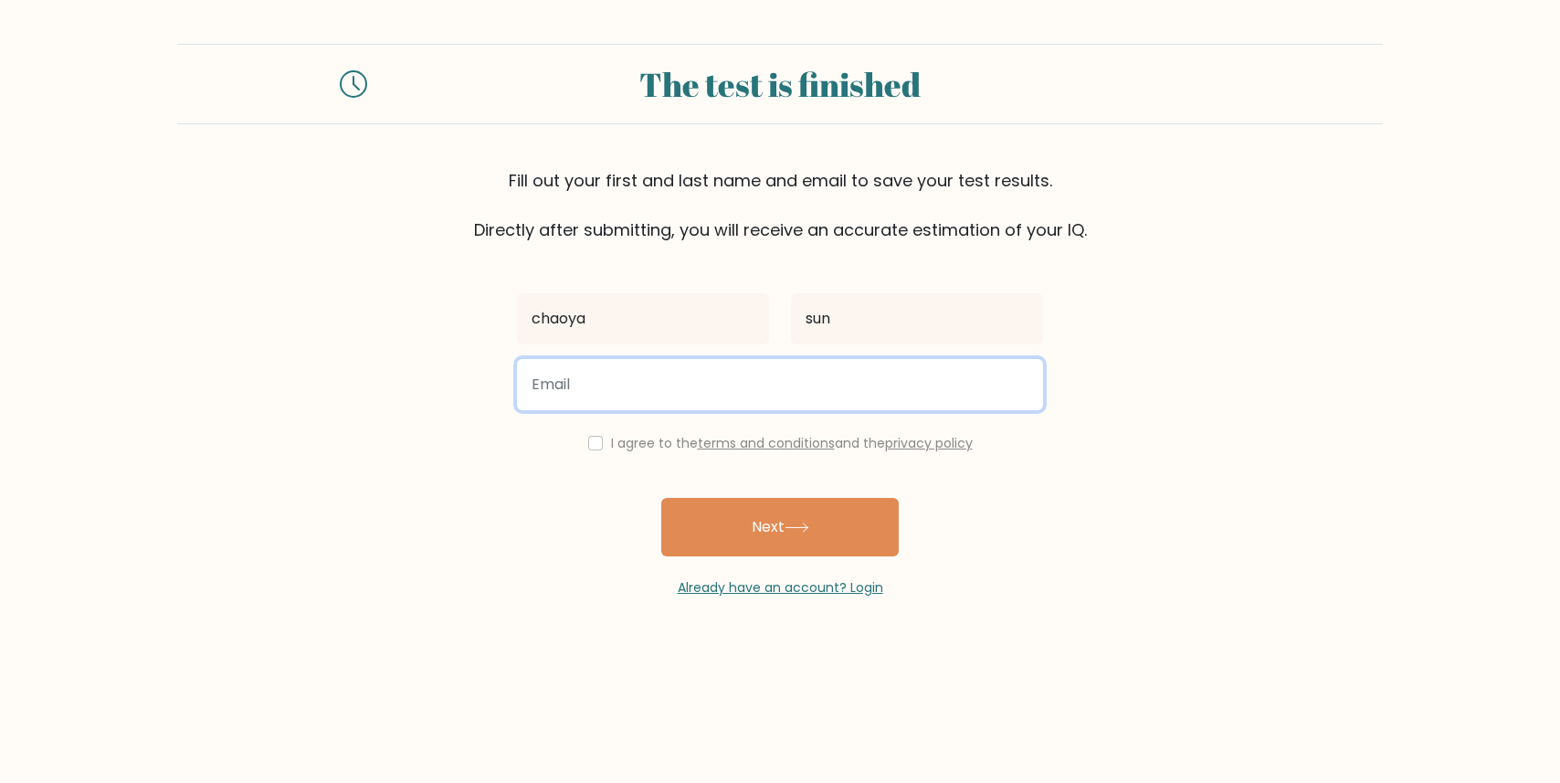
click at [618, 407] on input "email" at bounding box center [780, 384] width 526 height 51
type input "[EMAIL_ADDRESS][DOMAIN_NAME]"
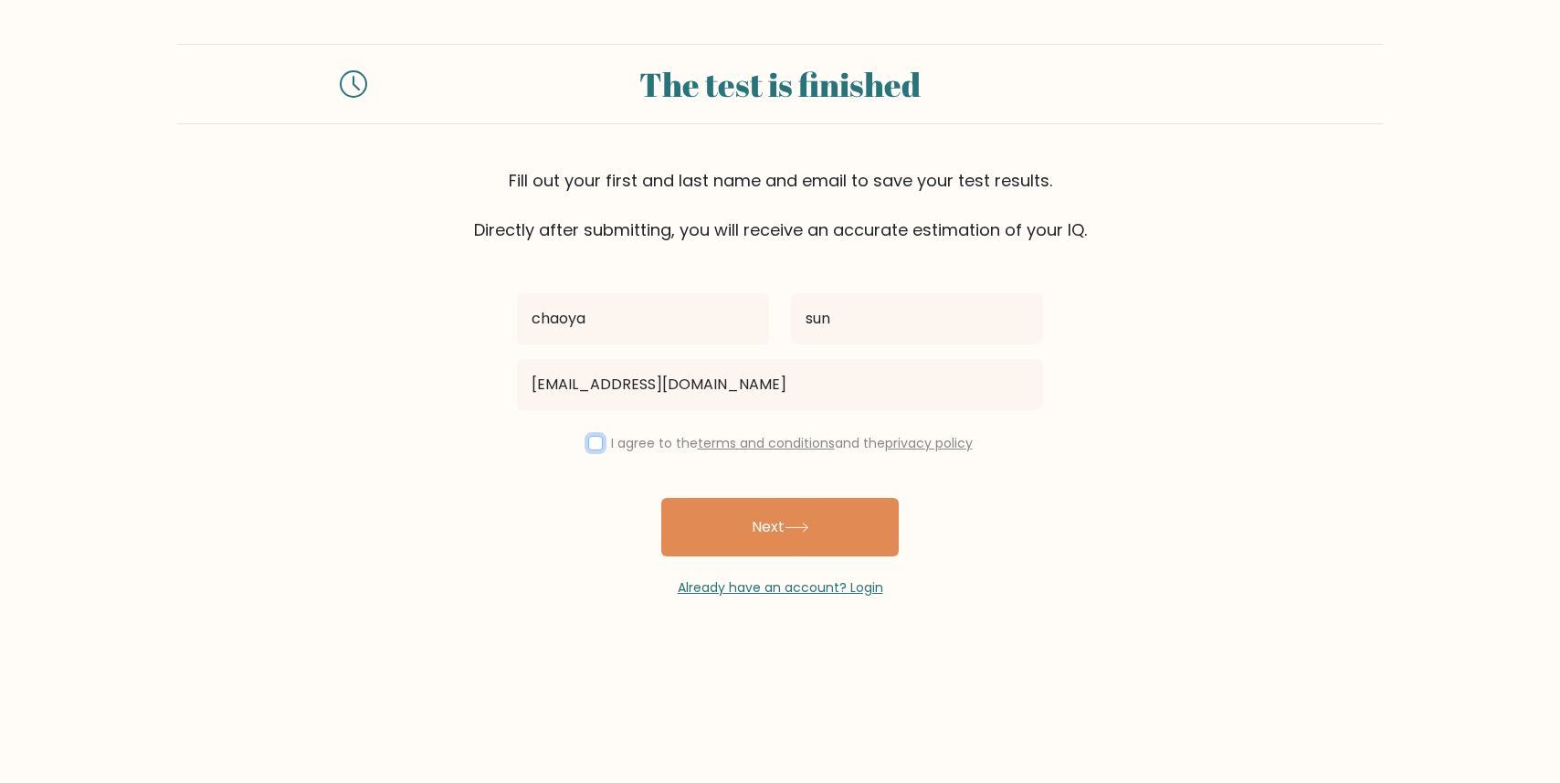
click at [591, 437] on input "checkbox" at bounding box center [595, 443] width 15 height 15
checkbox input "true"
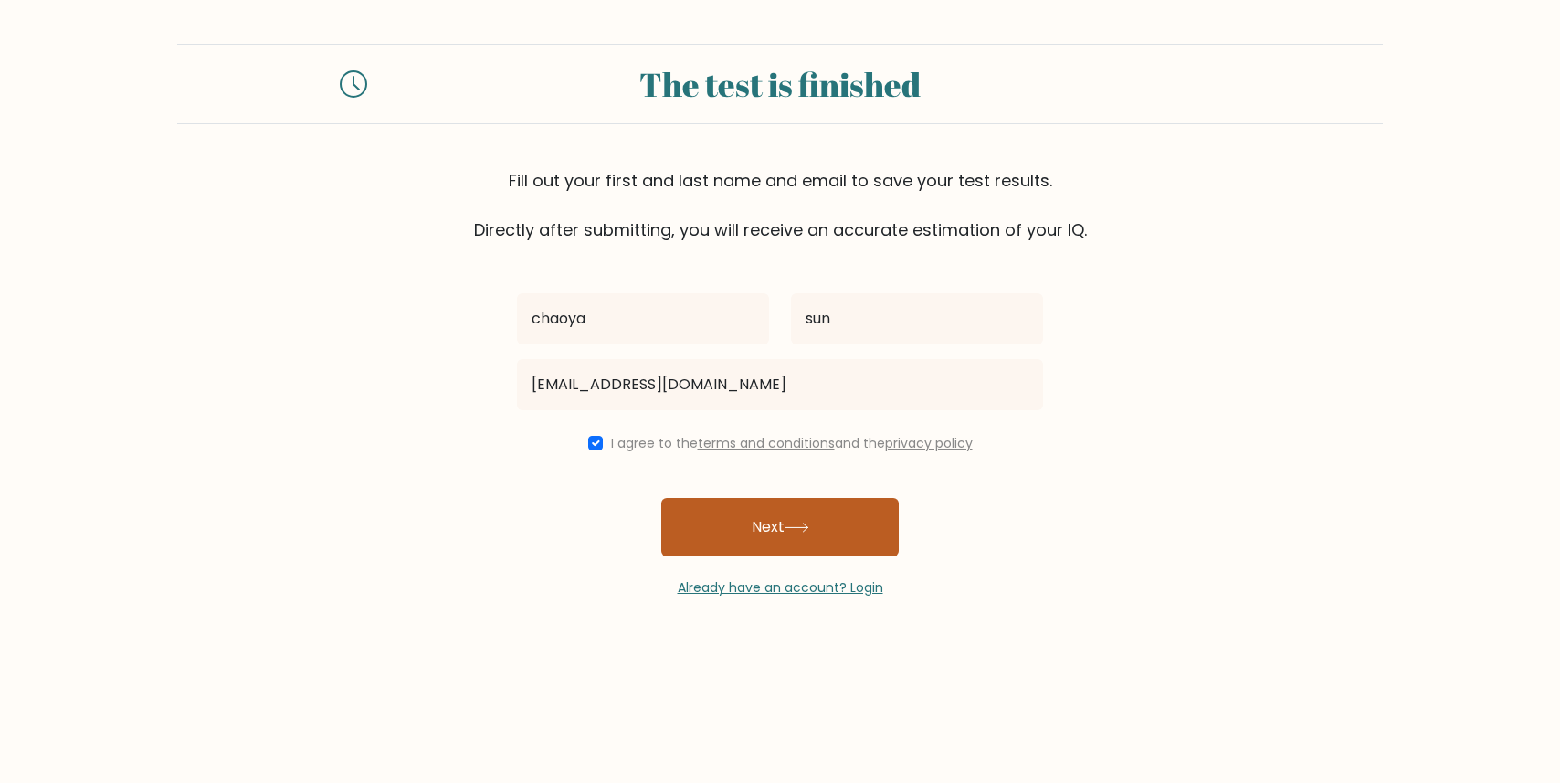
click at [696, 514] on button "Next" at bounding box center [779, 527] width 237 height 58
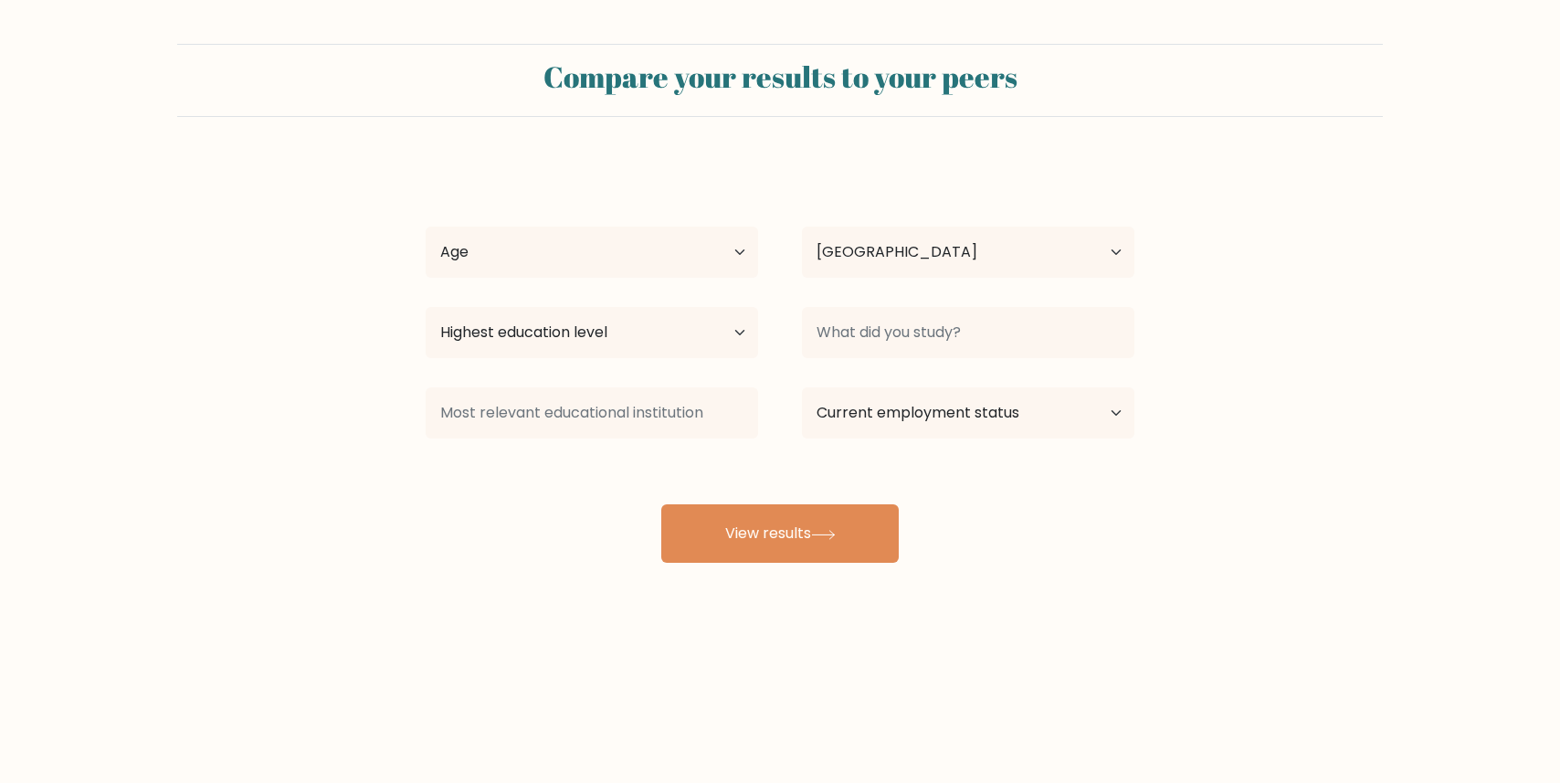
select select "CA"
click at [645, 259] on select "Age Under [DEMOGRAPHIC_DATA] [DEMOGRAPHIC_DATA] [DEMOGRAPHIC_DATA] [DEMOGRAPHIC…" at bounding box center [591, 251] width 332 height 51
select select "35_44"
click at [425, 226] on select "Age Under [DEMOGRAPHIC_DATA] [DEMOGRAPHIC_DATA] [DEMOGRAPHIC_DATA] [DEMOGRAPHIC…" at bounding box center [591, 251] width 332 height 51
click at [617, 335] on select "Highest education level No schooling Primary Lower Secondary Upper Secondary Oc…" at bounding box center [591, 332] width 332 height 51
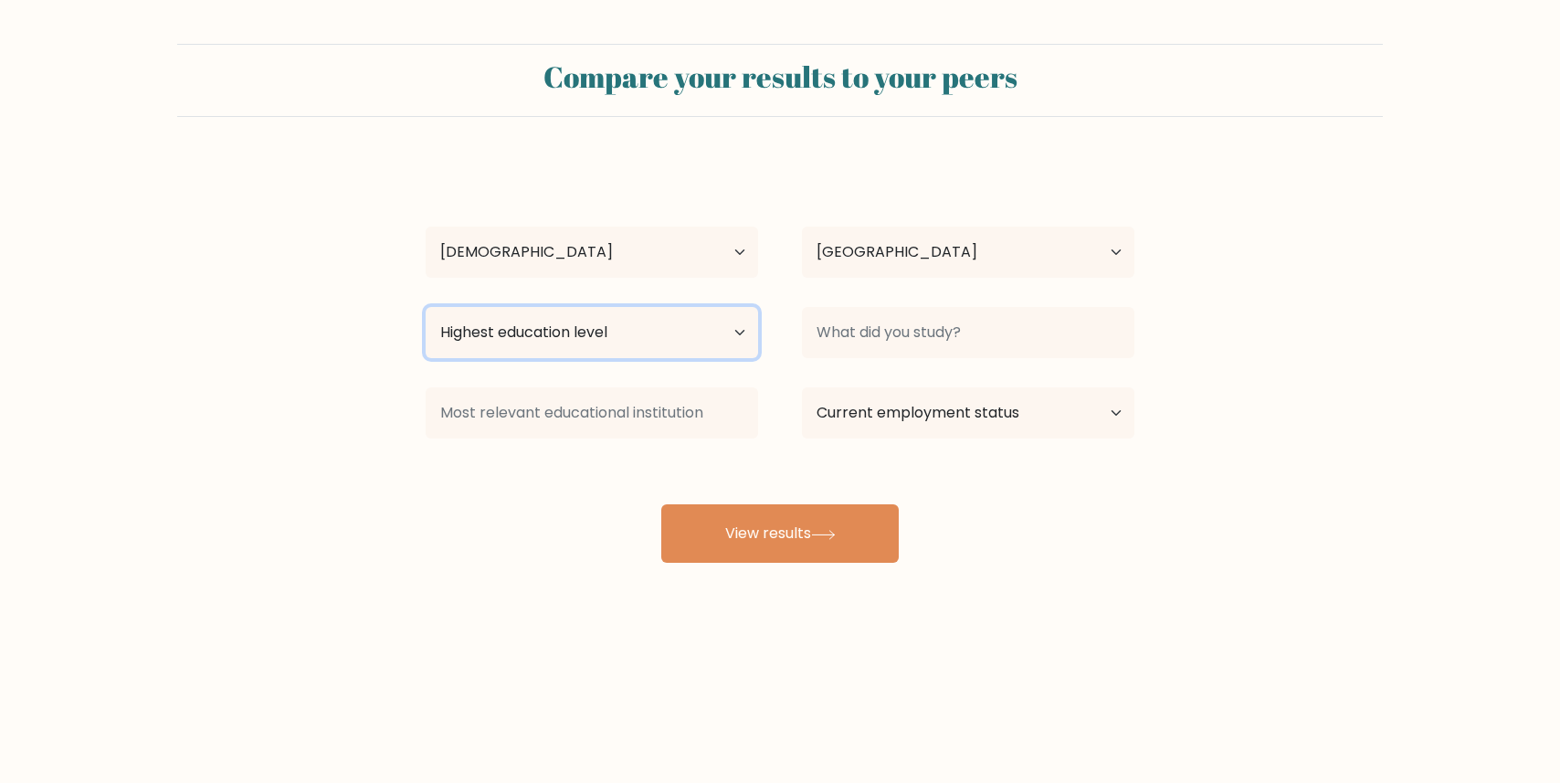
select select "masters_degree"
click at [425, 307] on select "Highest education level No schooling Primary Lower Secondary Upper Secondary Oc…" at bounding box center [591, 332] width 332 height 51
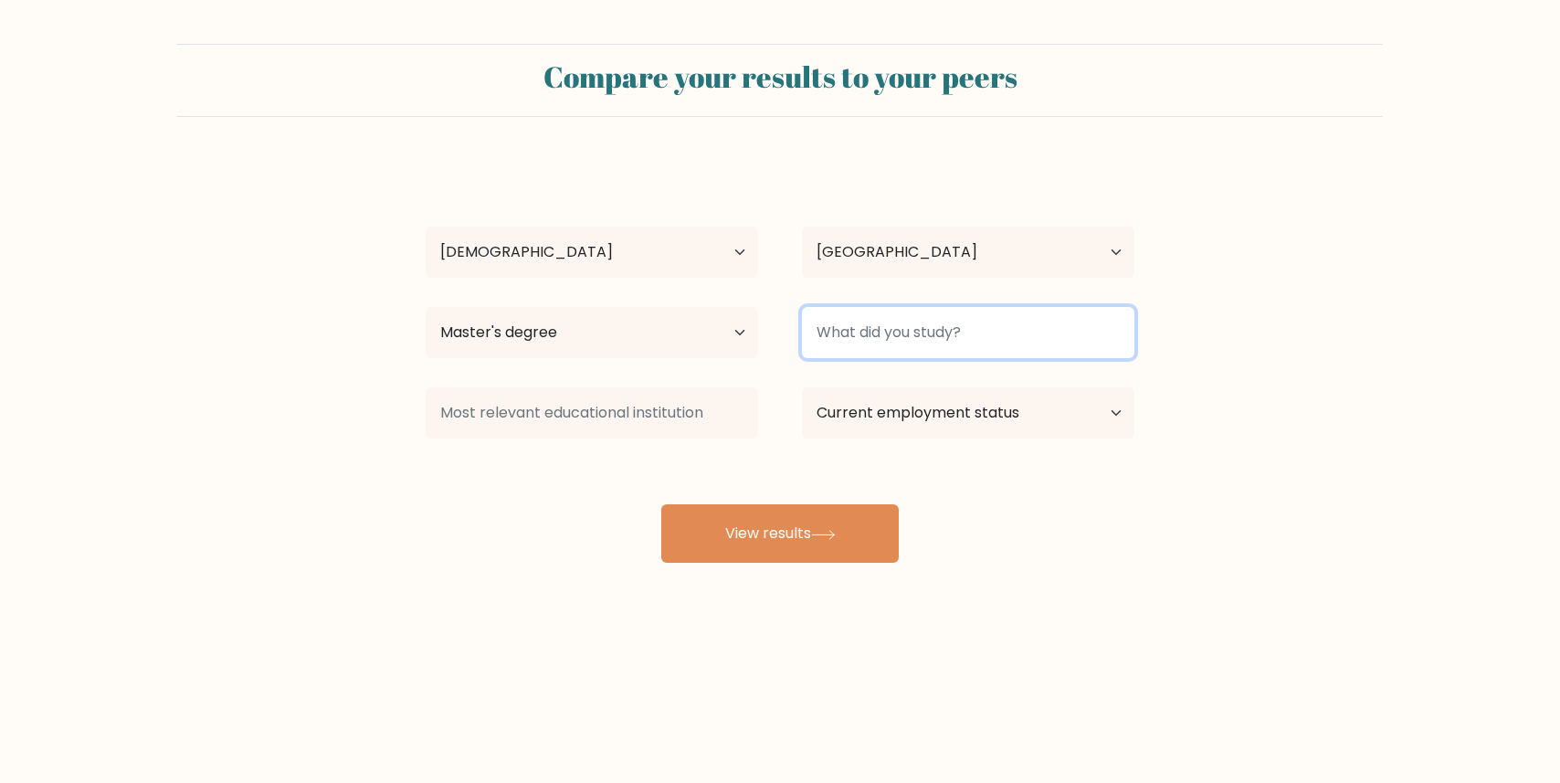
click at [886, 350] on input at bounding box center [968, 332] width 332 height 51
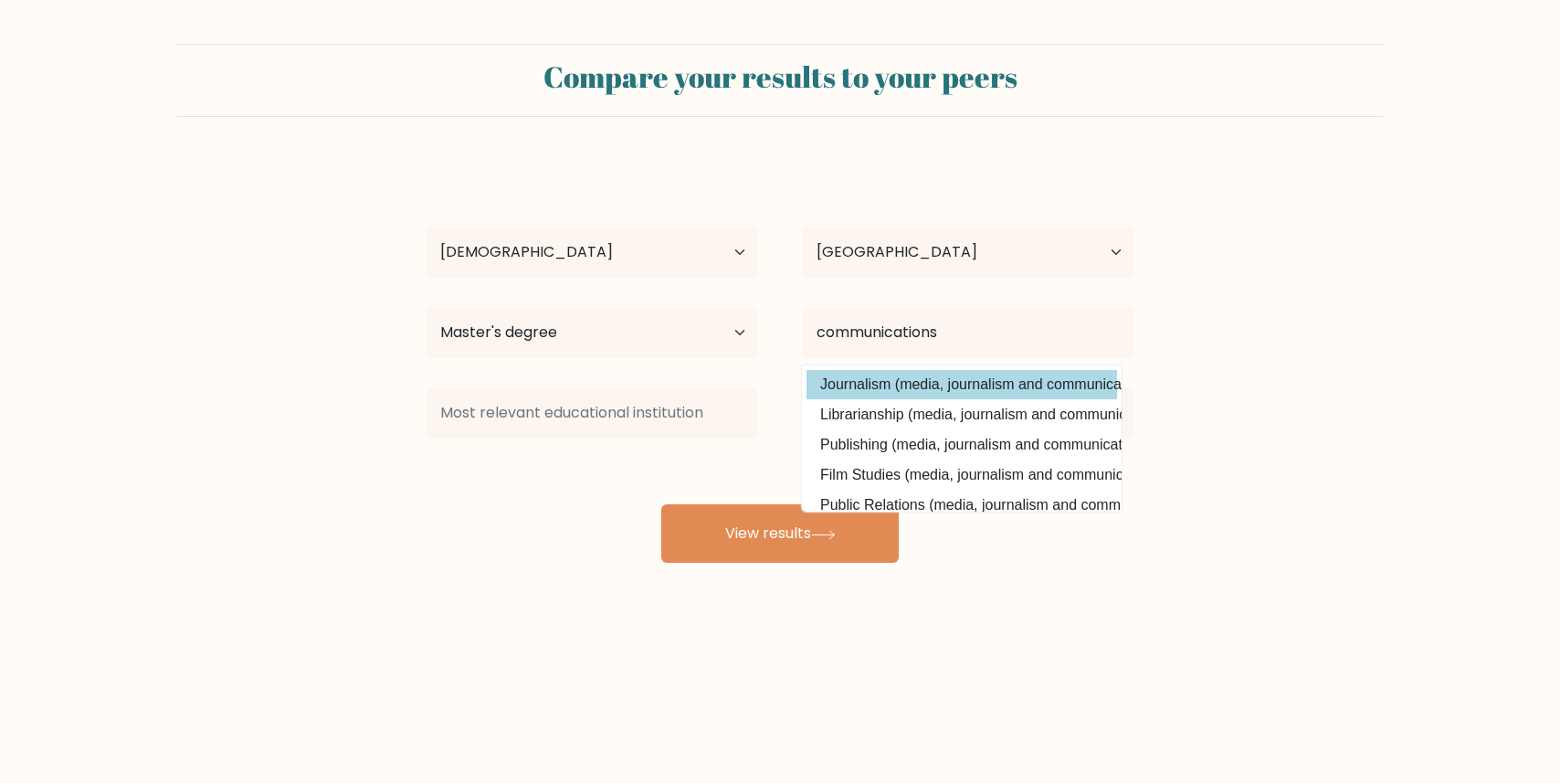
click at [856, 383] on option "Journalism (media, journalism and communications)" at bounding box center [961, 384] width 310 height 29
type input "Journalism"
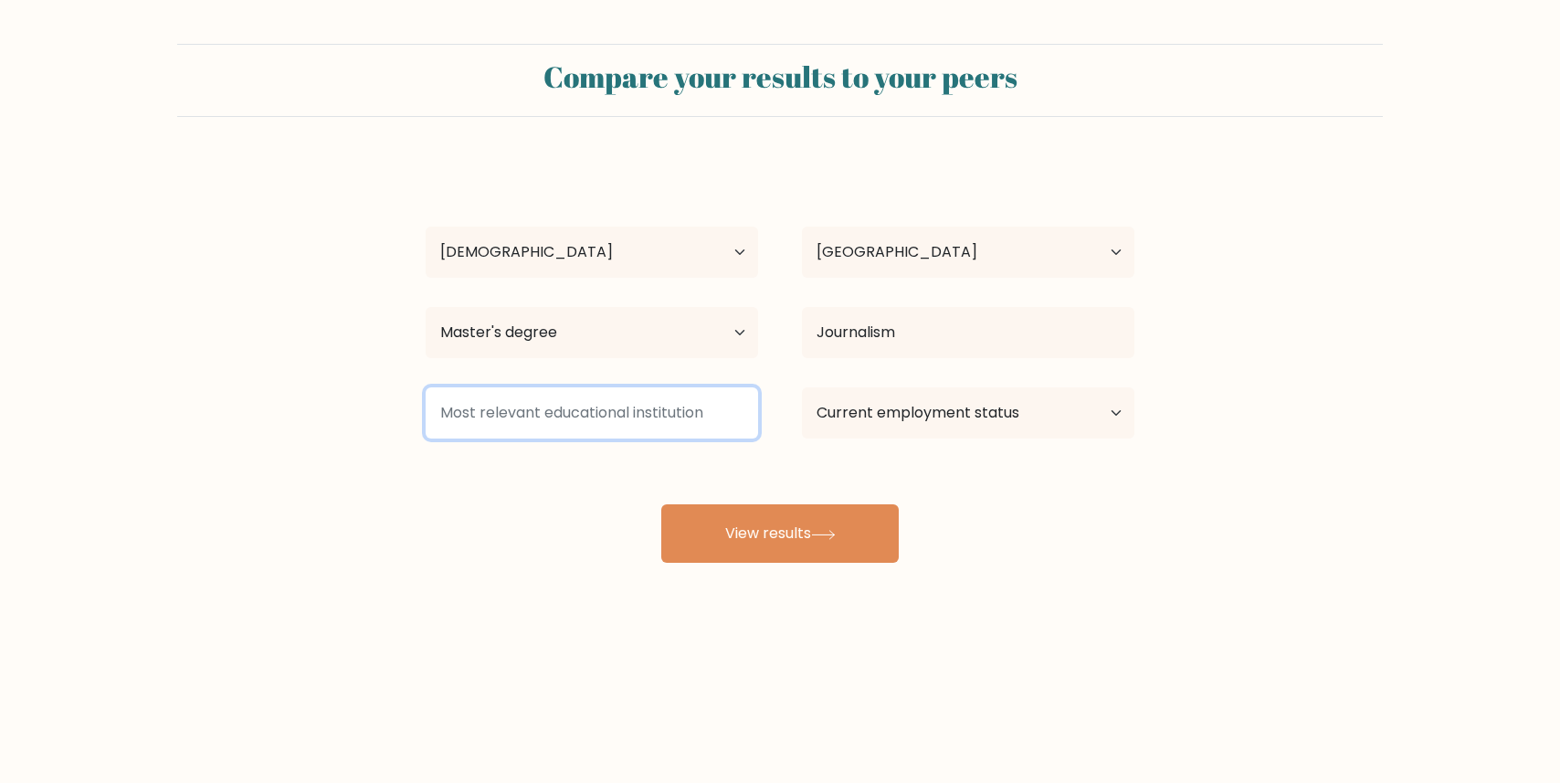
click at [650, 418] on input at bounding box center [591, 412] width 332 height 51
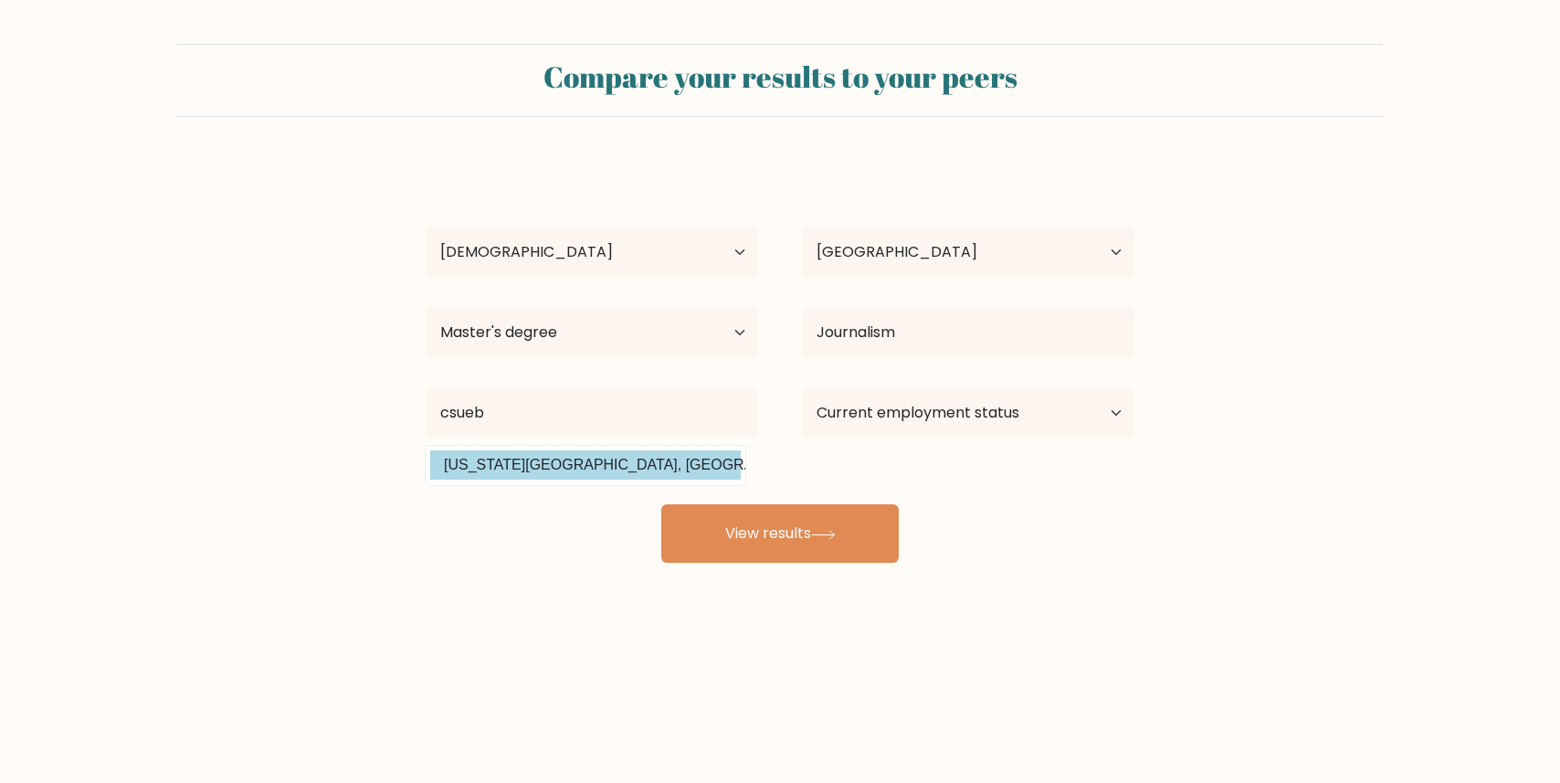
click at [682, 467] on option "[US_STATE][GEOGRAPHIC_DATA], [GEOGRAPHIC_DATA] ([GEOGRAPHIC_DATA])" at bounding box center [585, 464] width 310 height 29
type input "[US_STATE][GEOGRAPHIC_DATA], [GEOGRAPHIC_DATA]"
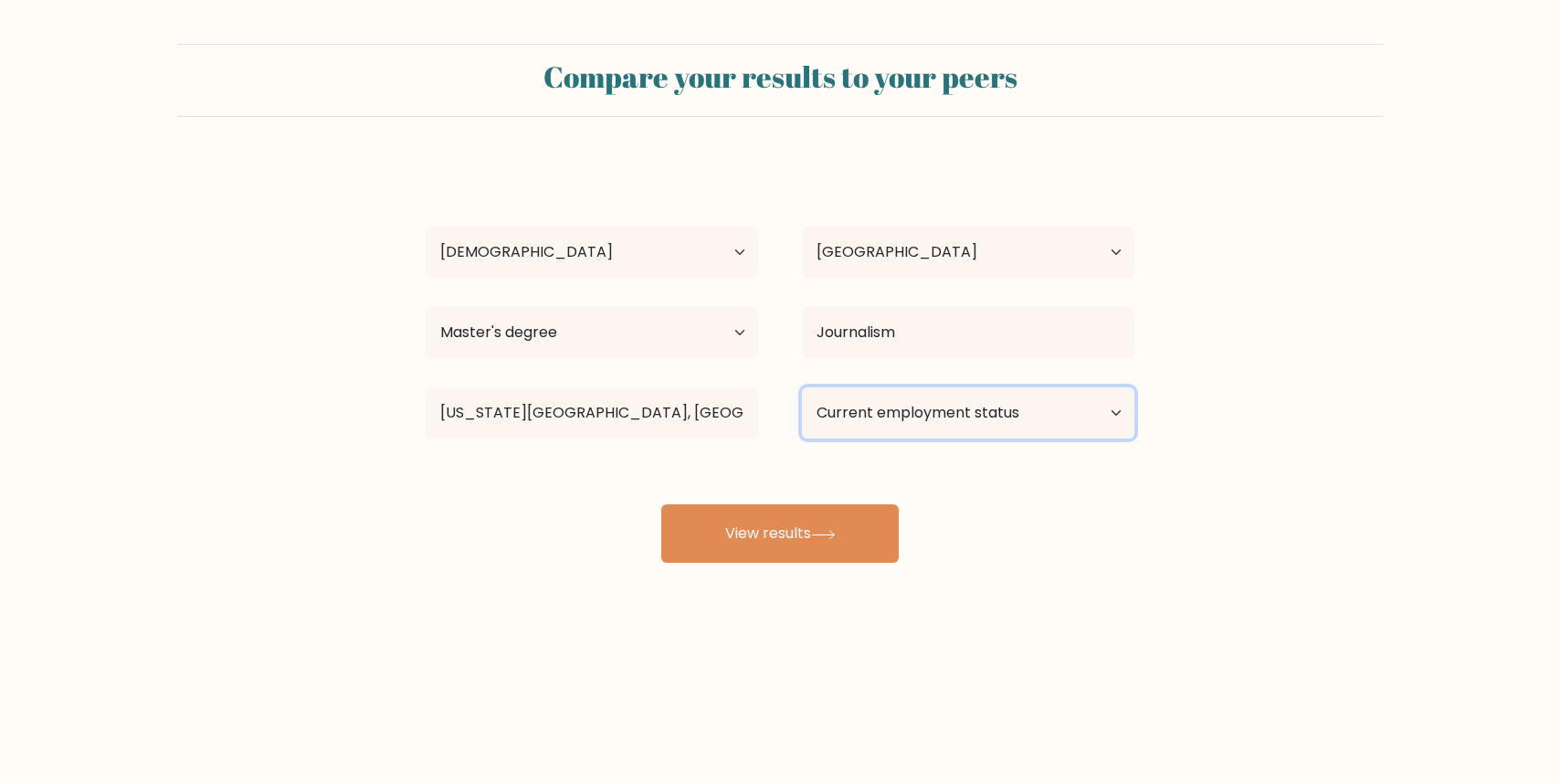
click at [878, 422] on select "Current employment status Employed Student Retired Other / prefer not to answer" at bounding box center [968, 412] width 332 height 51
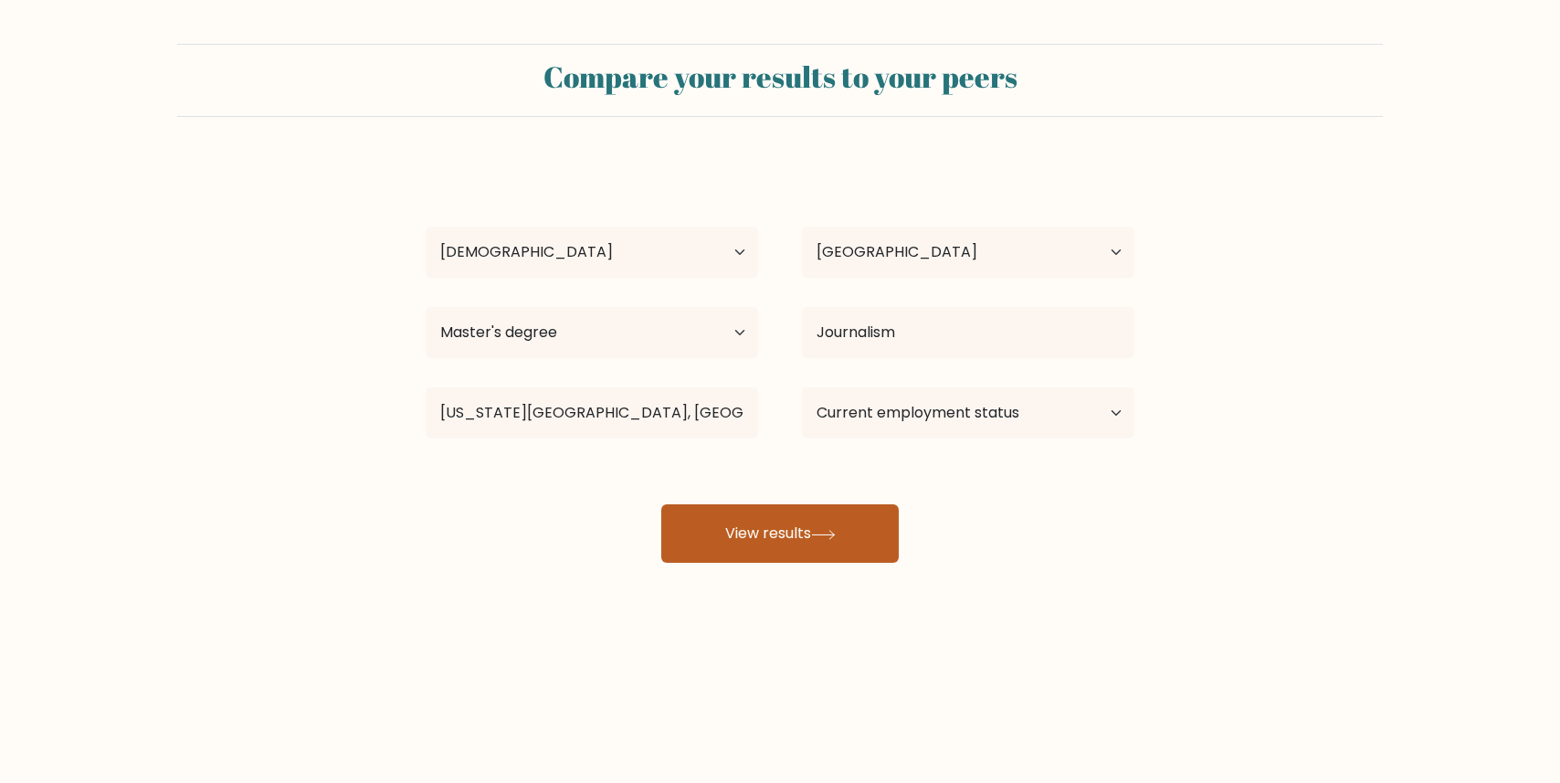
click at [759, 535] on button "View results" at bounding box center [779, 533] width 237 height 58
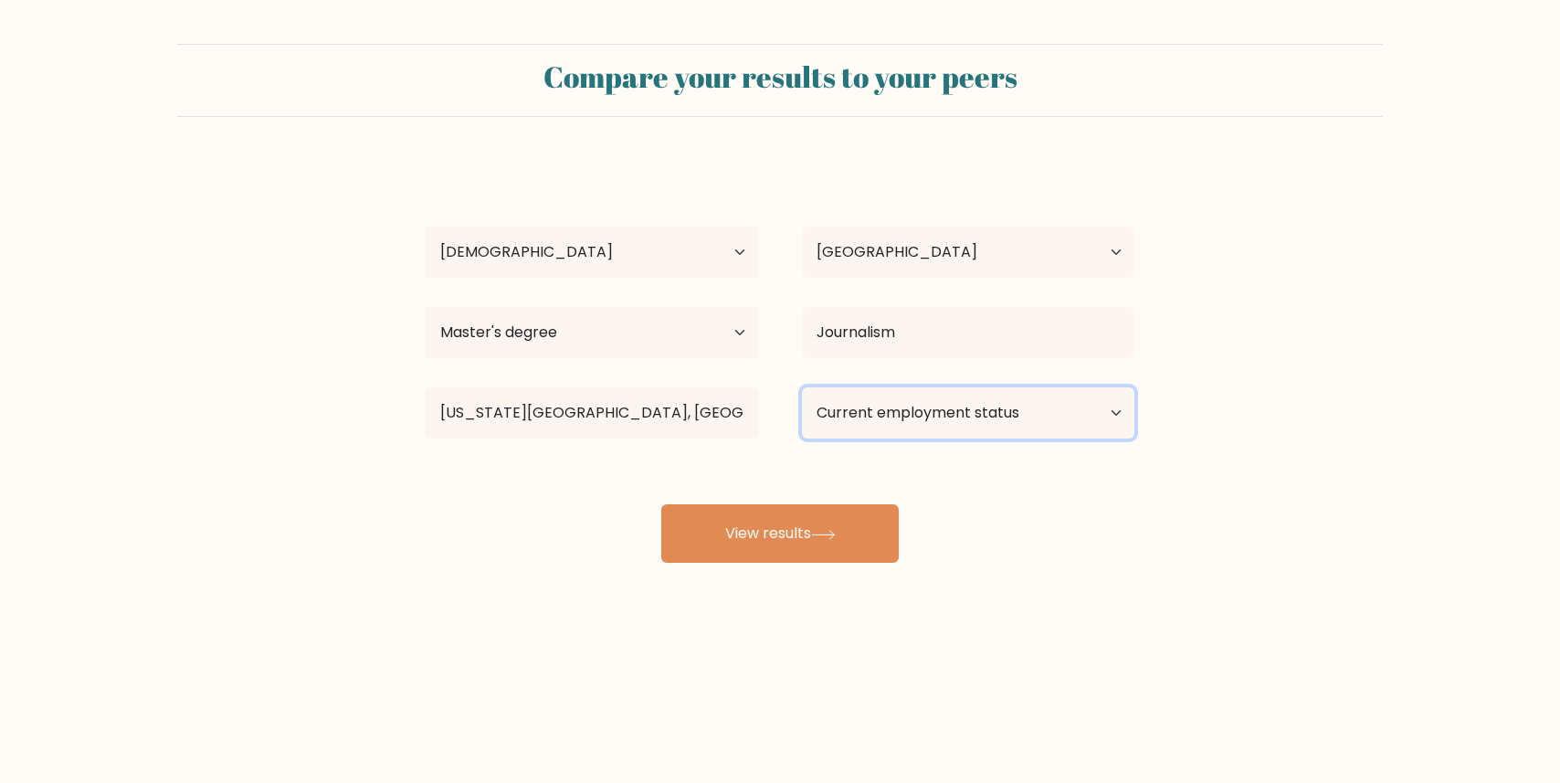
click at [933, 427] on select "Current employment status Employed Student Retired Other / prefer not to answer" at bounding box center [968, 412] width 332 height 51
select select "employed"
click at [802, 387] on select "Current employment status Employed Student Retired Other / prefer not to answer" at bounding box center [968, 412] width 332 height 51
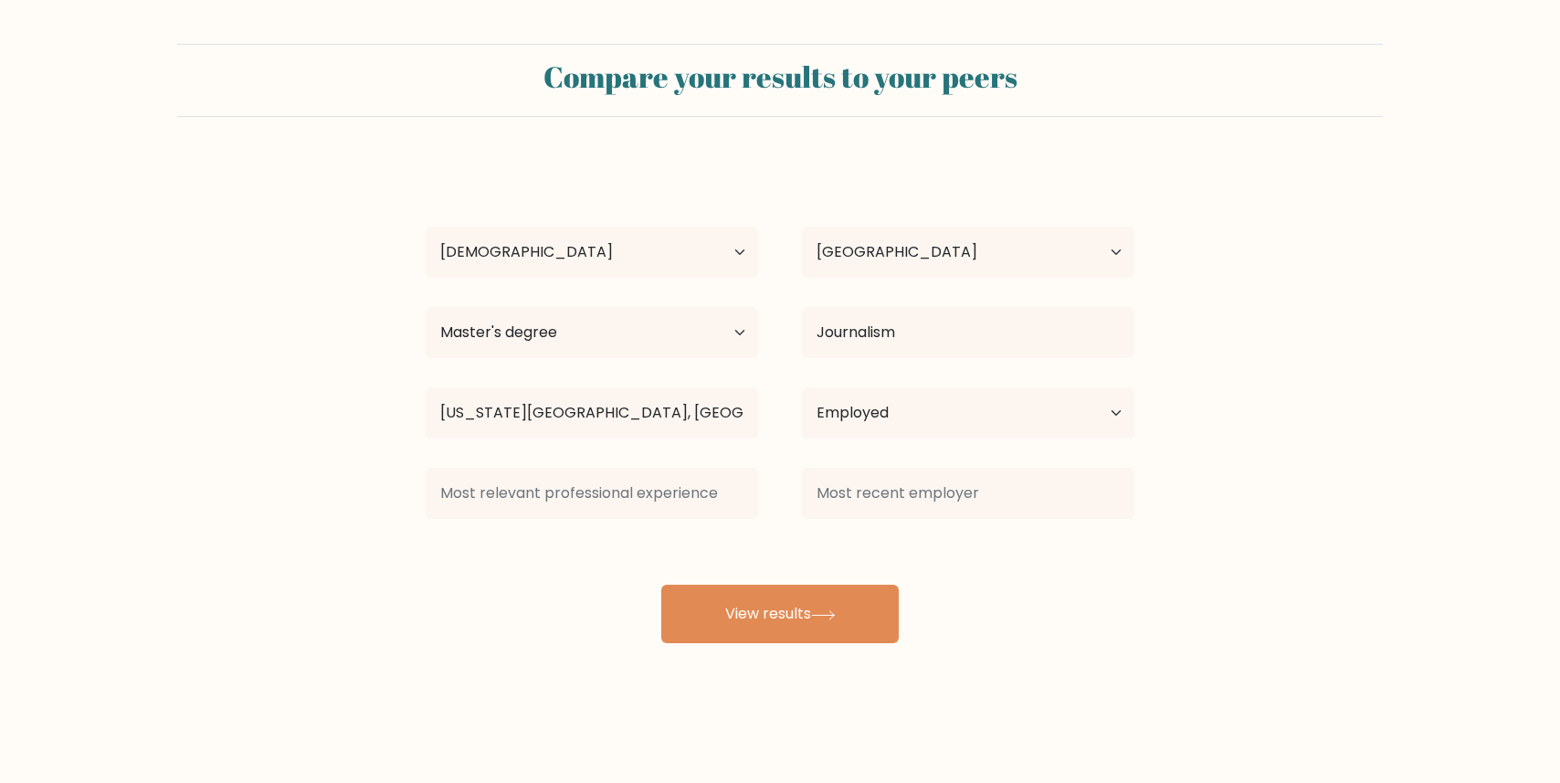
click at [796, 540] on div "[PERSON_NAME] Age Under [DEMOGRAPHIC_DATA] [DEMOGRAPHIC_DATA] [DEMOGRAPHIC_DATA…" at bounding box center [780, 402] width 730 height 482
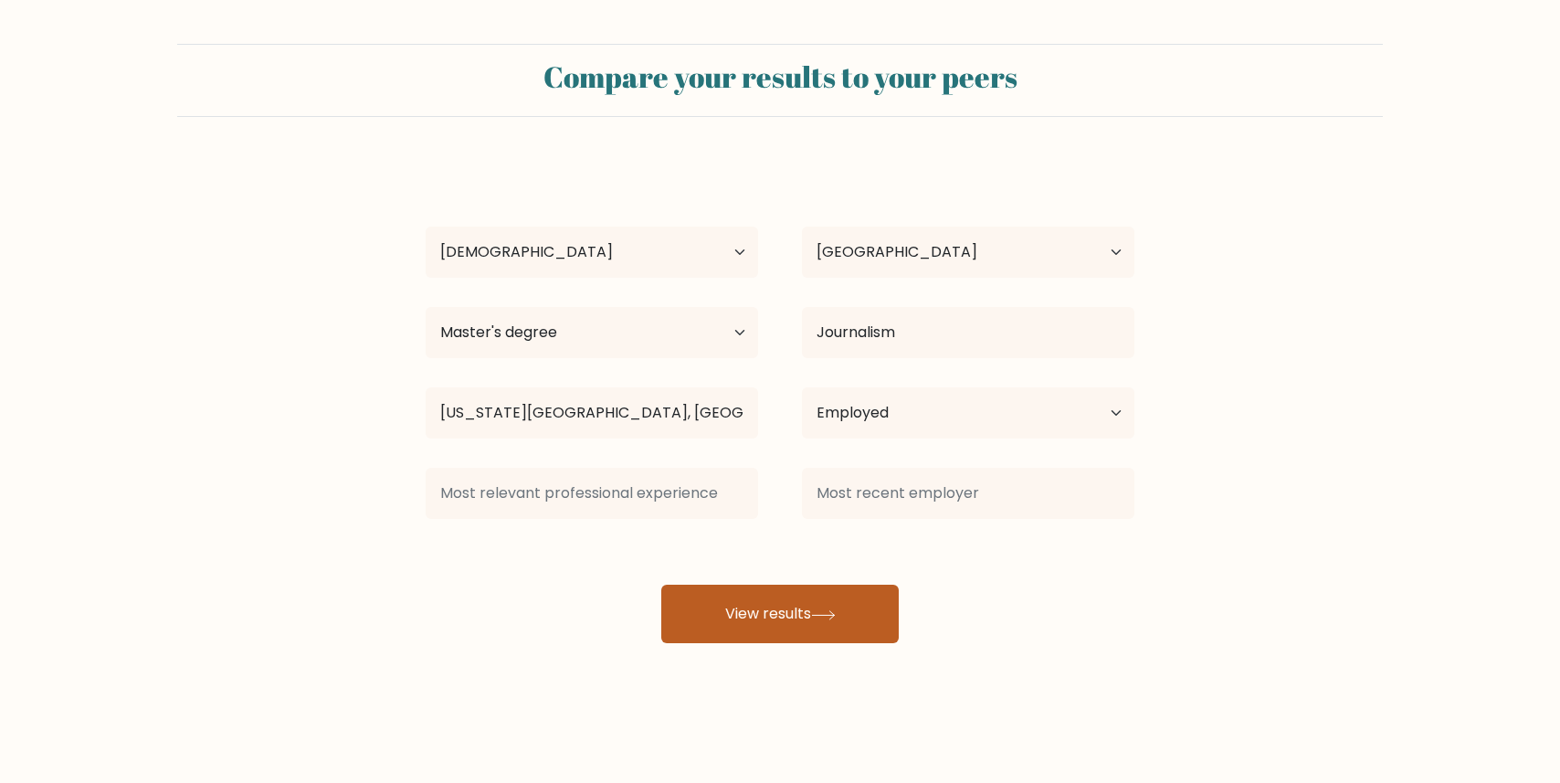
click at [771, 599] on button "View results" at bounding box center [779, 613] width 237 height 58
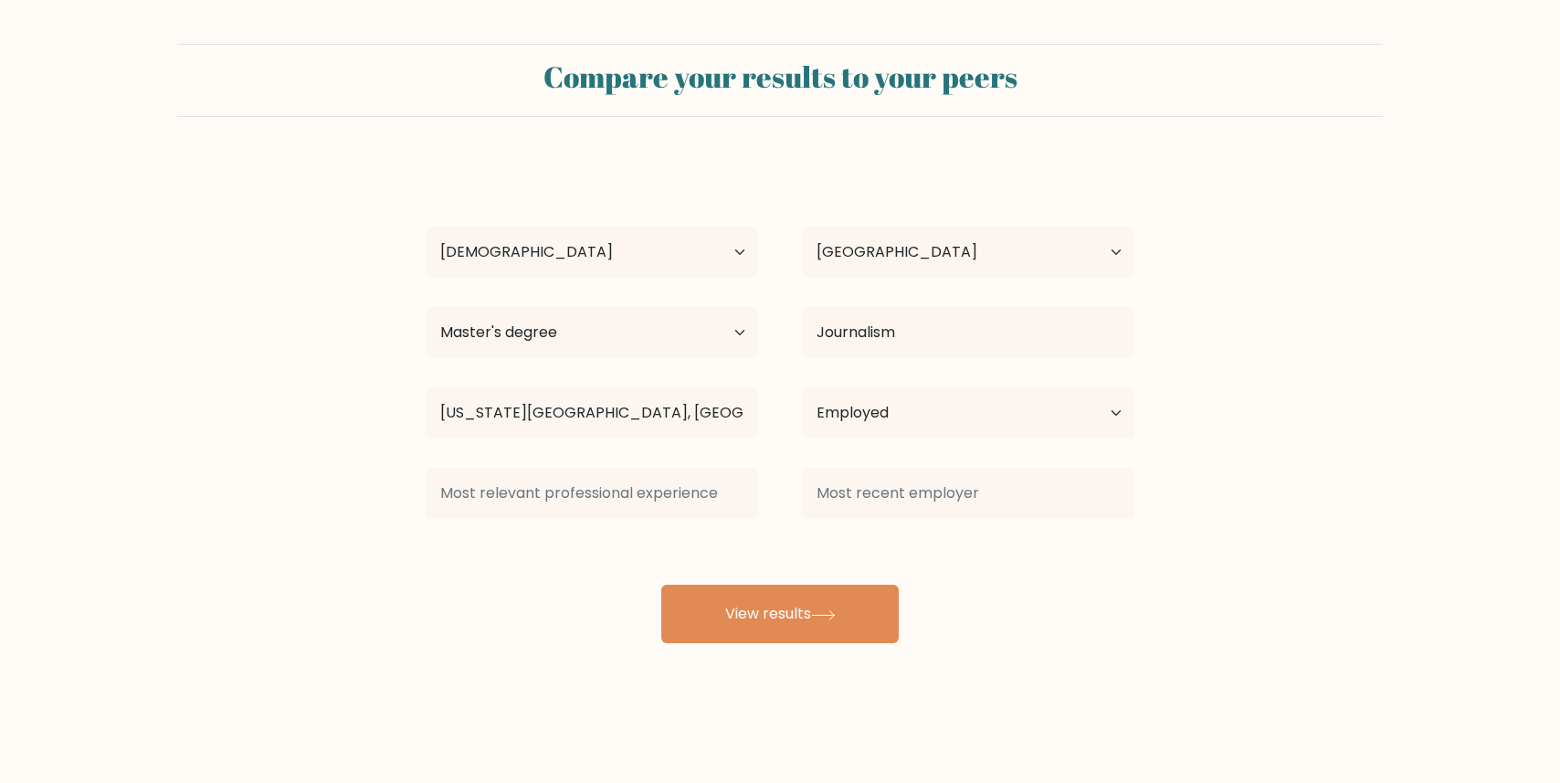
click at [668, 520] on div at bounding box center [592, 493] width 376 height 66
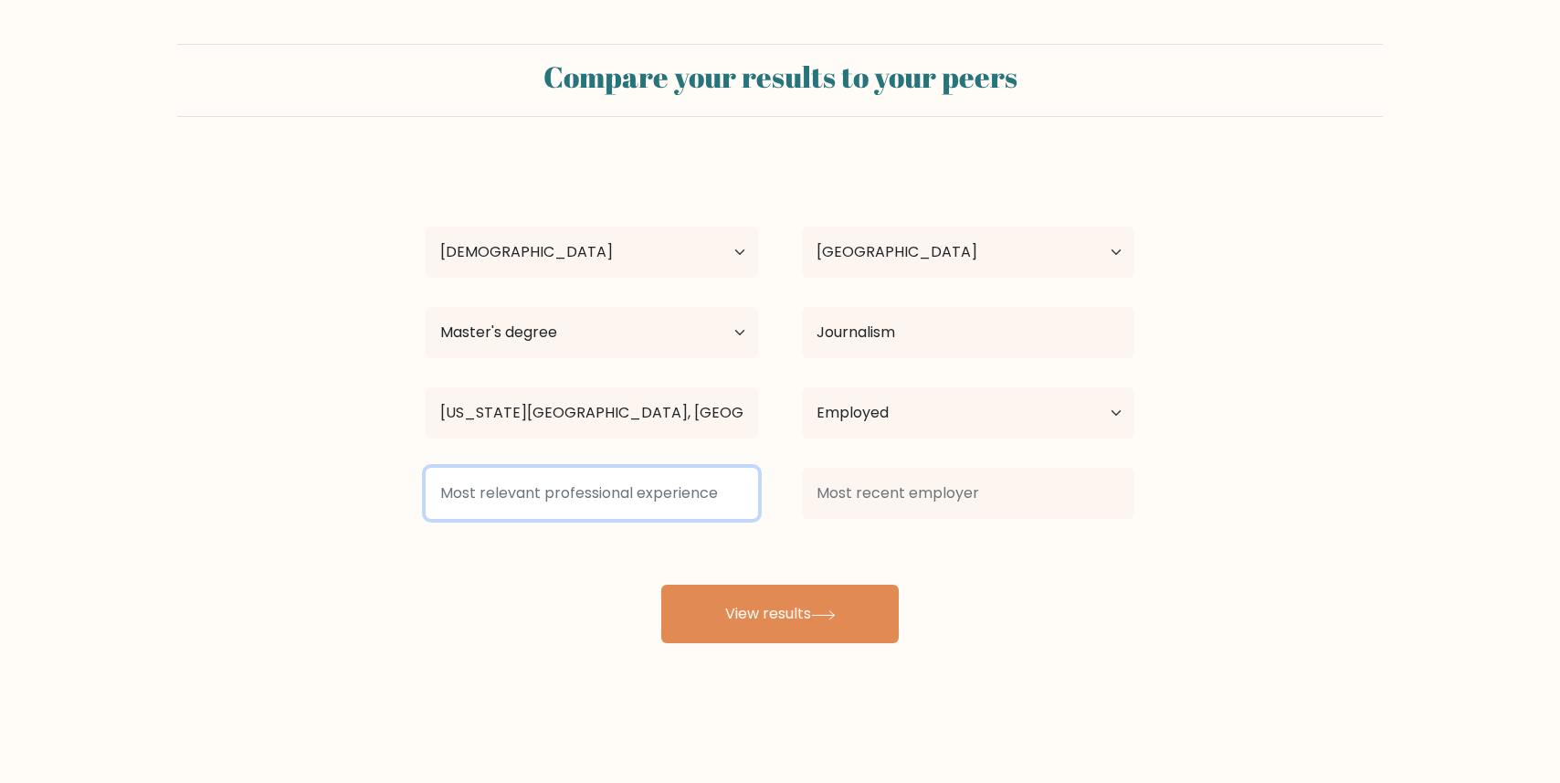
click at [668, 511] on input at bounding box center [591, 492] width 332 height 51
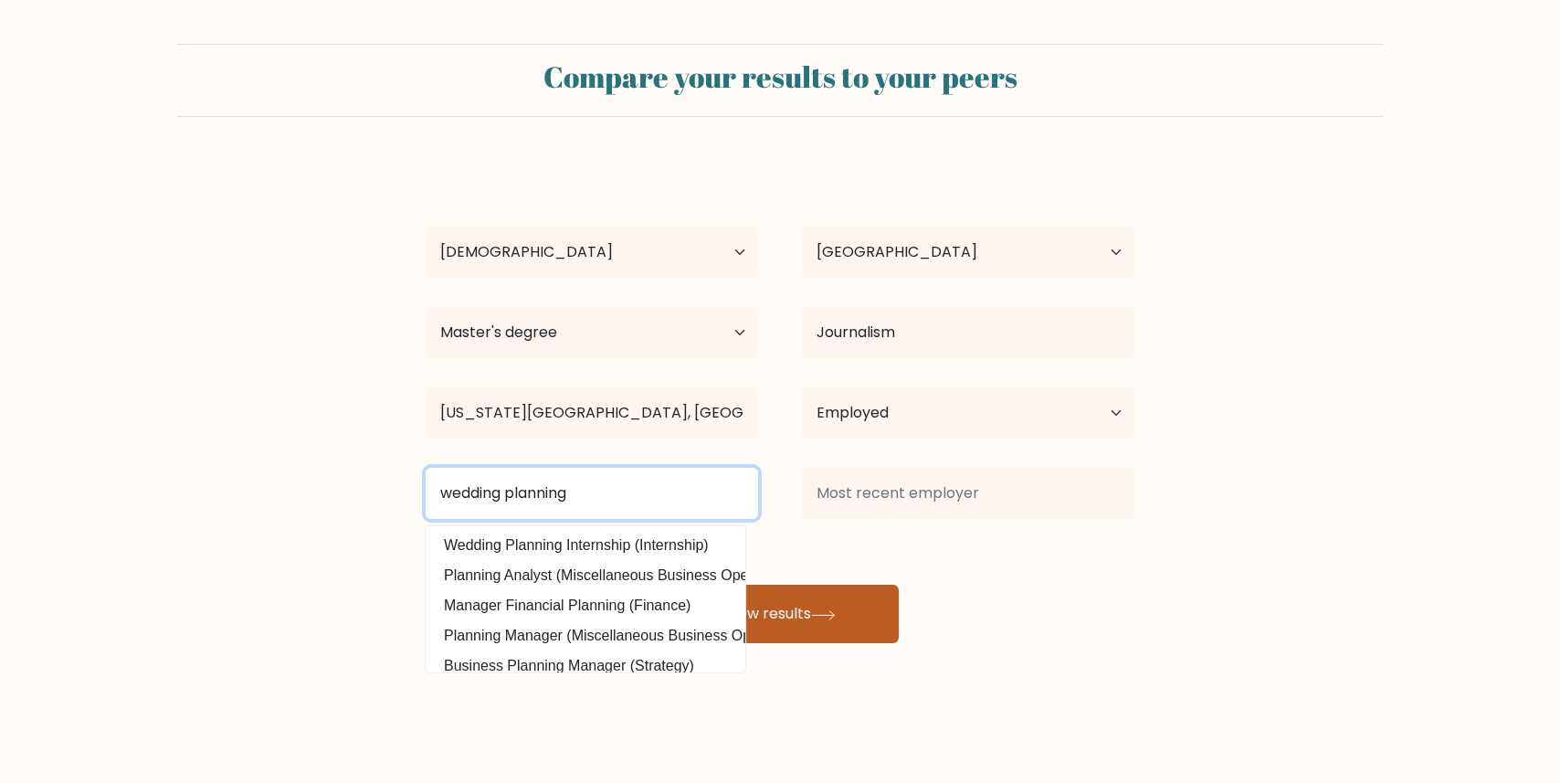
type input "wedding planning"
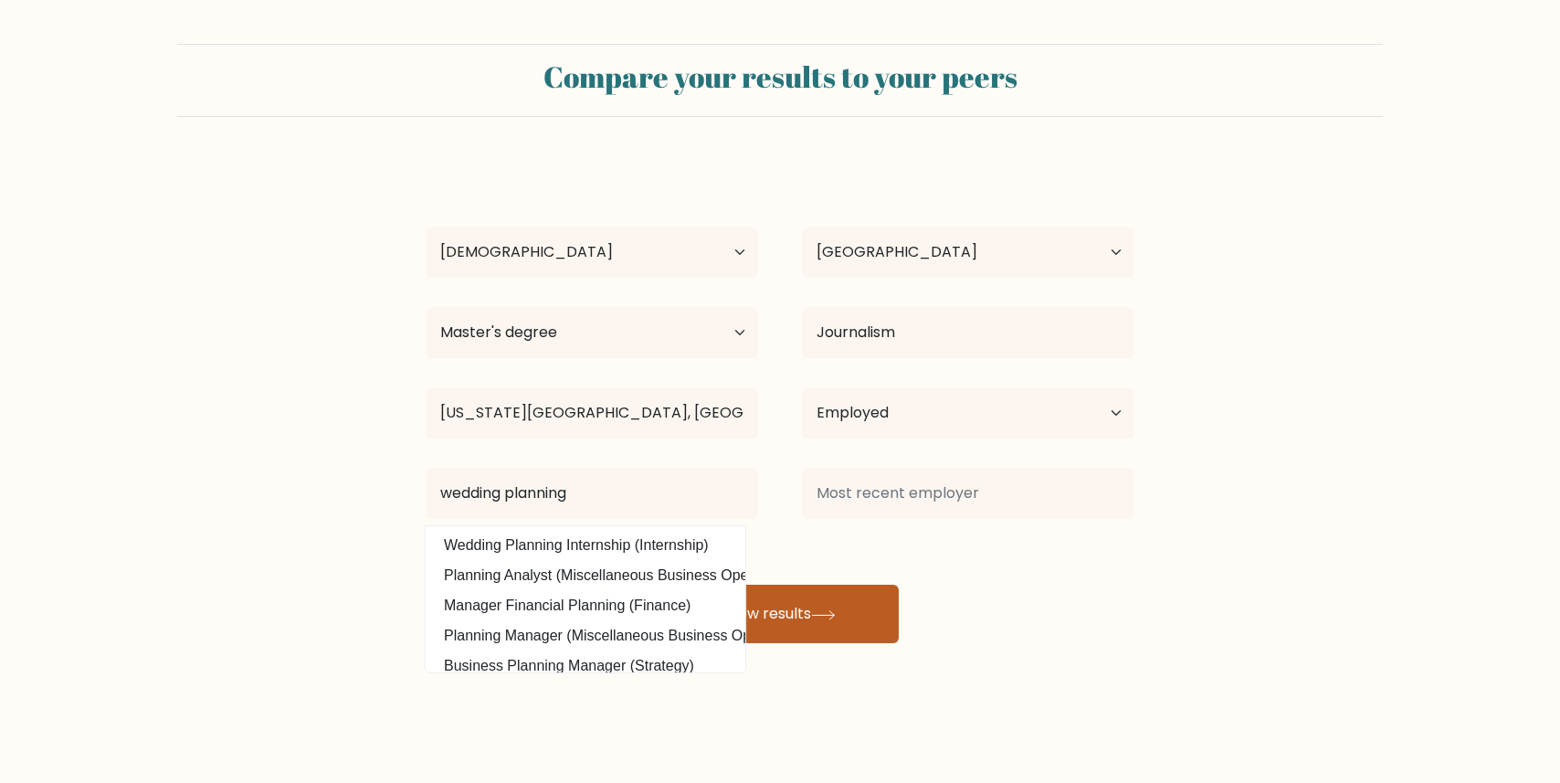
click at [818, 607] on button "View results" at bounding box center [779, 613] width 237 height 58
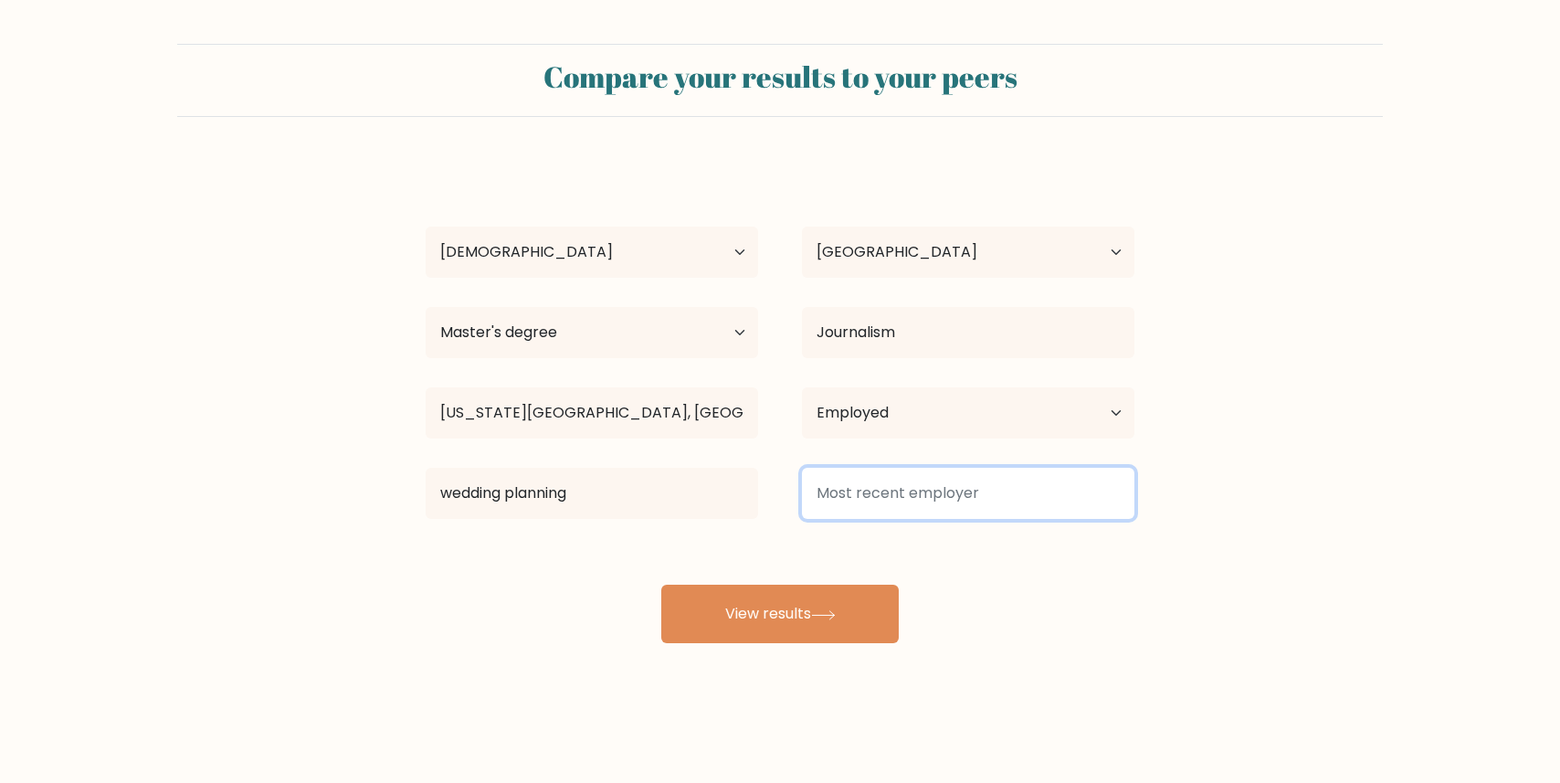
click at [931, 504] on input at bounding box center [968, 492] width 332 height 51
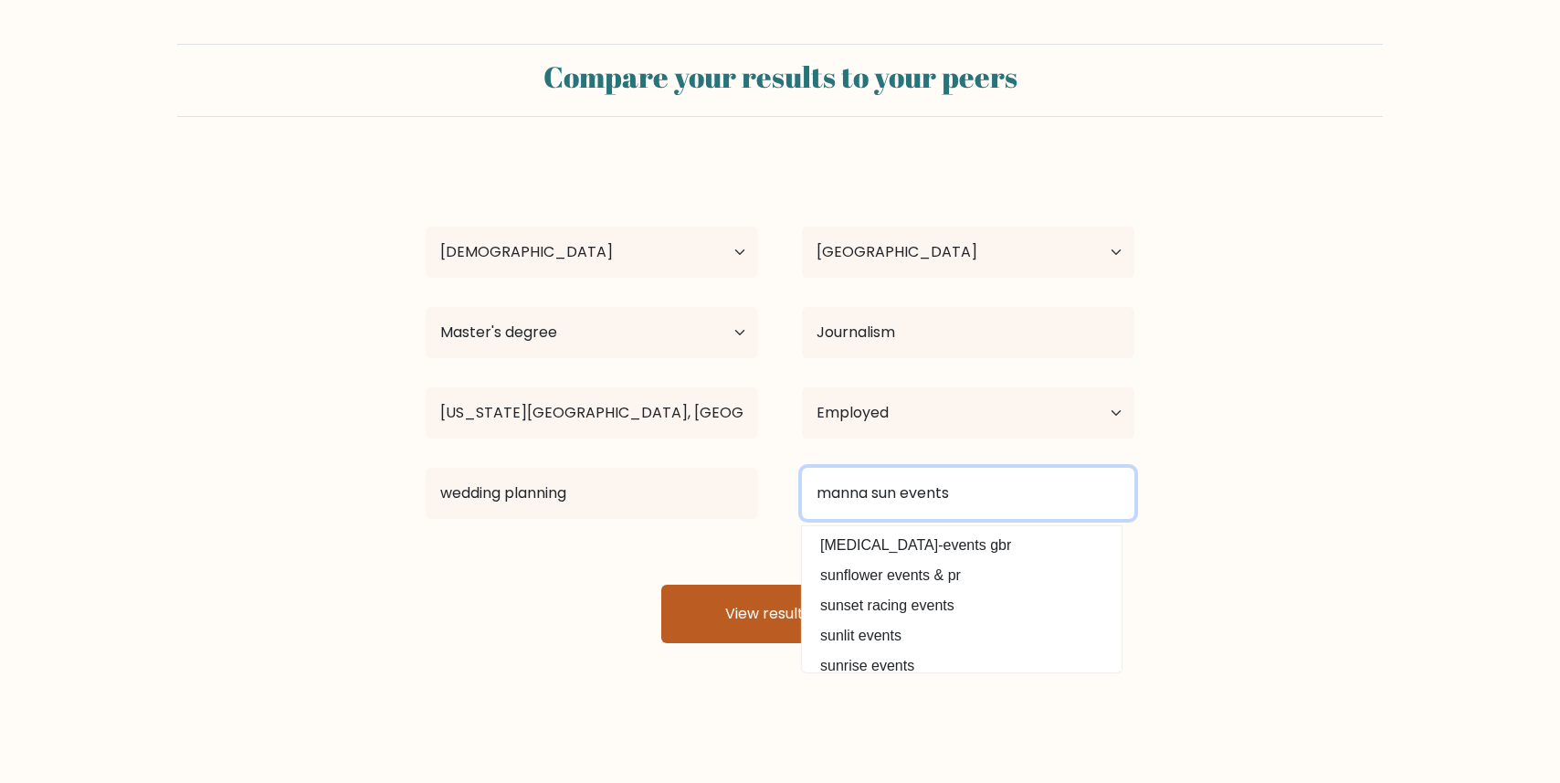
type input "manna sun events"
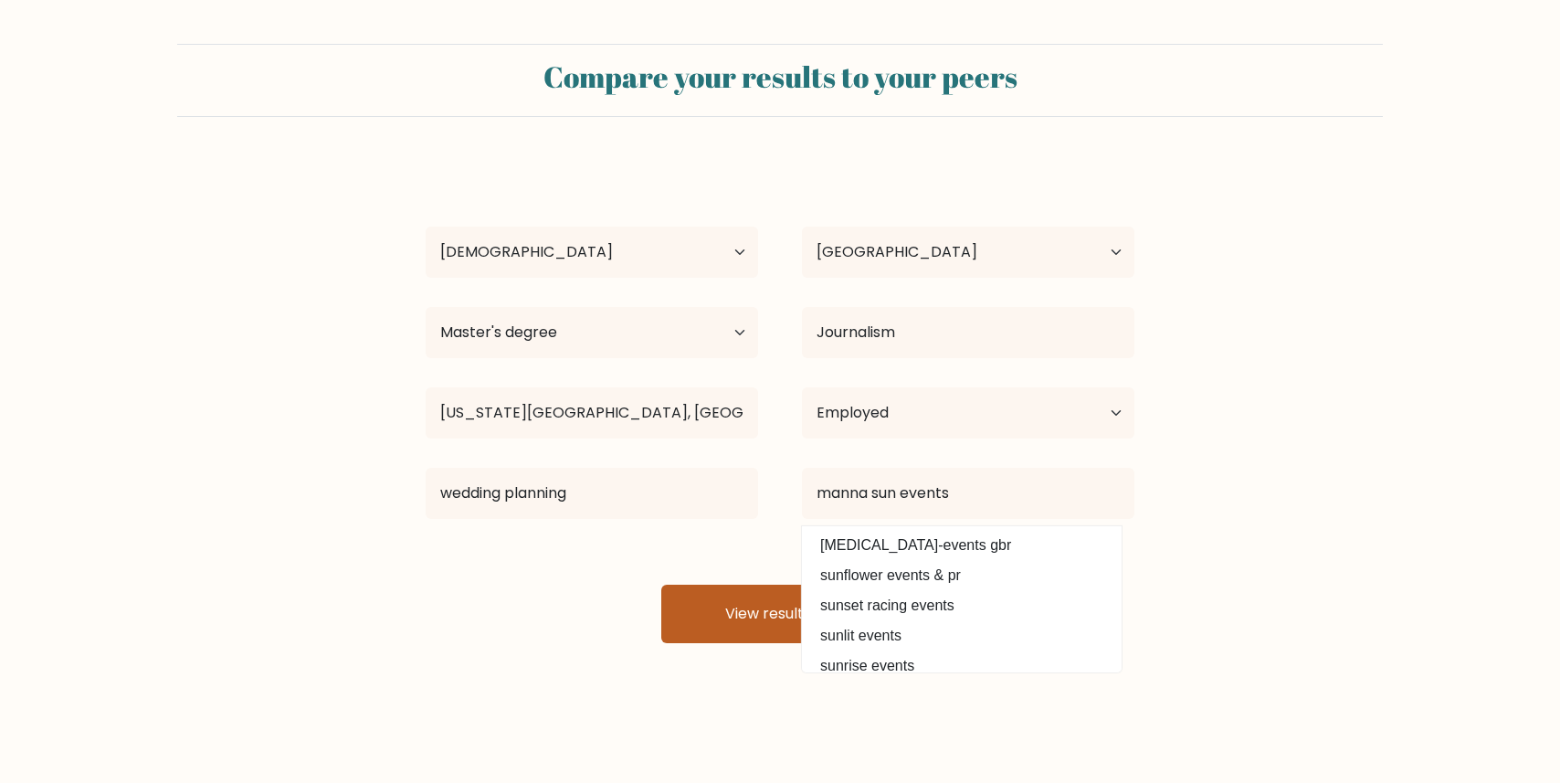
click at [738, 615] on button "View results" at bounding box center [779, 613] width 237 height 58
